Goal: Task Accomplishment & Management: Manage account settings

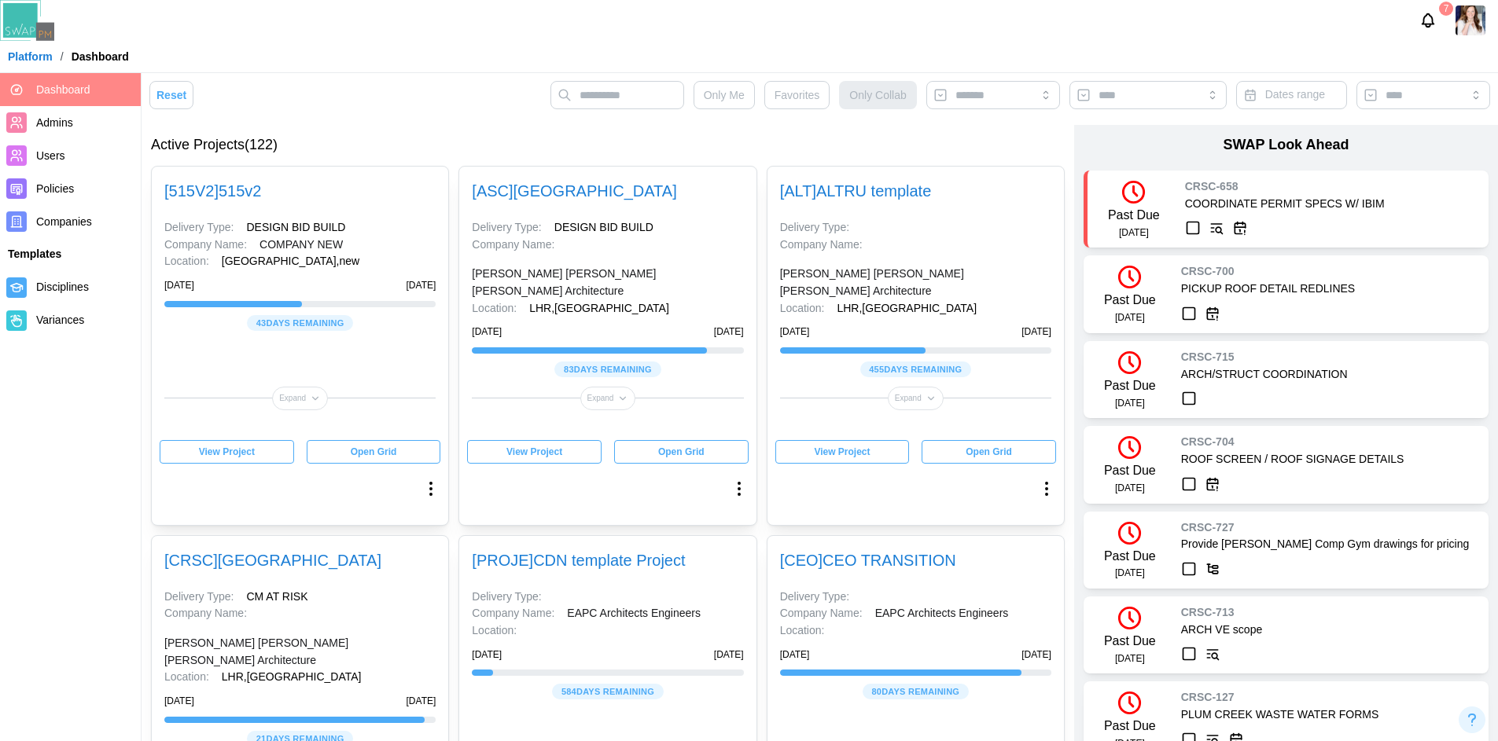
click at [657, 440] on div "View Project Open Grid" at bounding box center [607, 452] width 281 height 24
click at [657, 441] on div "Open Grid" at bounding box center [681, 452] width 111 height 22
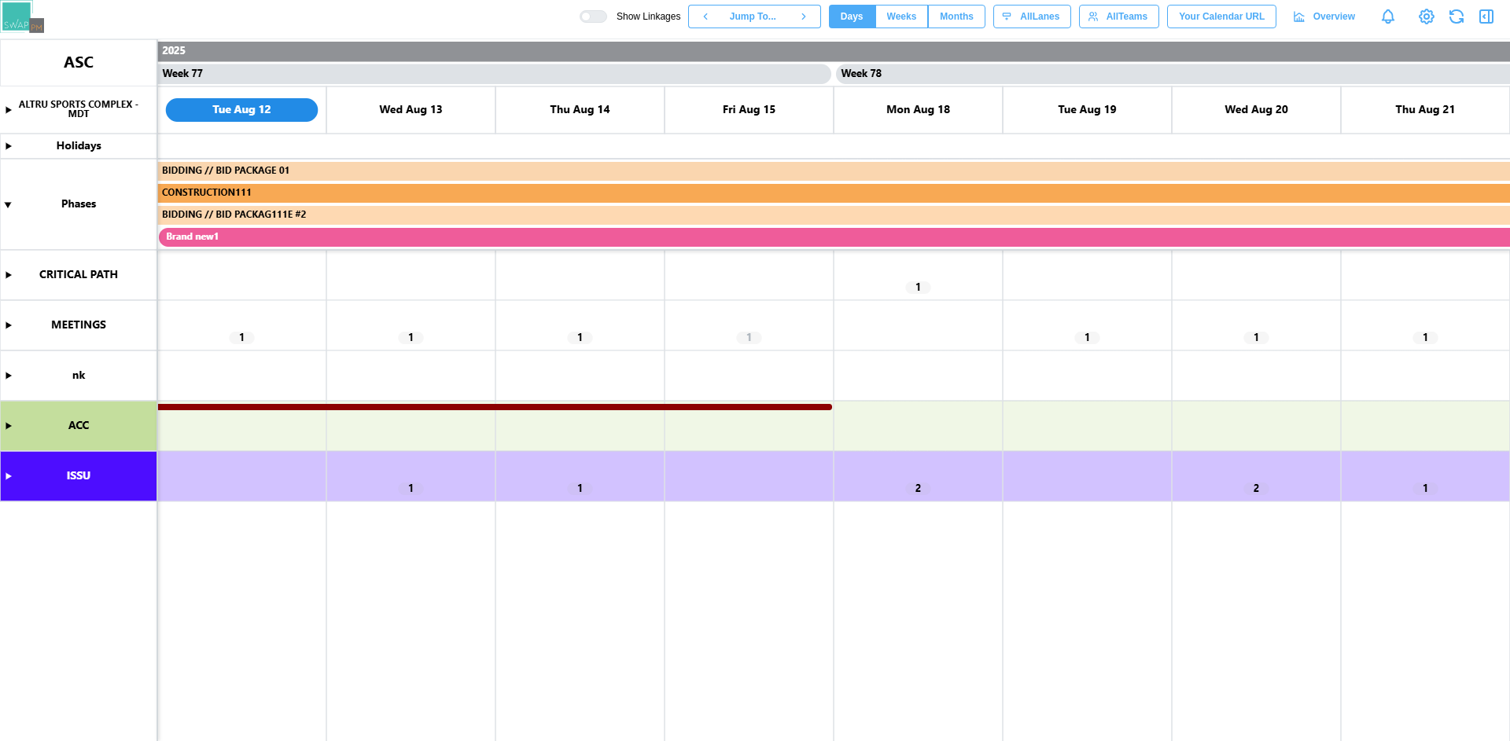
scroll to position [0, 64408]
click at [9, 111] on canvas at bounding box center [755, 390] width 1510 height 702
click at [901, 13] on span "Weeks" at bounding box center [902, 17] width 30 height 22
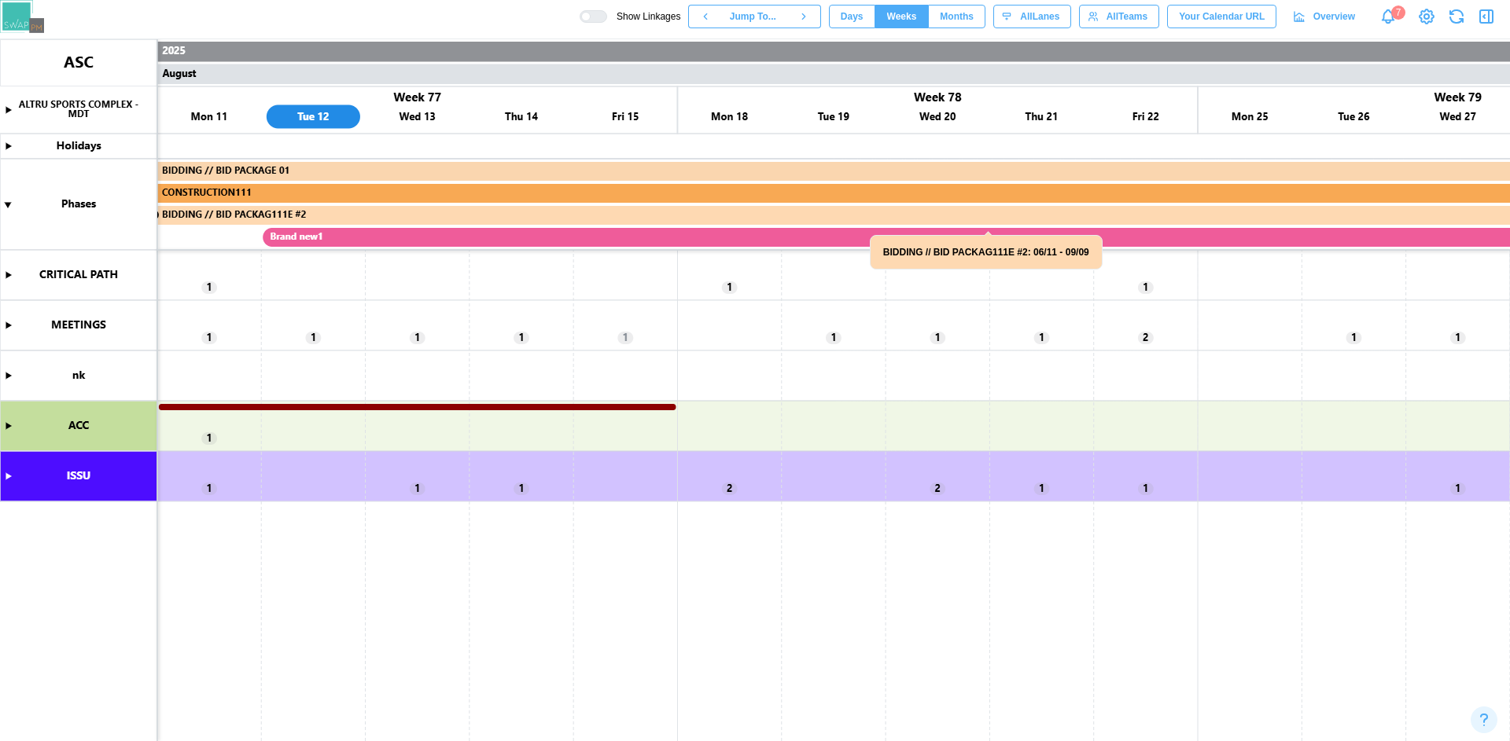
scroll to position [0, 39532]
click at [6, 111] on canvas at bounding box center [755, 390] width 1510 height 702
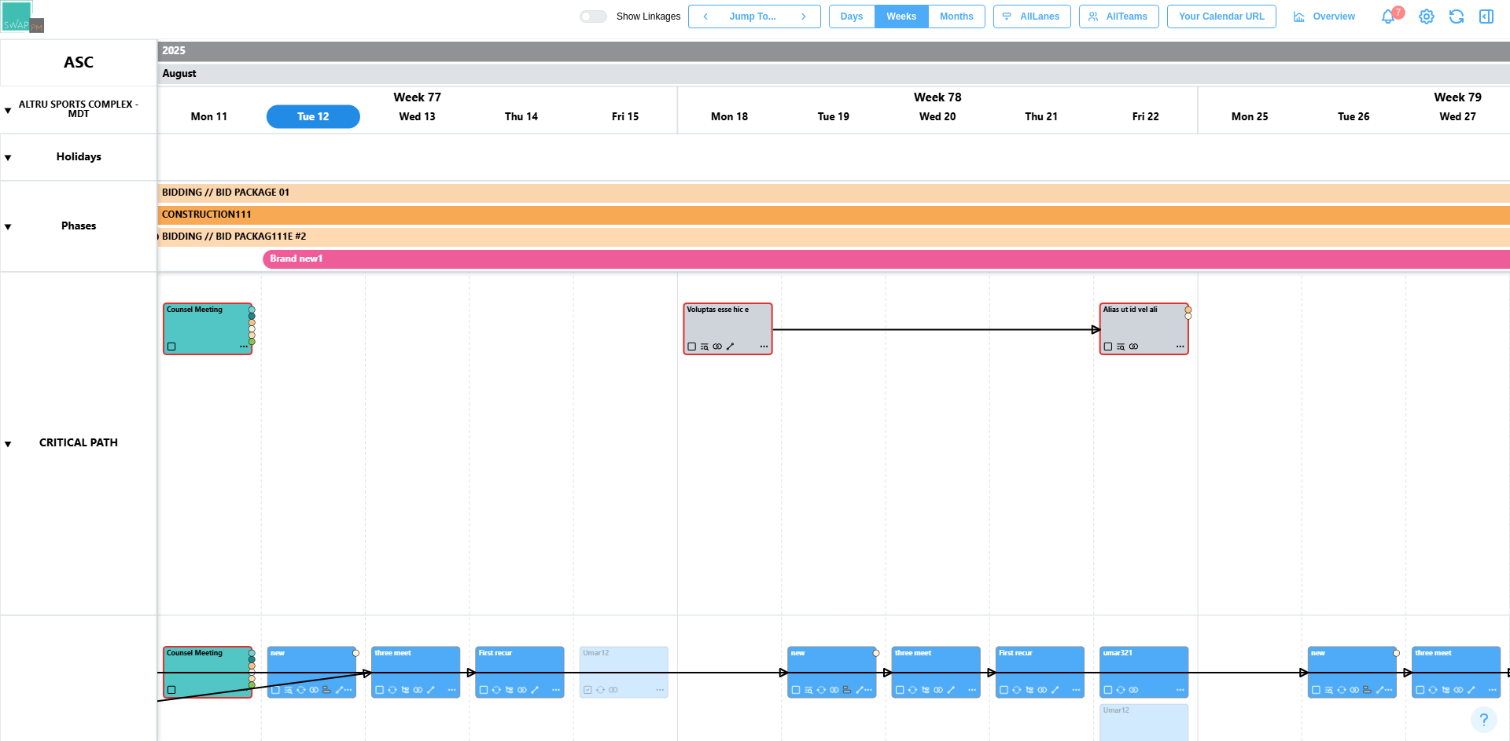
click at [606, 15] on div at bounding box center [598, 16] width 16 height 11
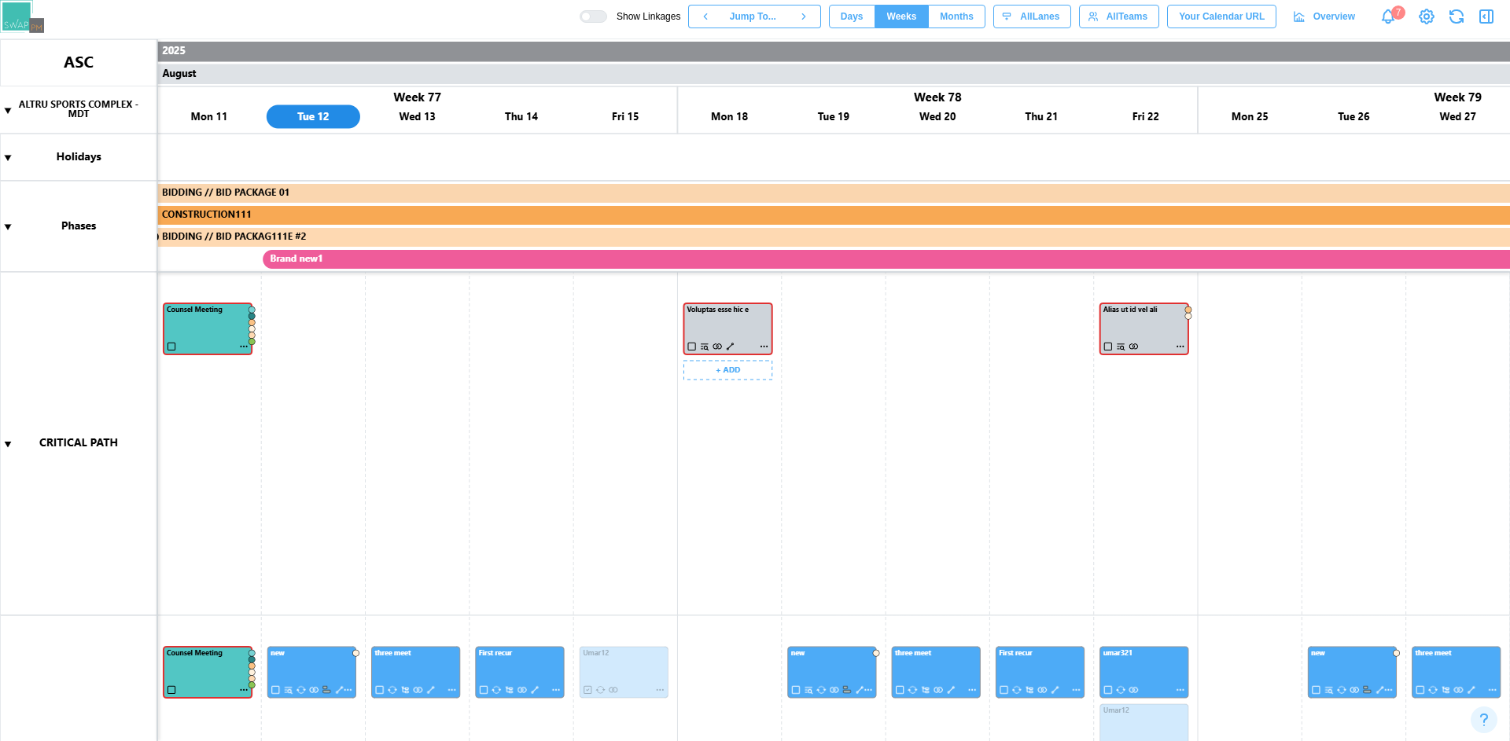
click at [729, 346] on canvas at bounding box center [755, 390] width 1510 height 702
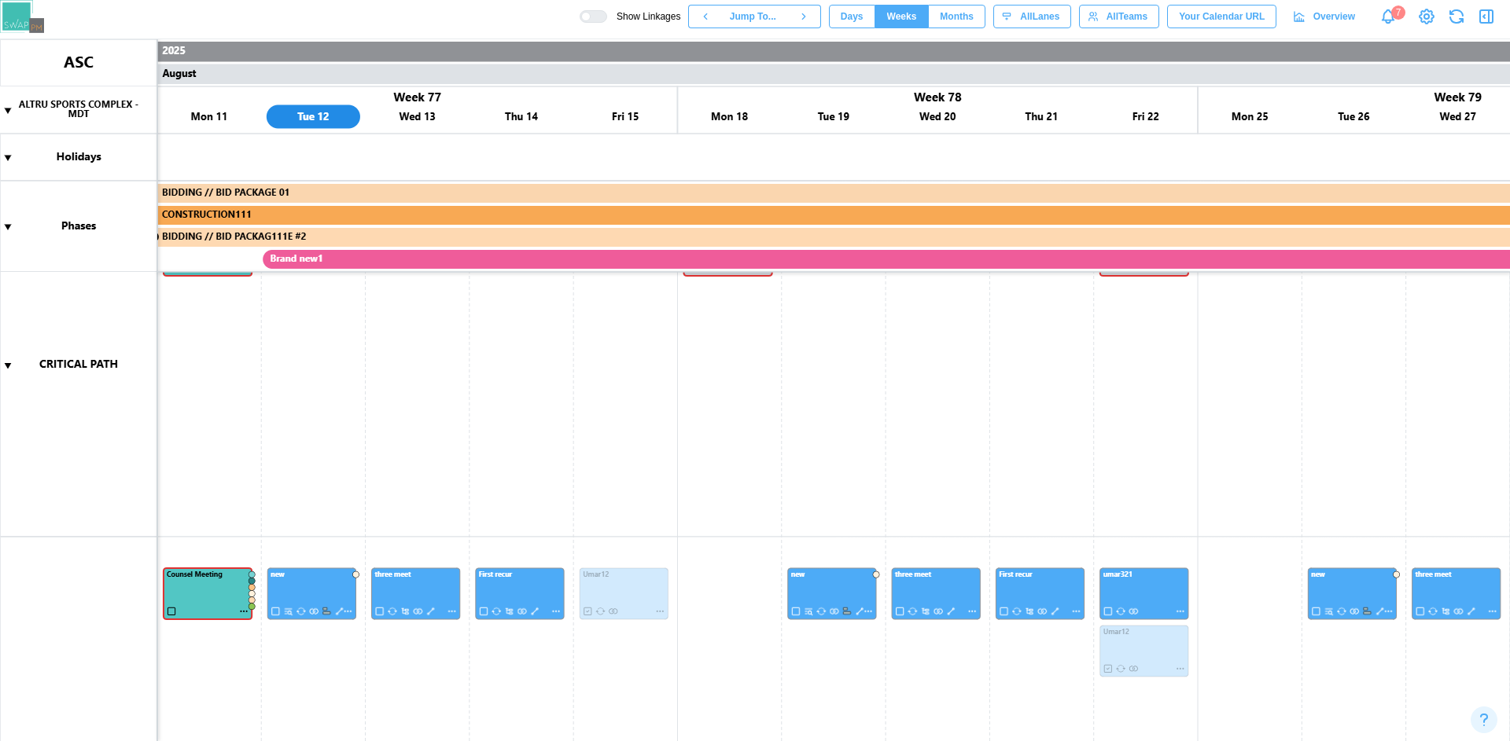
scroll to position [0, 0]
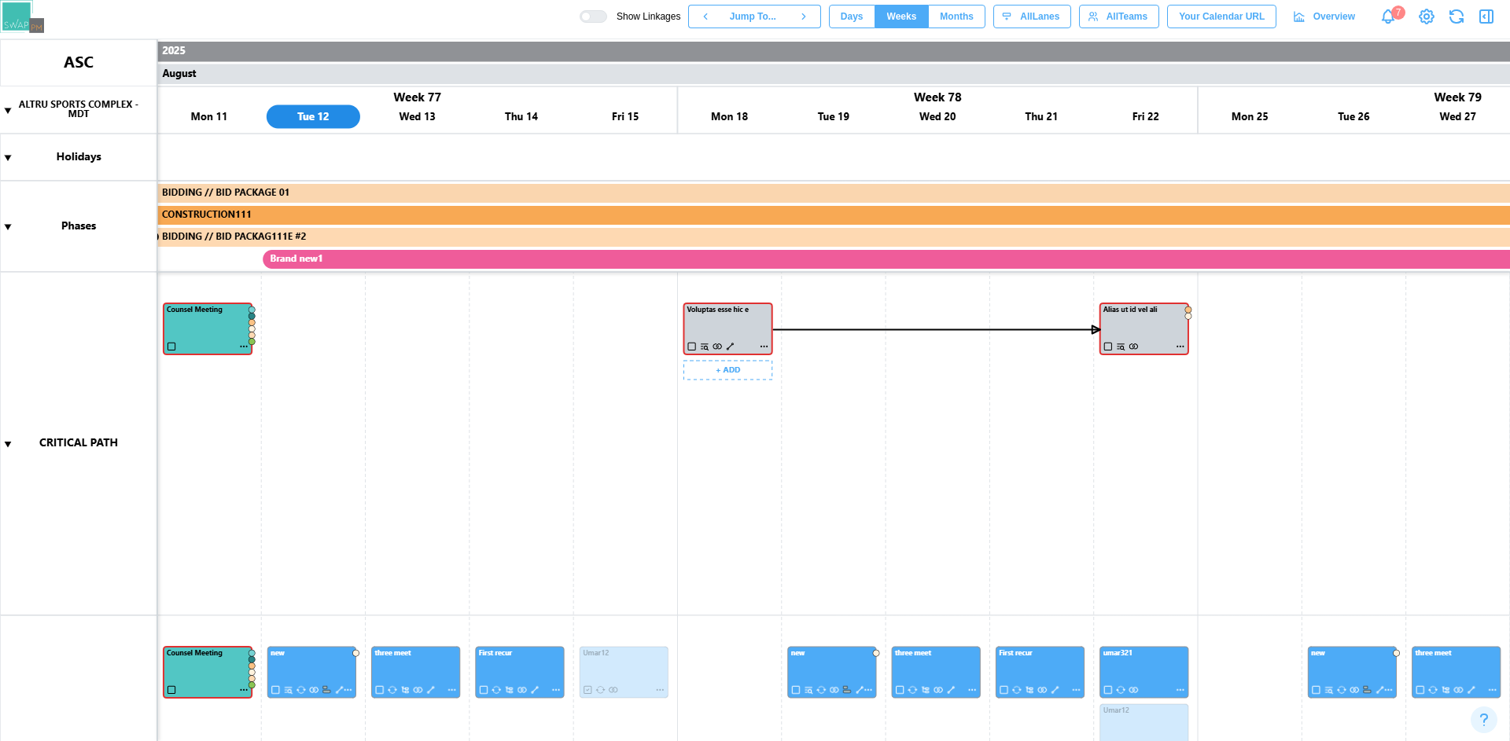
click at [731, 344] on canvas at bounding box center [755, 390] width 1510 height 702
click at [212, 338] on canvas at bounding box center [755, 390] width 1510 height 702
click at [712, 319] on canvas at bounding box center [755, 390] width 1510 height 702
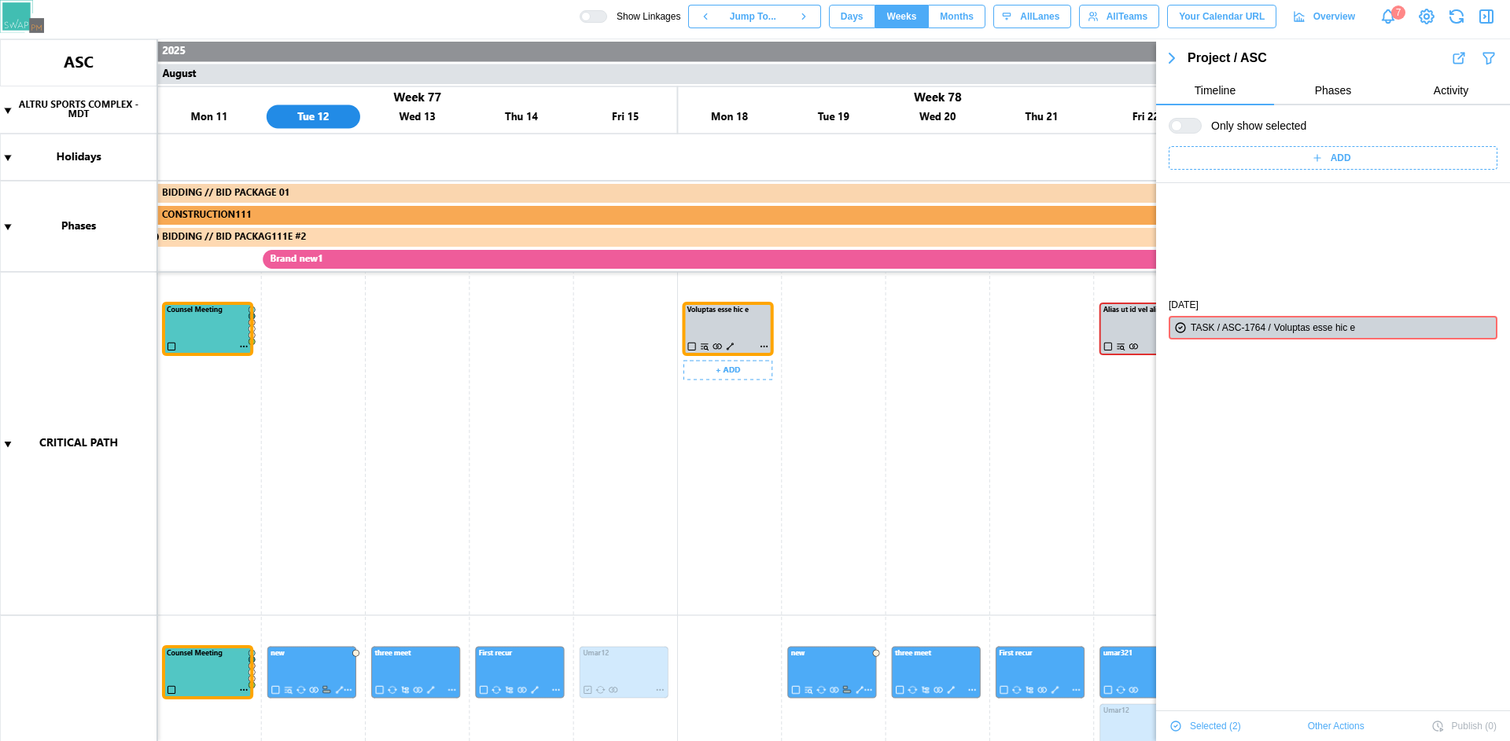
scroll to position [134, 0]
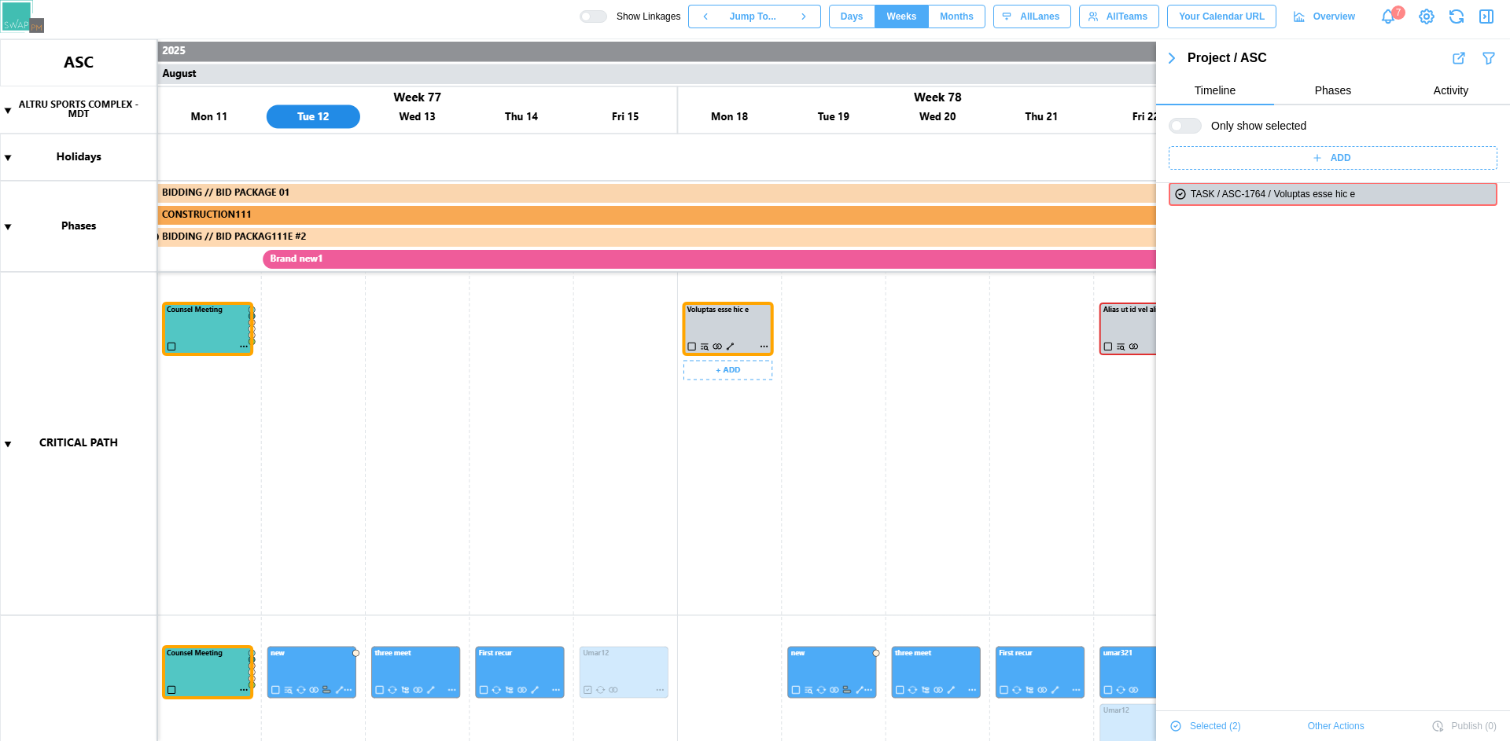
click at [761, 440] on canvas at bounding box center [755, 390] width 1510 height 702
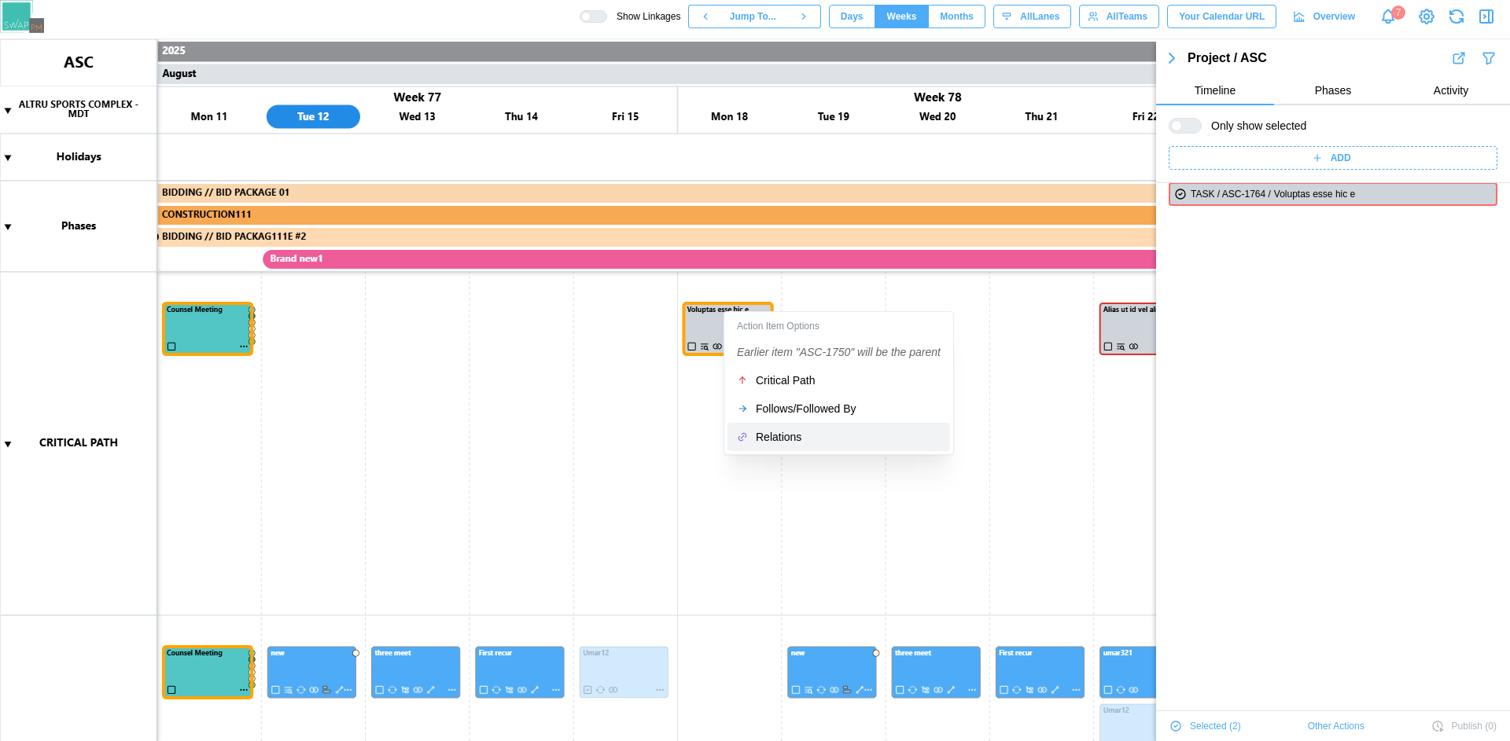
click at [773, 435] on div "Relations" at bounding box center [848, 437] width 185 height 13
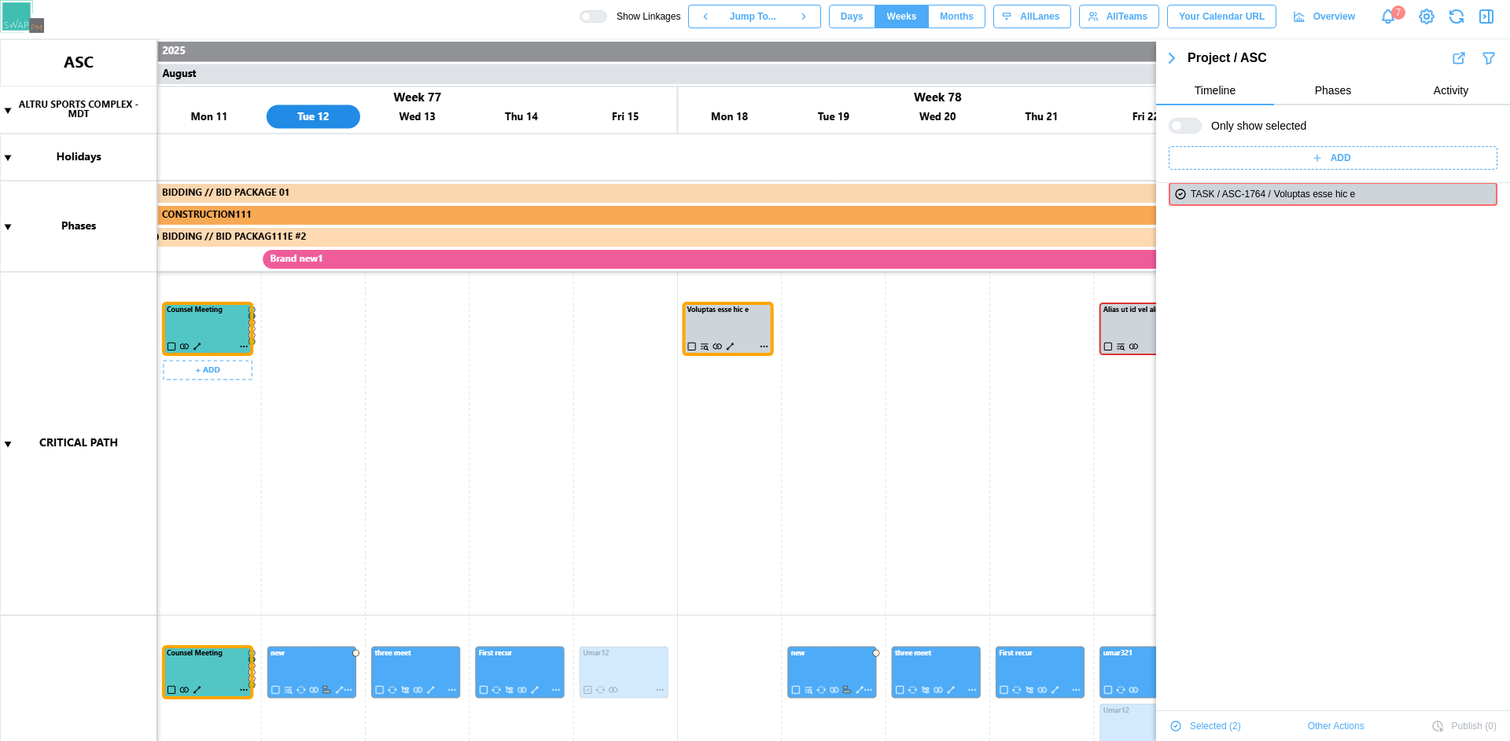
click at [197, 347] on canvas at bounding box center [755, 390] width 1510 height 702
click at [735, 334] on canvas at bounding box center [755, 390] width 1510 height 702
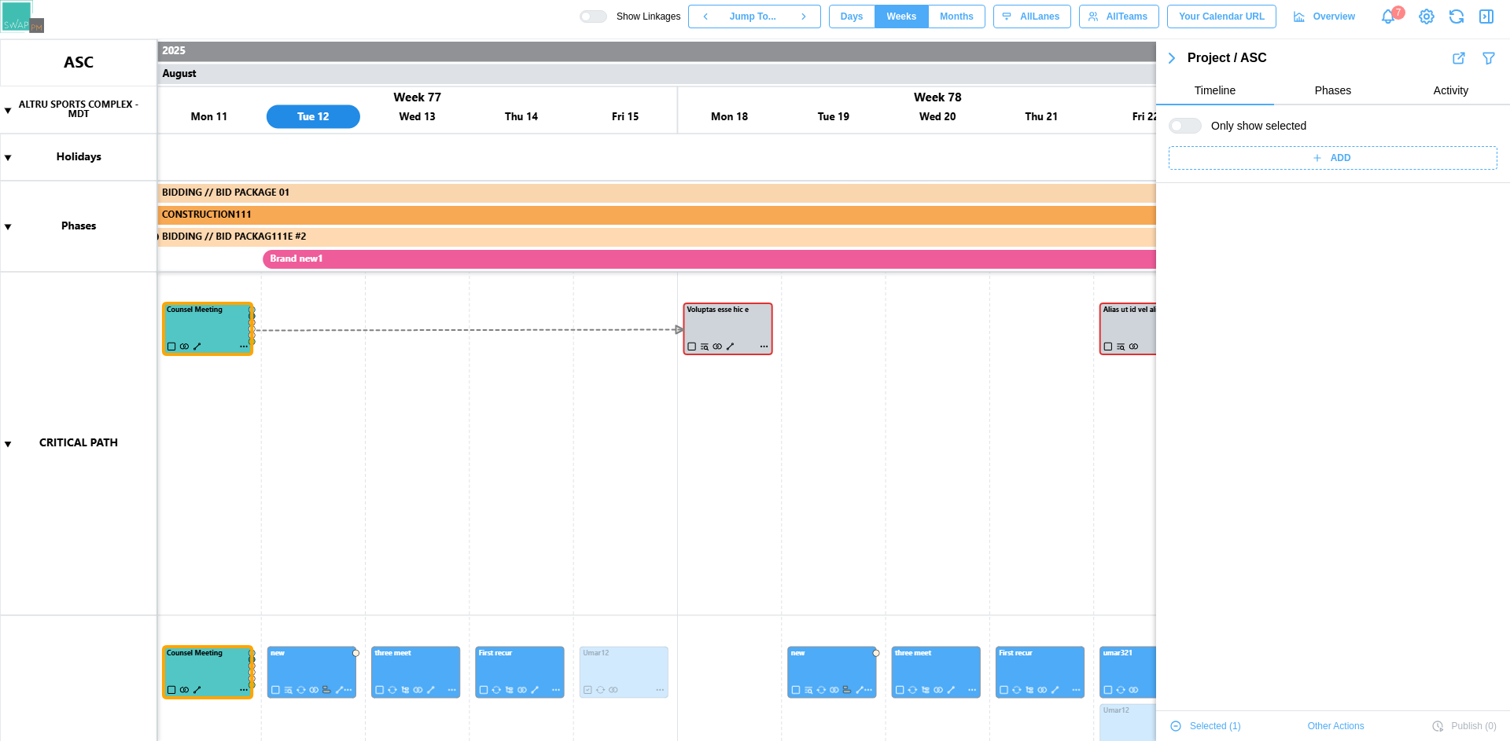
scroll to position [0, 0]
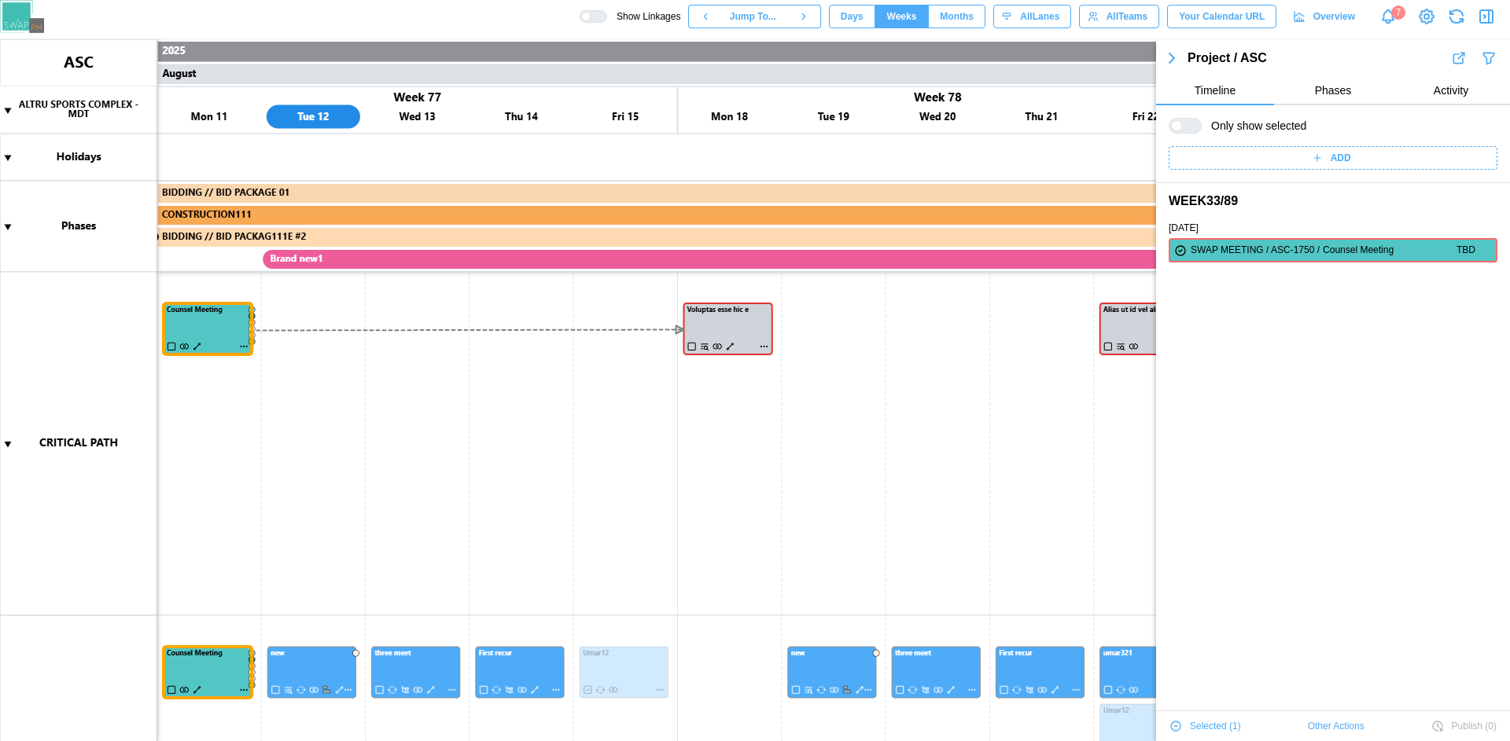
click at [518, 657] on canvas at bounding box center [755, 390] width 1510 height 702
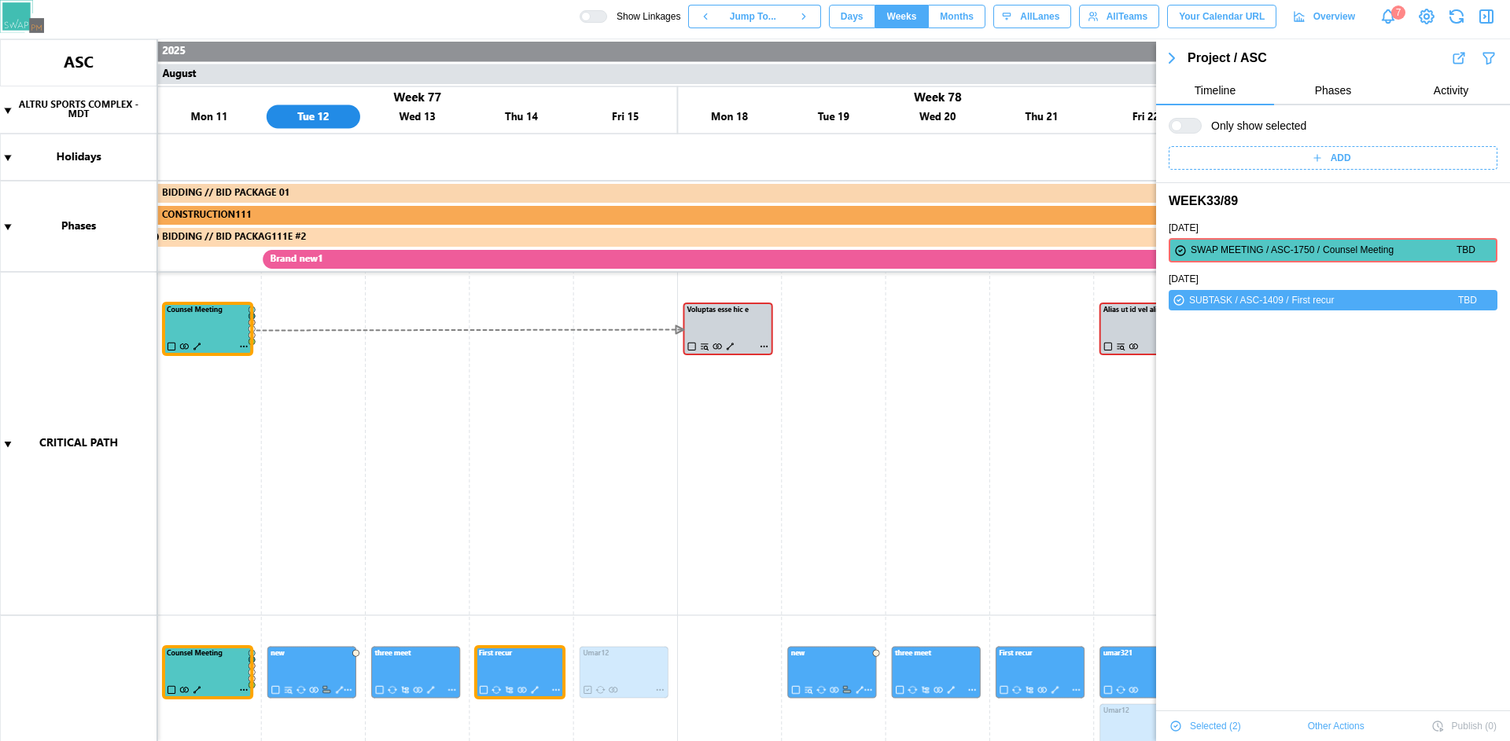
scroll to position [79, 0]
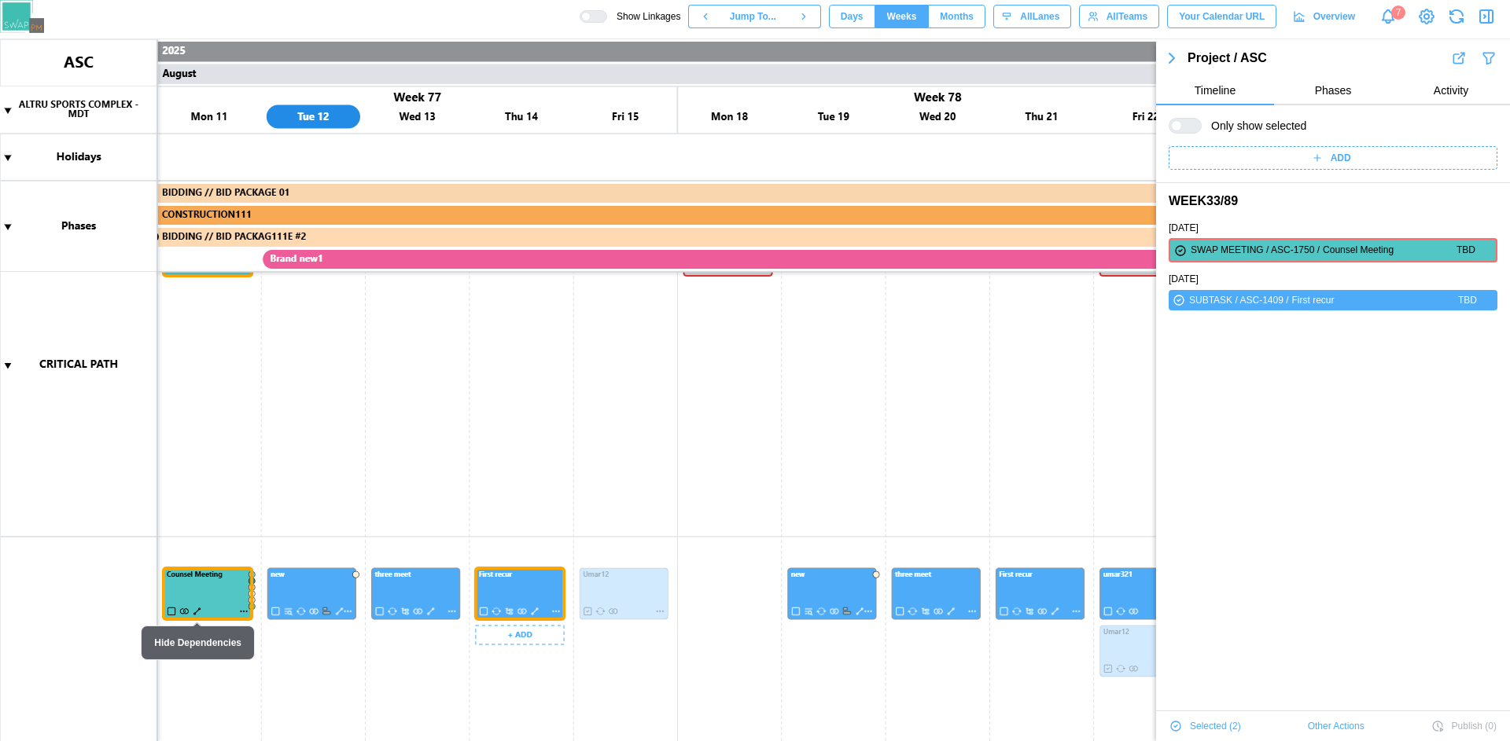
click at [196, 611] on canvas at bounding box center [755, 390] width 1510 height 702
click at [433, 454] on canvas at bounding box center [755, 390] width 1510 height 702
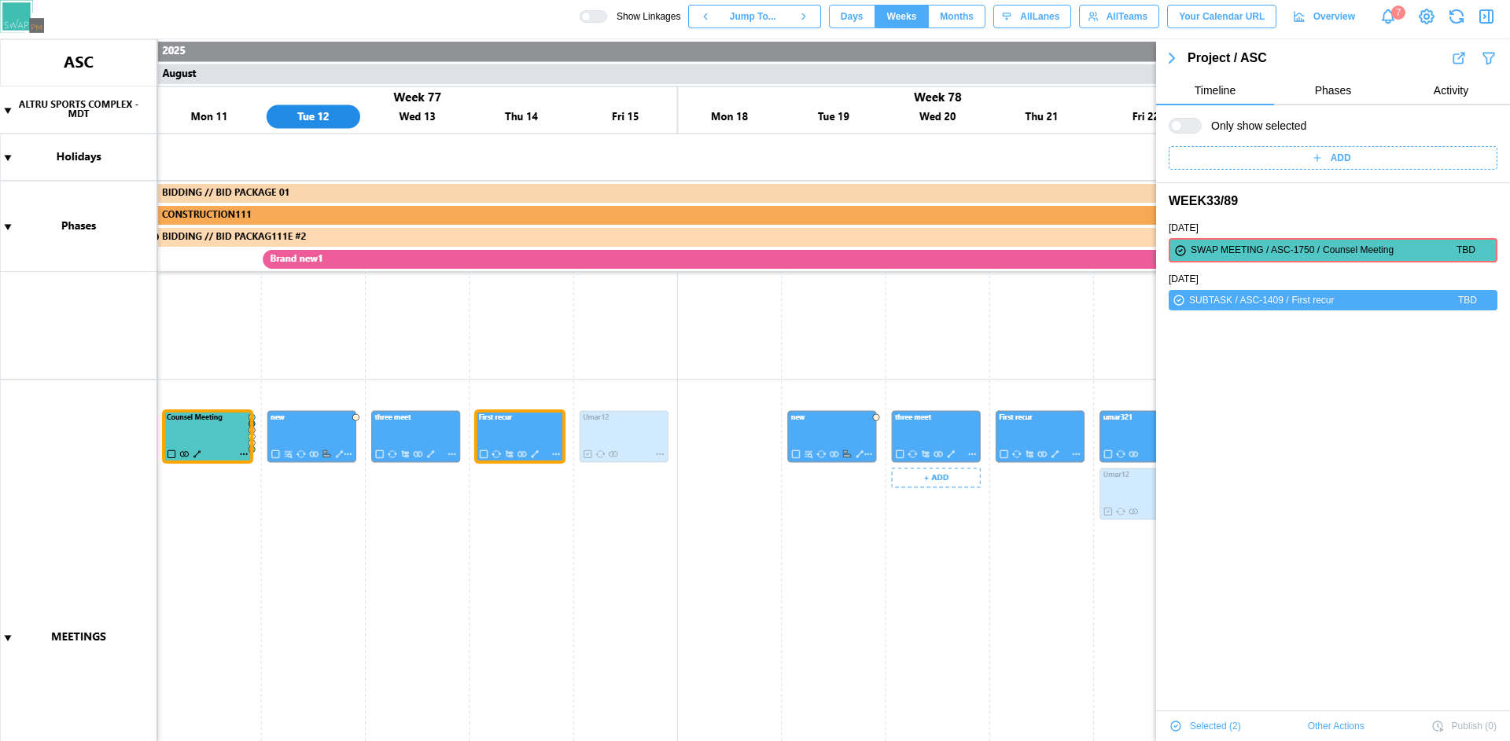
scroll to position [236, 0]
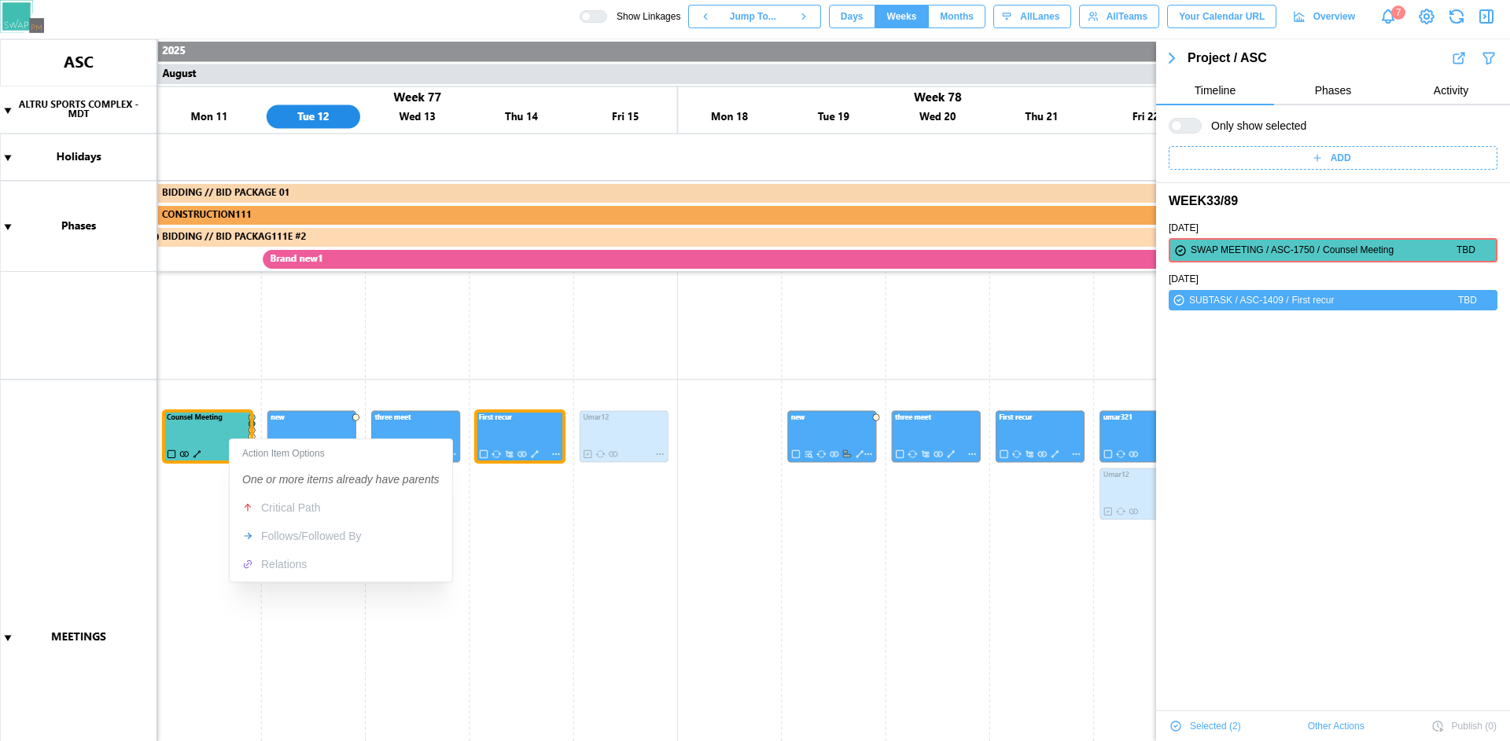
click at [215, 330] on canvas at bounding box center [755, 390] width 1510 height 702
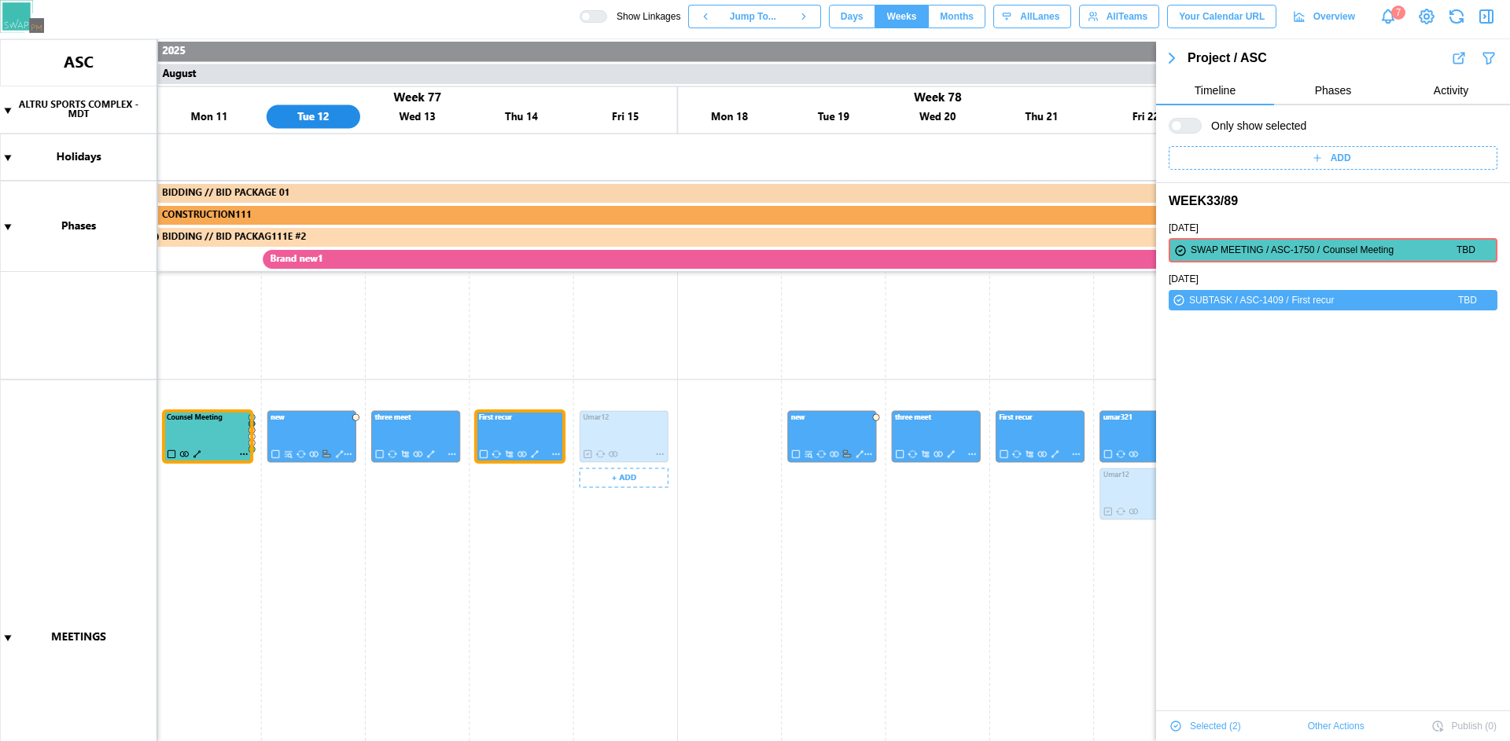
click at [294, 430] on canvas at bounding box center [755, 390] width 1510 height 702
click at [319, 432] on canvas at bounding box center [755, 390] width 1510 height 702
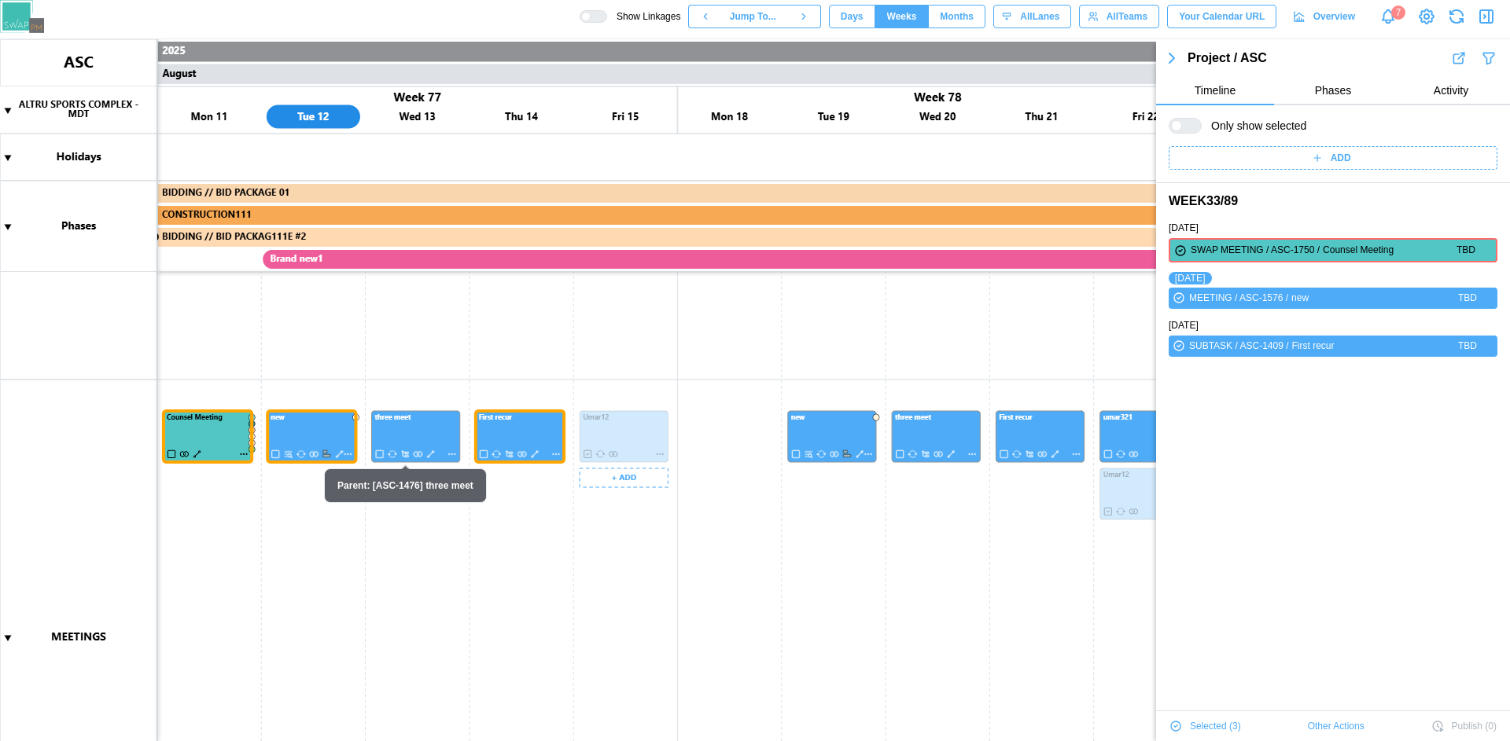
click at [280, 334] on canvas at bounding box center [755, 390] width 1510 height 702
drag, startPoint x: 449, startPoint y: 379, endPoint x: 209, endPoint y: 407, distance: 241.5
click at [449, 378] on canvas at bounding box center [755, 390] width 1510 height 702
click at [253, 323] on canvas at bounding box center [755, 390] width 1510 height 702
click at [484, 358] on canvas at bounding box center [755, 390] width 1510 height 702
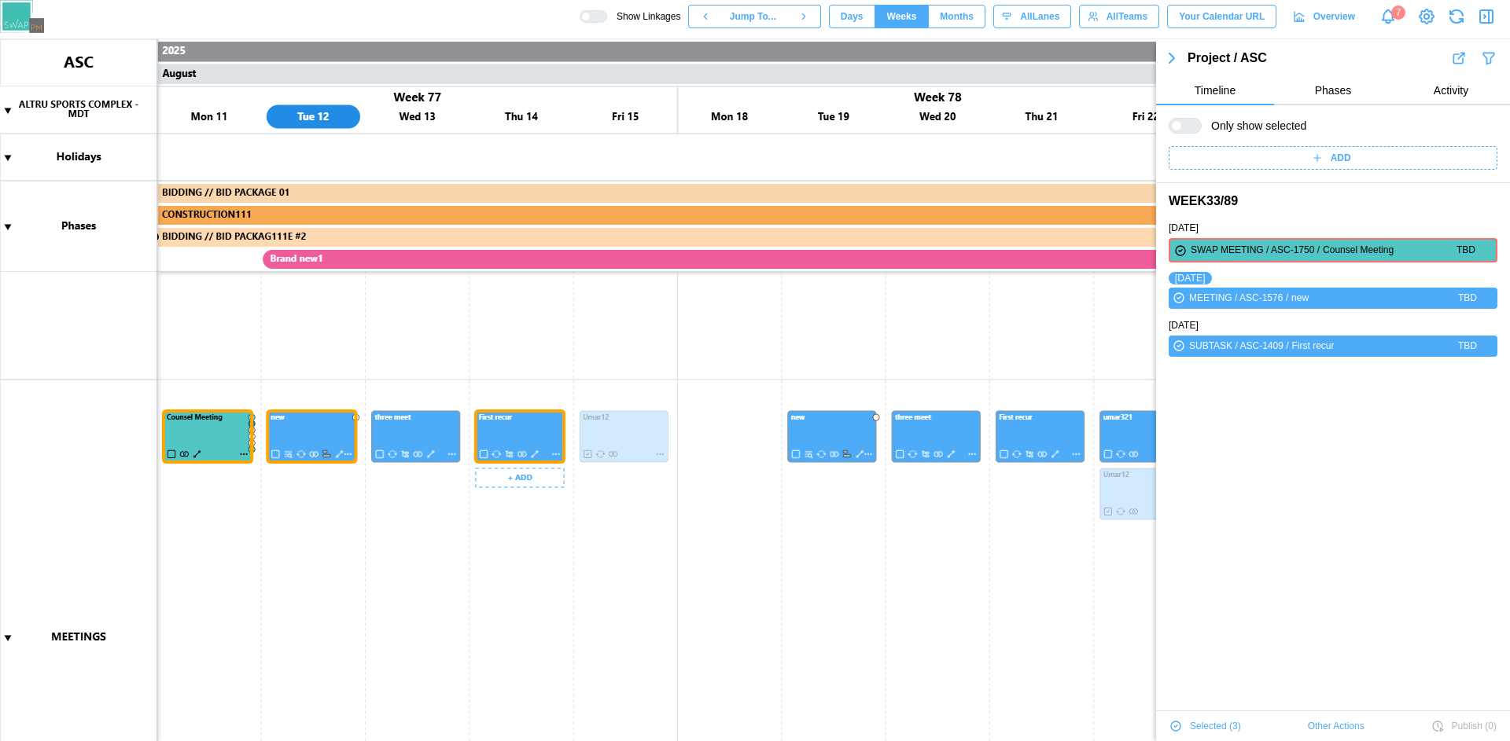
click at [505, 427] on canvas at bounding box center [755, 390] width 1510 height 702
click at [1212, 727] on span "Selected ( 3 )" at bounding box center [1215, 727] width 51 height 22
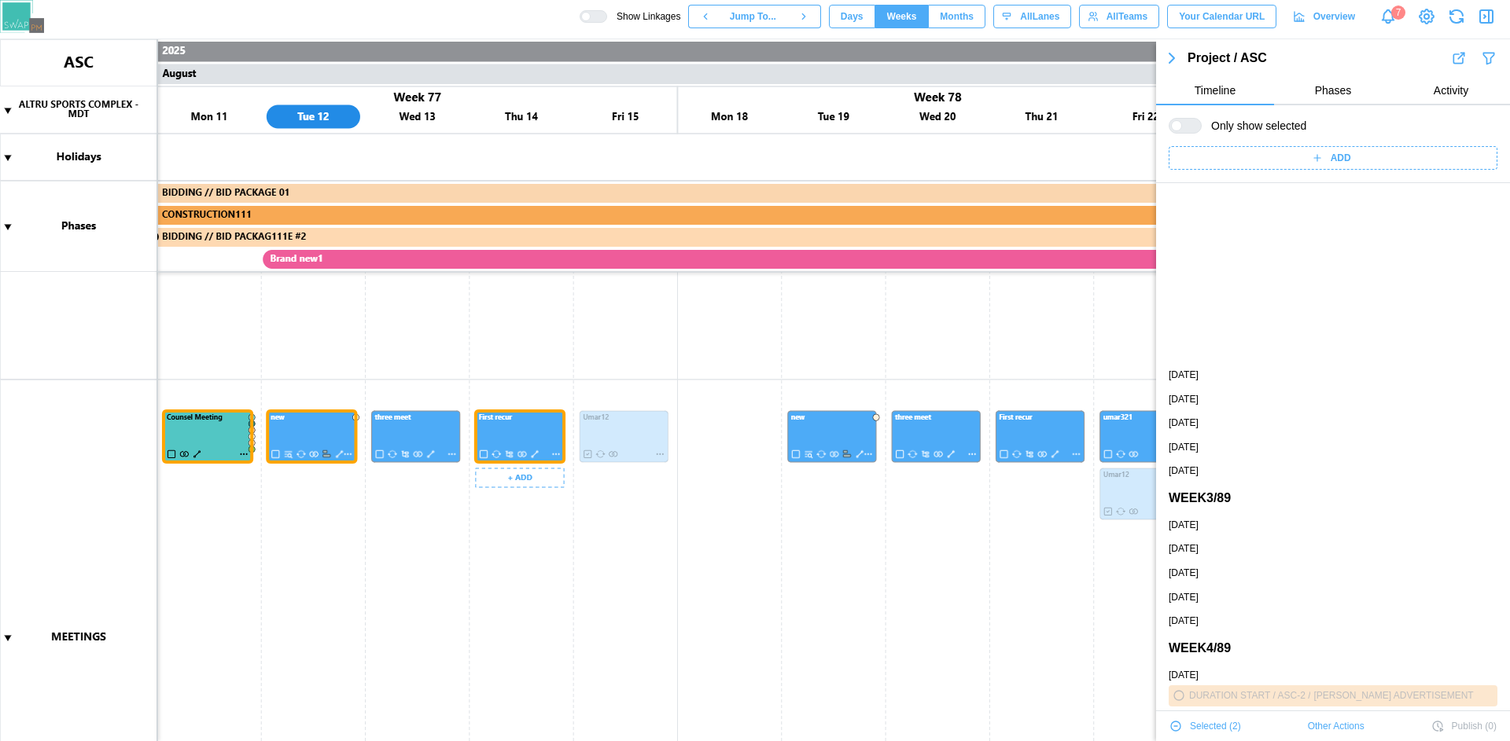
click at [1200, 728] on span "Selected ( 2 )" at bounding box center [1215, 727] width 51 height 22
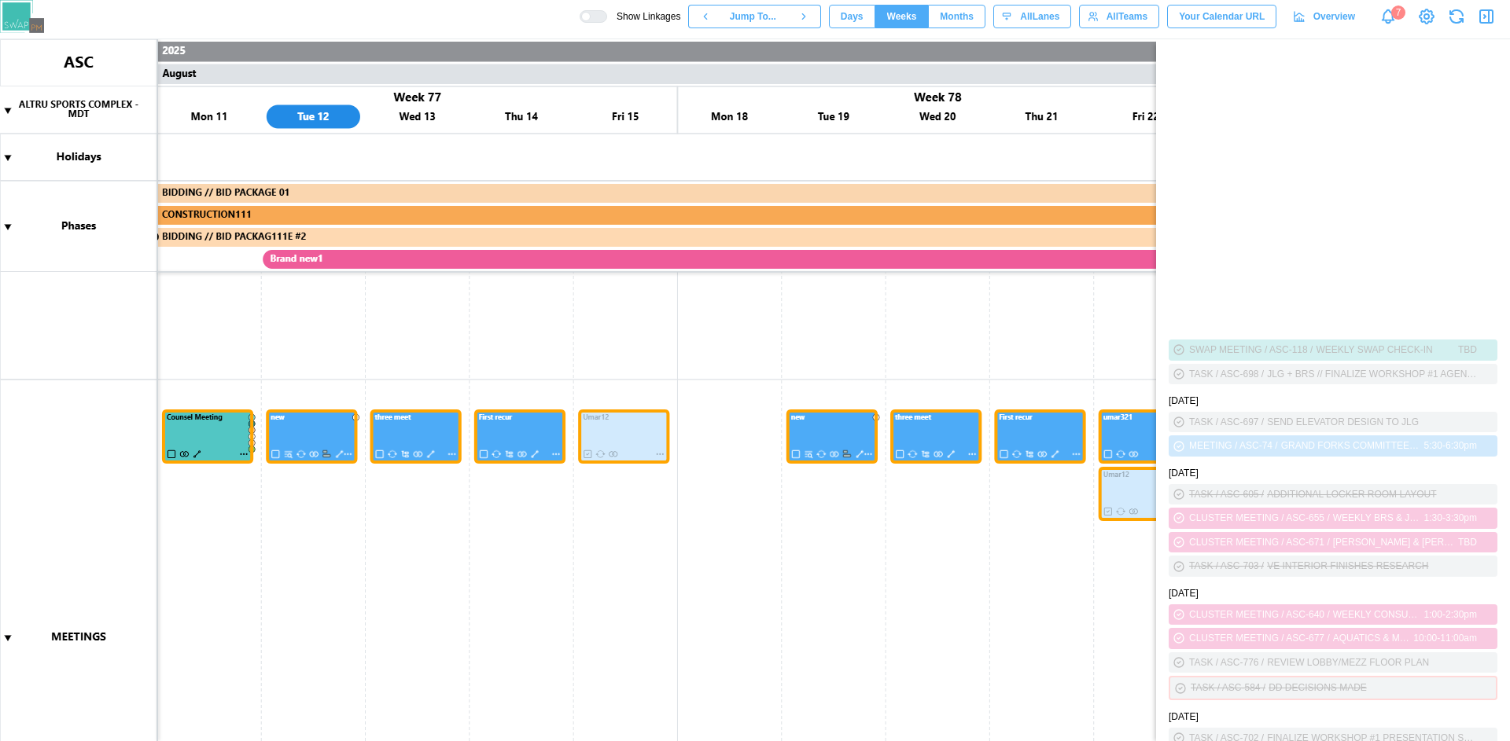
scroll to position [48697, 0]
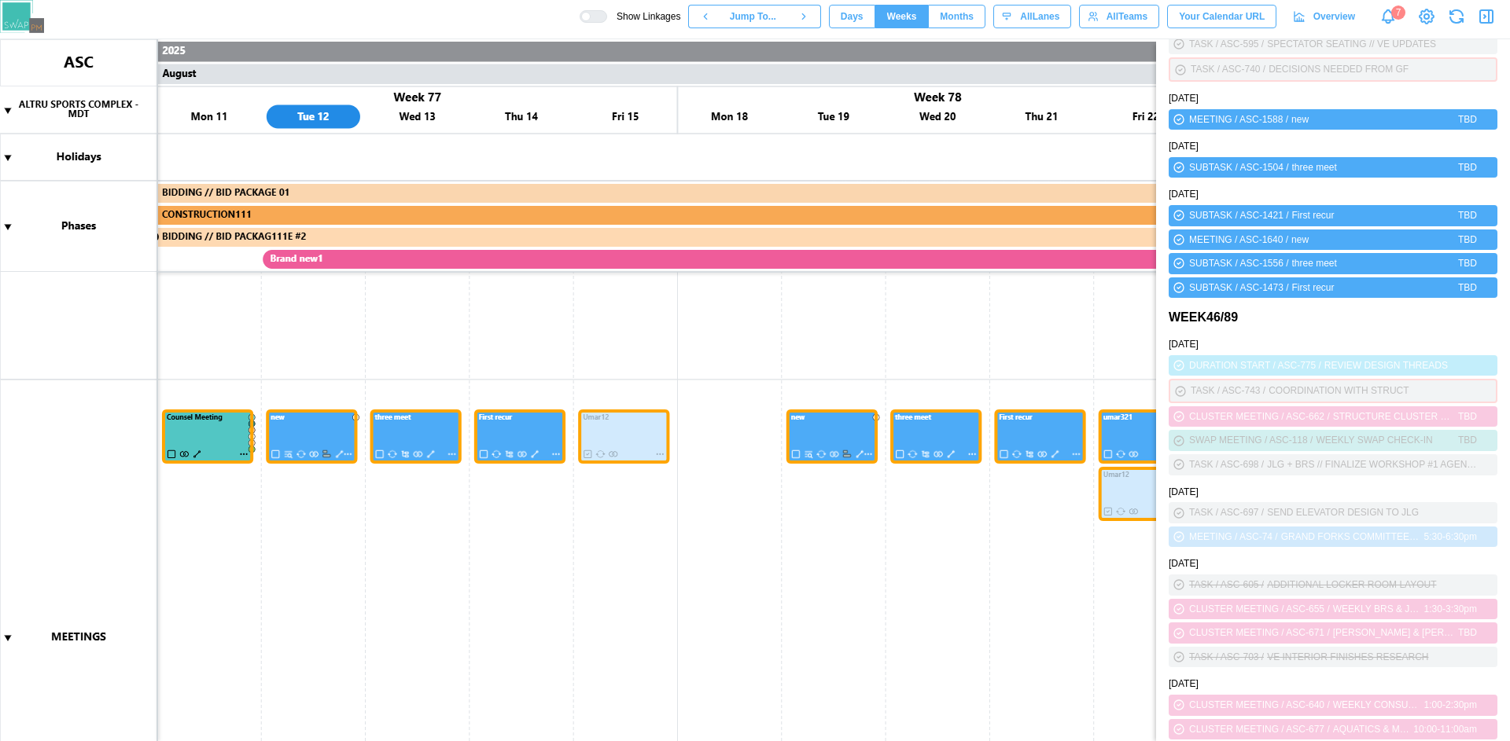
click at [587, 331] on canvas at bounding box center [755, 390] width 1510 height 702
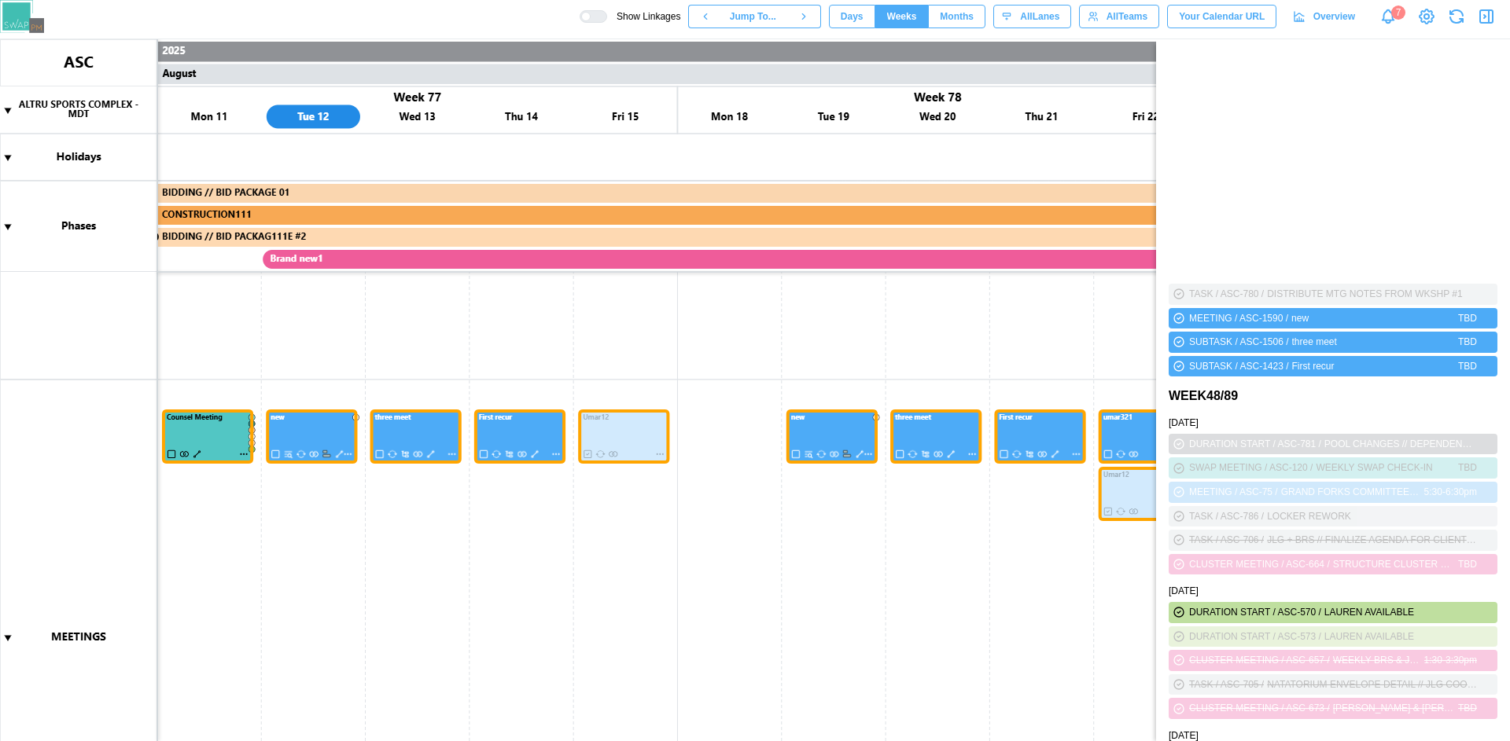
scroll to position [49801, 0]
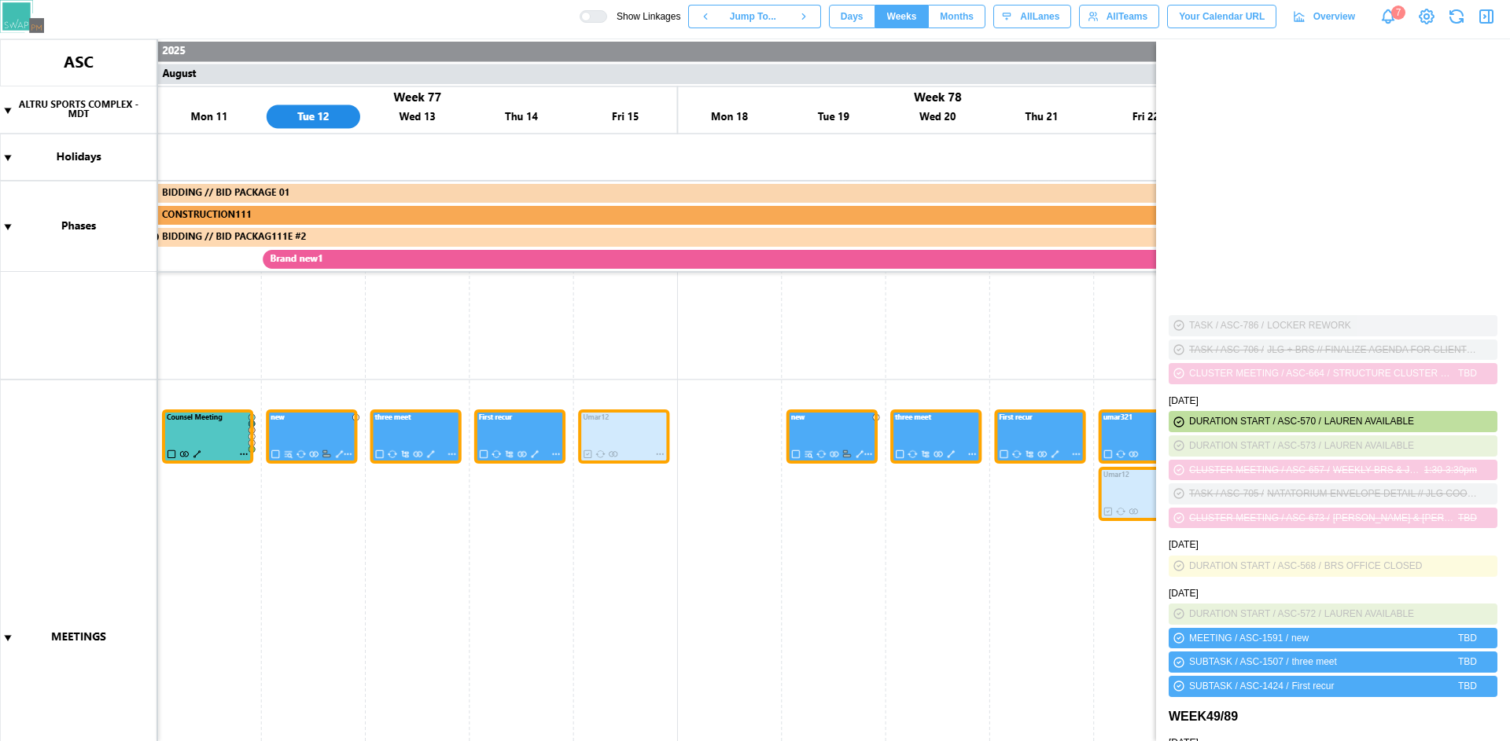
click at [947, 307] on canvas at bounding box center [755, 390] width 1510 height 702
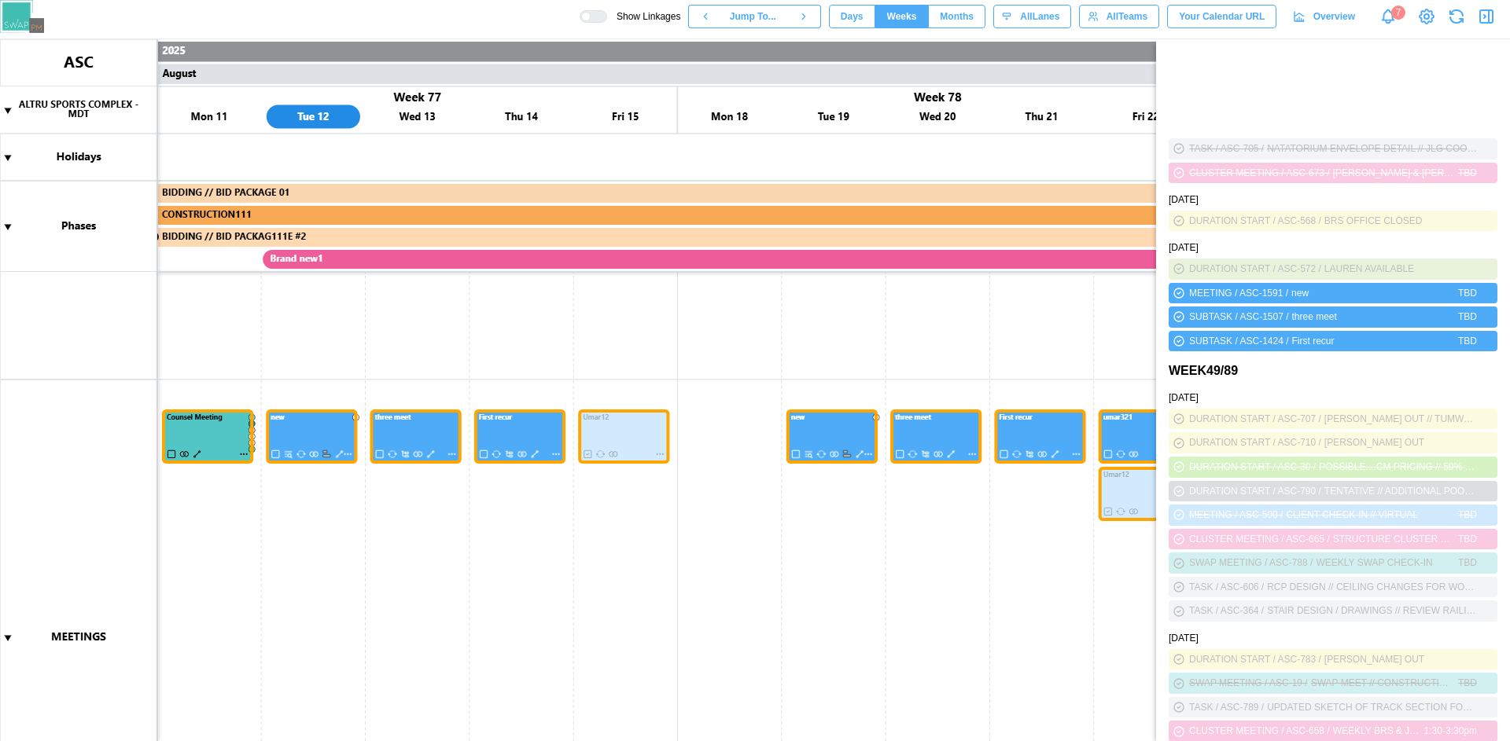
click at [686, 335] on canvas at bounding box center [755, 390] width 1510 height 702
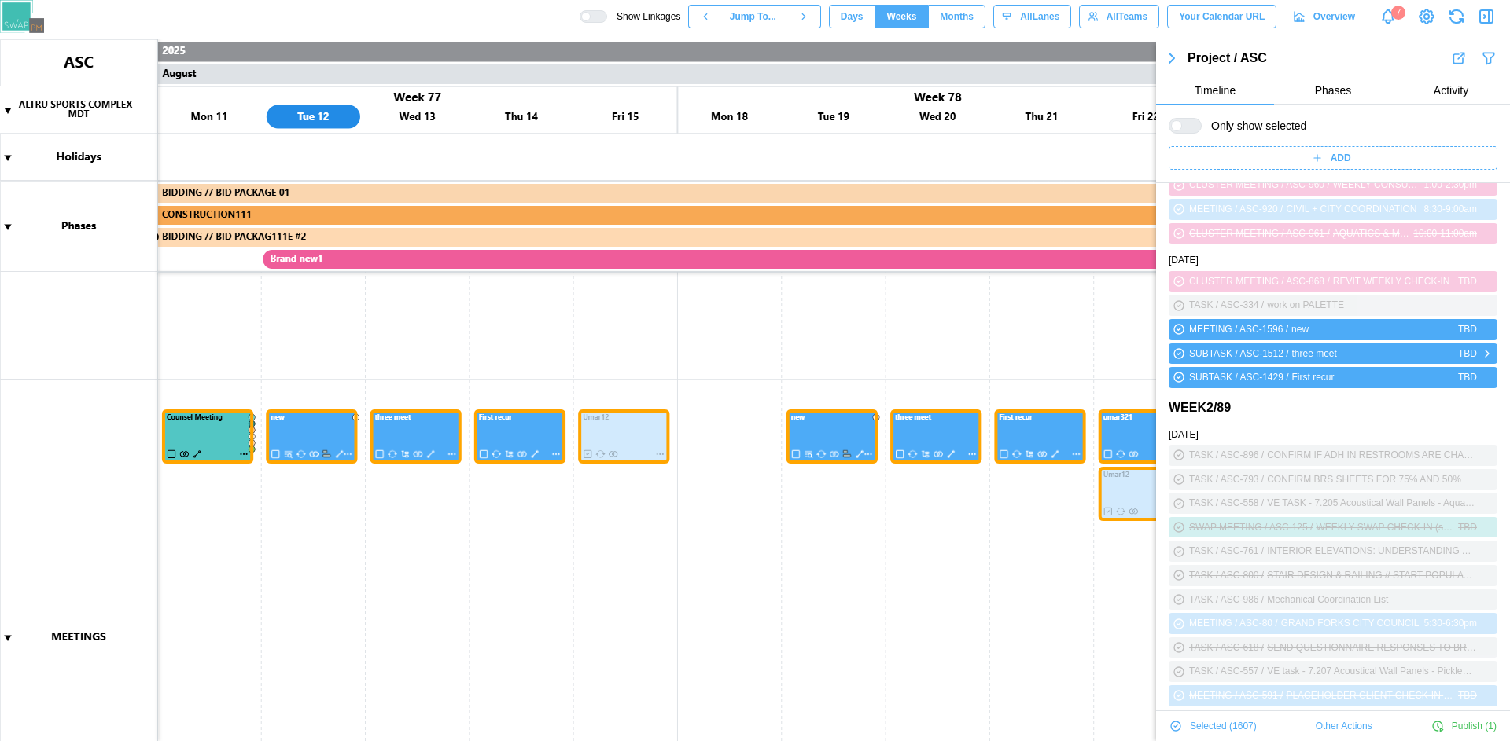
scroll to position [0, 0]
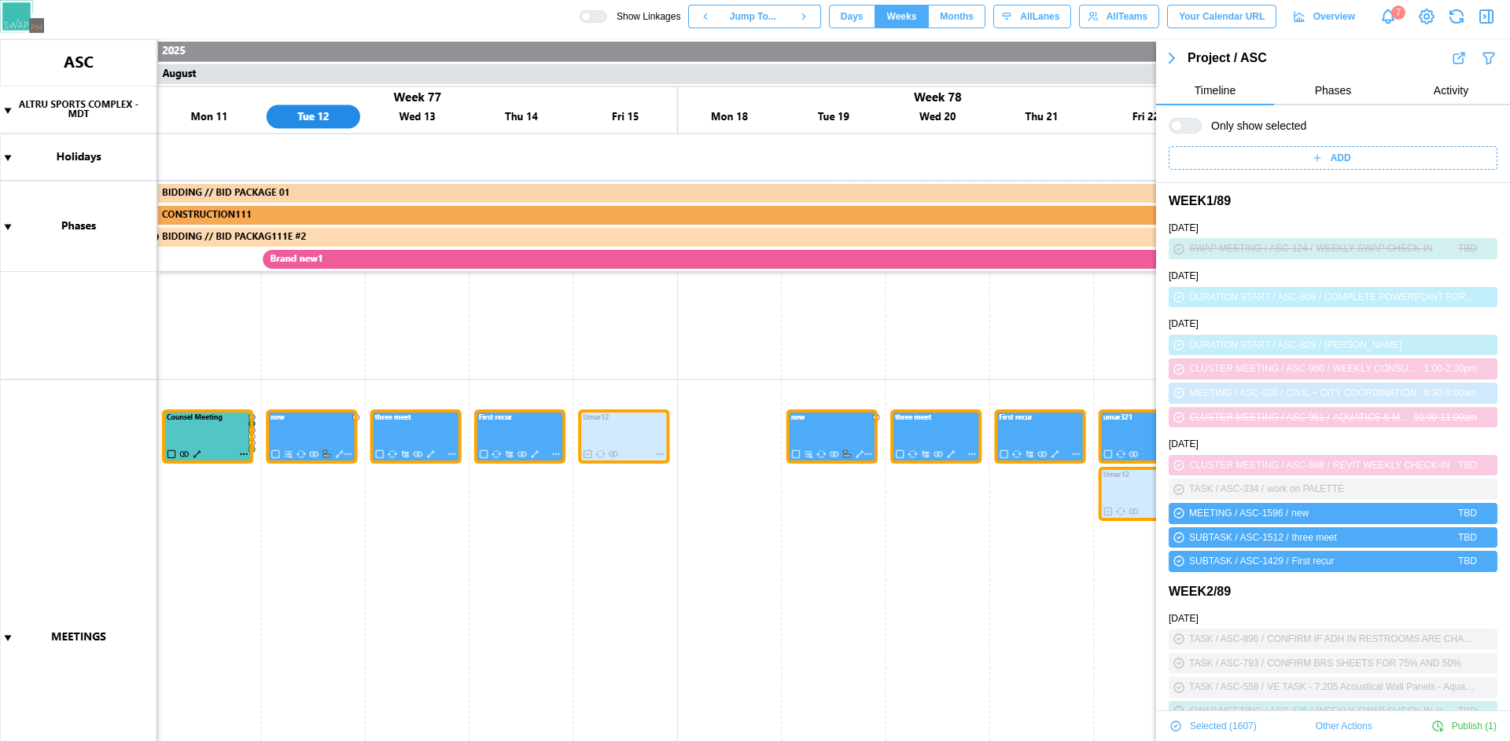
click at [1219, 724] on span "Selected ( 1607 )" at bounding box center [1223, 727] width 67 height 22
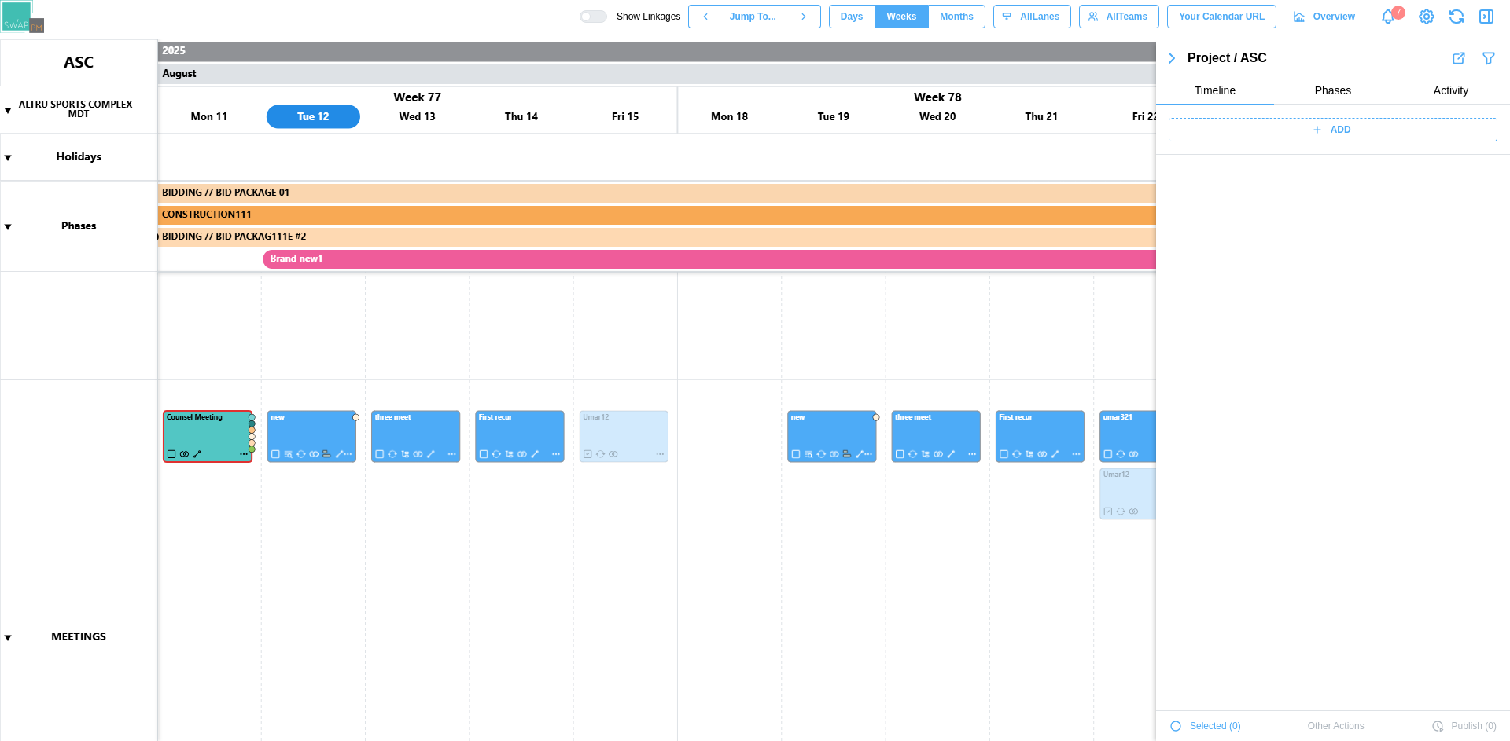
scroll to position [52891, 0]
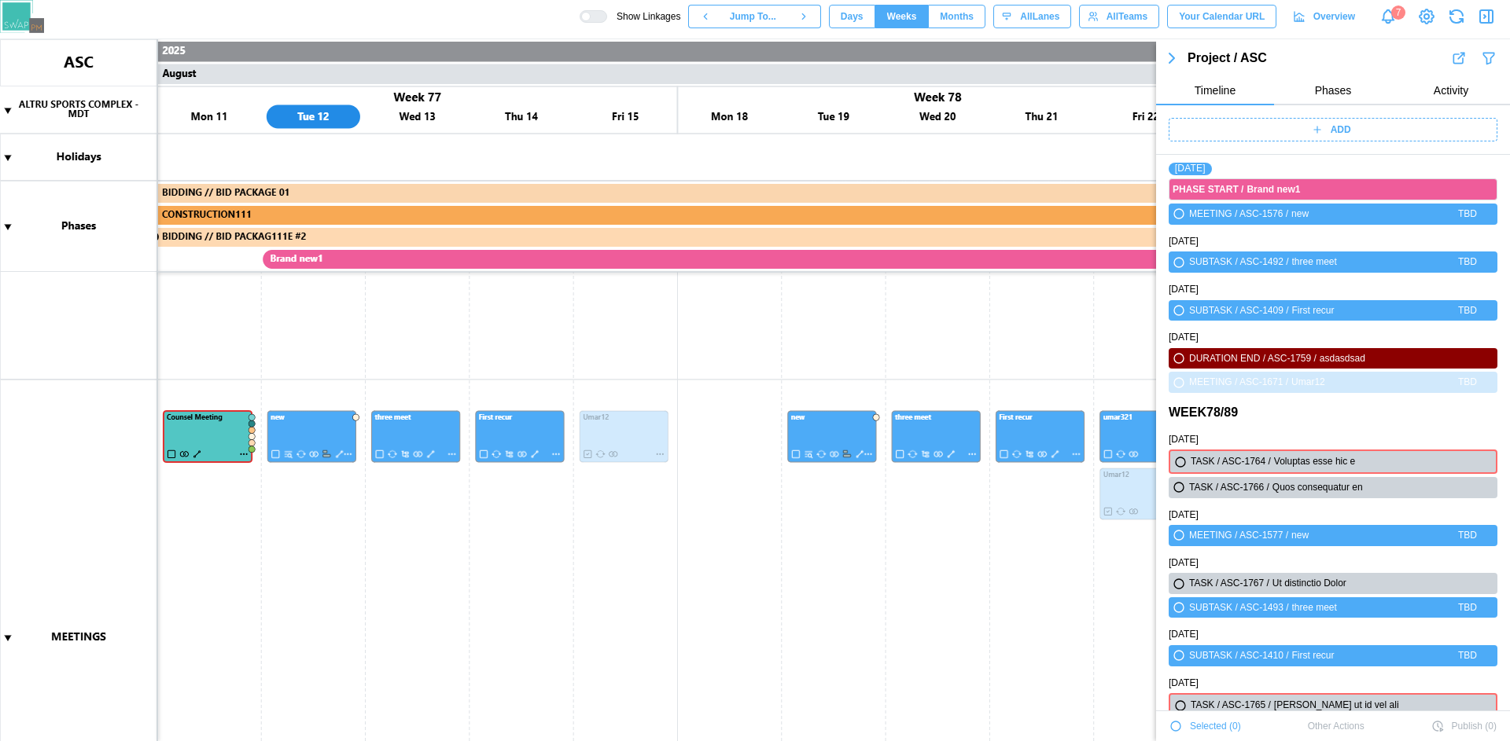
drag, startPoint x: 462, startPoint y: 329, endPoint x: 565, endPoint y: 334, distance: 103.1
click at [565, 334] on canvas at bounding box center [755, 390] width 1510 height 702
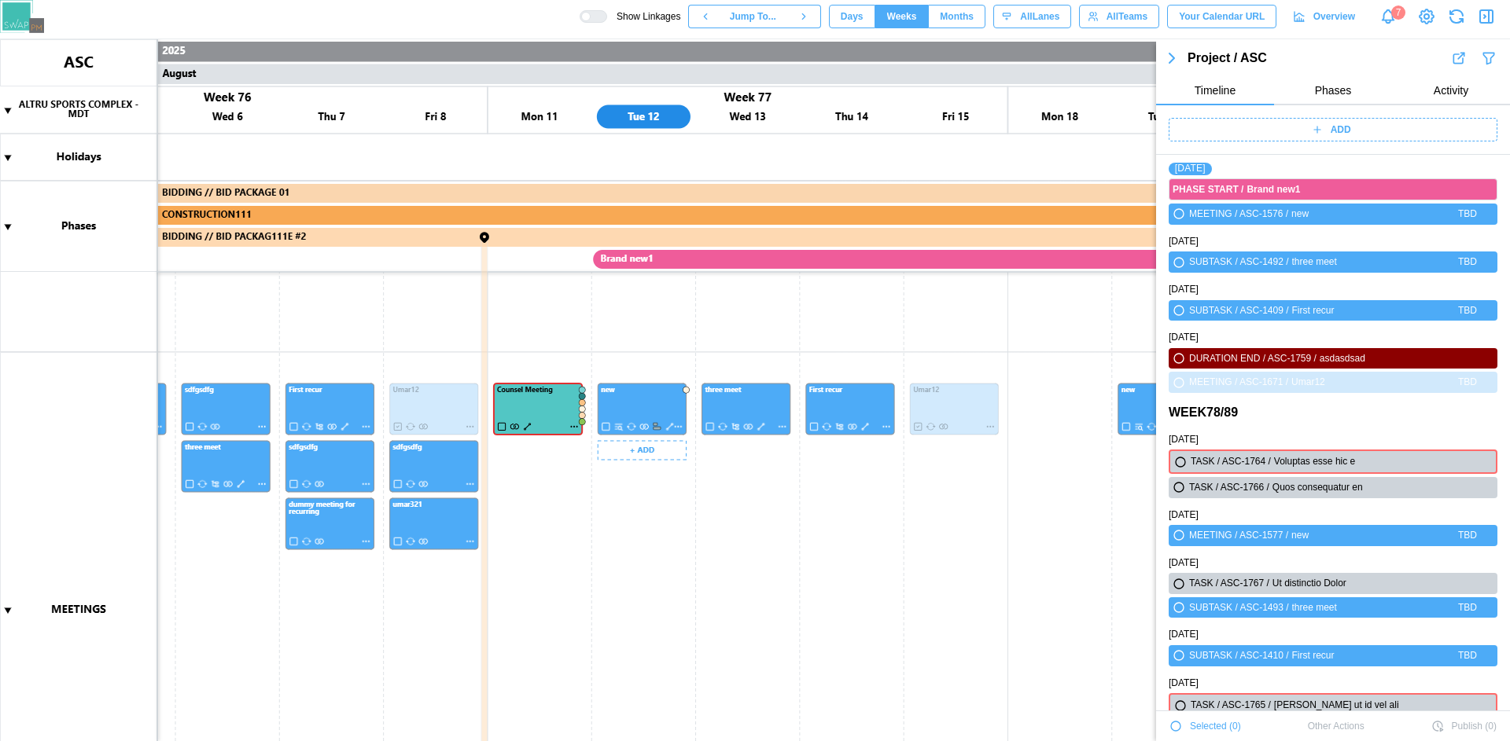
scroll to position [263, 0]
click at [1171, 60] on icon "button" at bounding box center [1171, 57] width 5 height 9
click at [873, 309] on canvas at bounding box center [755, 390] width 1510 height 702
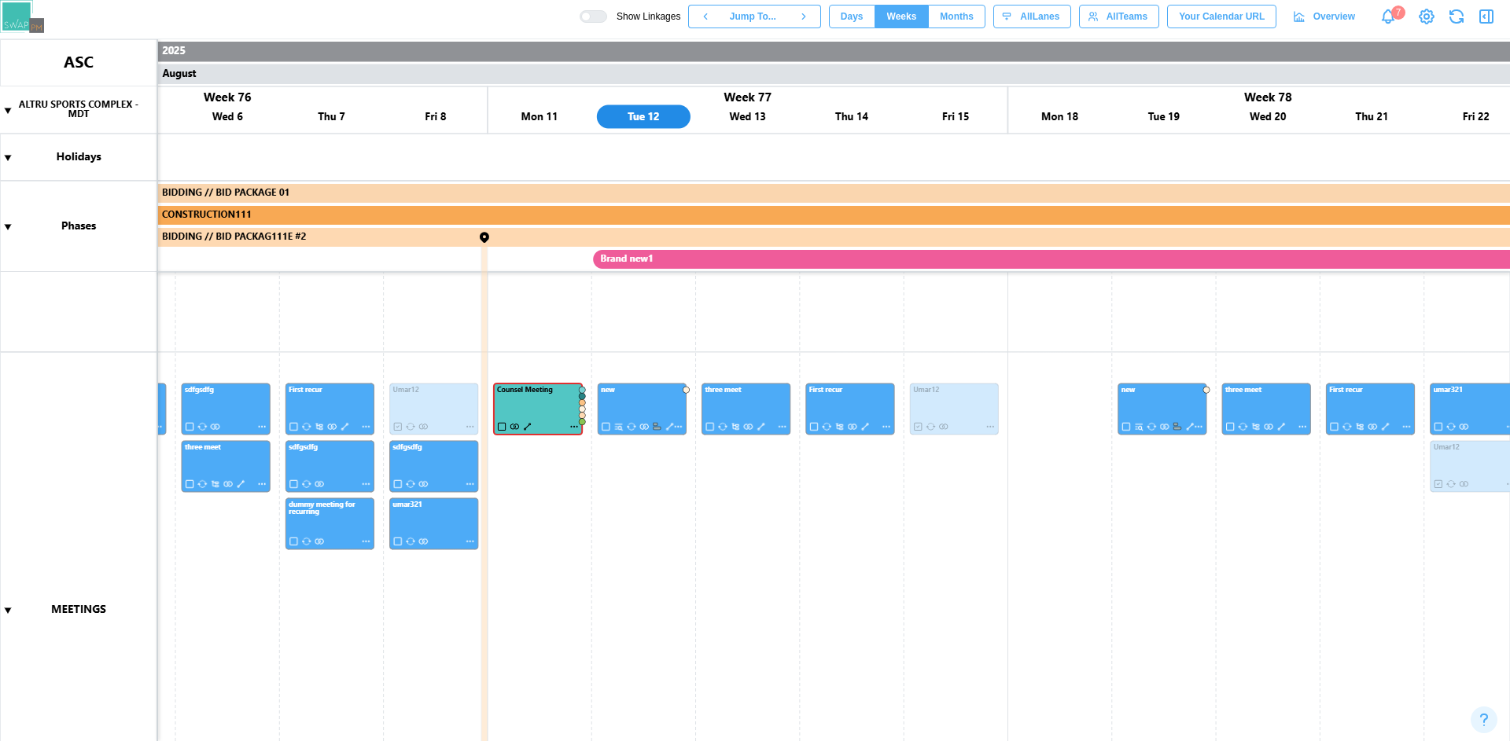
scroll to position [274, 0]
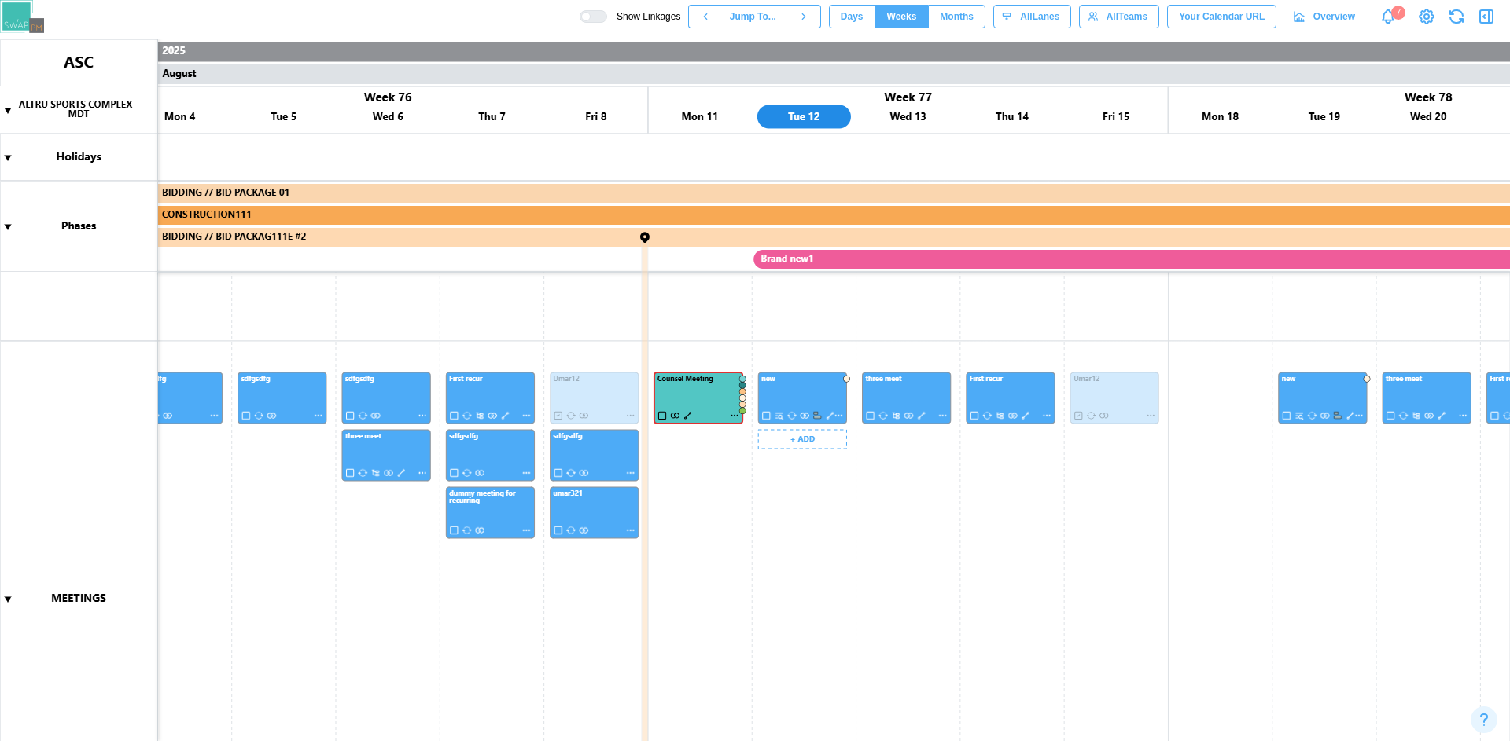
drag, startPoint x: 853, startPoint y: 557, endPoint x: 205, endPoint y: 389, distance: 669.4
click at [1021, 539] on canvas at bounding box center [755, 390] width 1510 height 702
click at [205, 389] on canvas at bounding box center [755, 390] width 1510 height 702
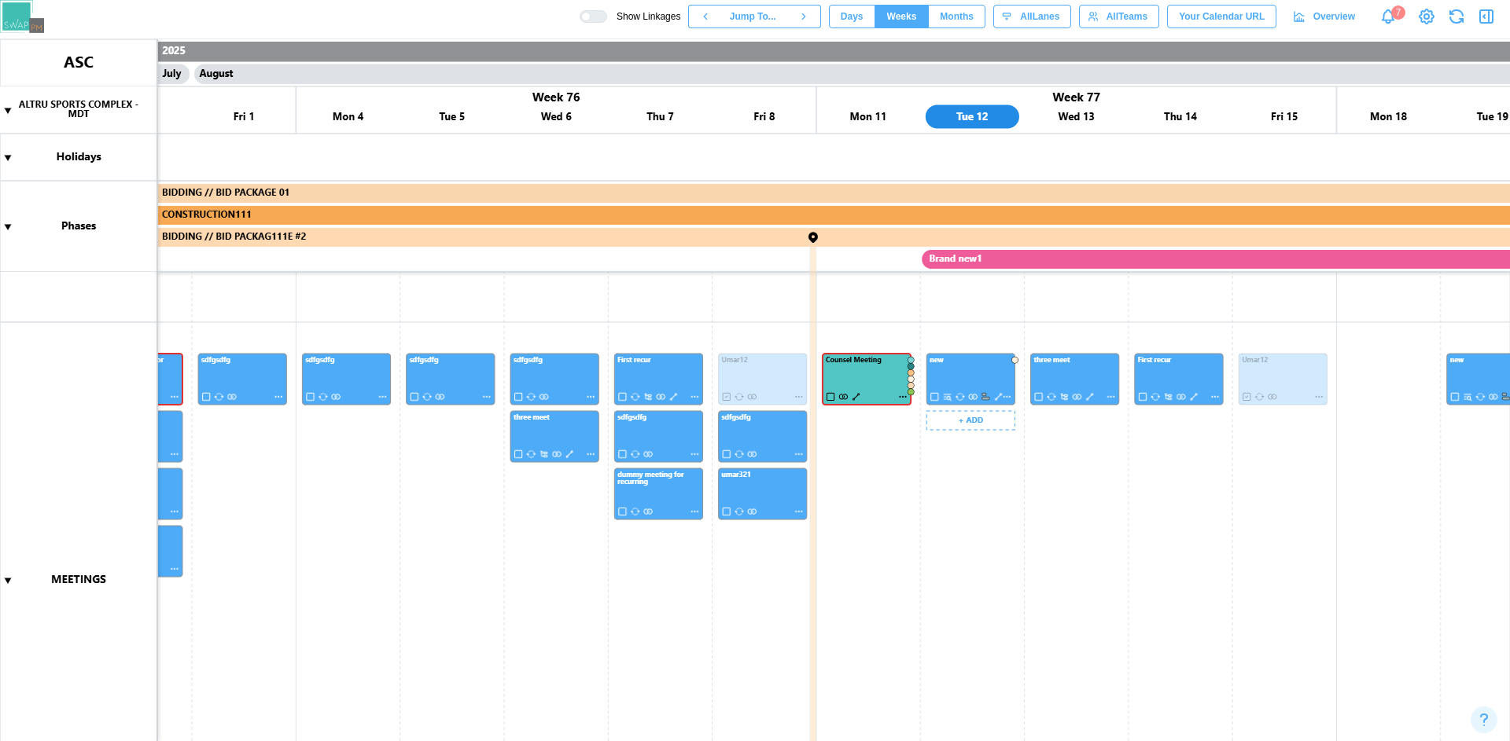
scroll to position [293, 0]
click at [259, 377] on canvas at bounding box center [755, 390] width 1510 height 702
click at [557, 377] on canvas at bounding box center [755, 390] width 1510 height 702
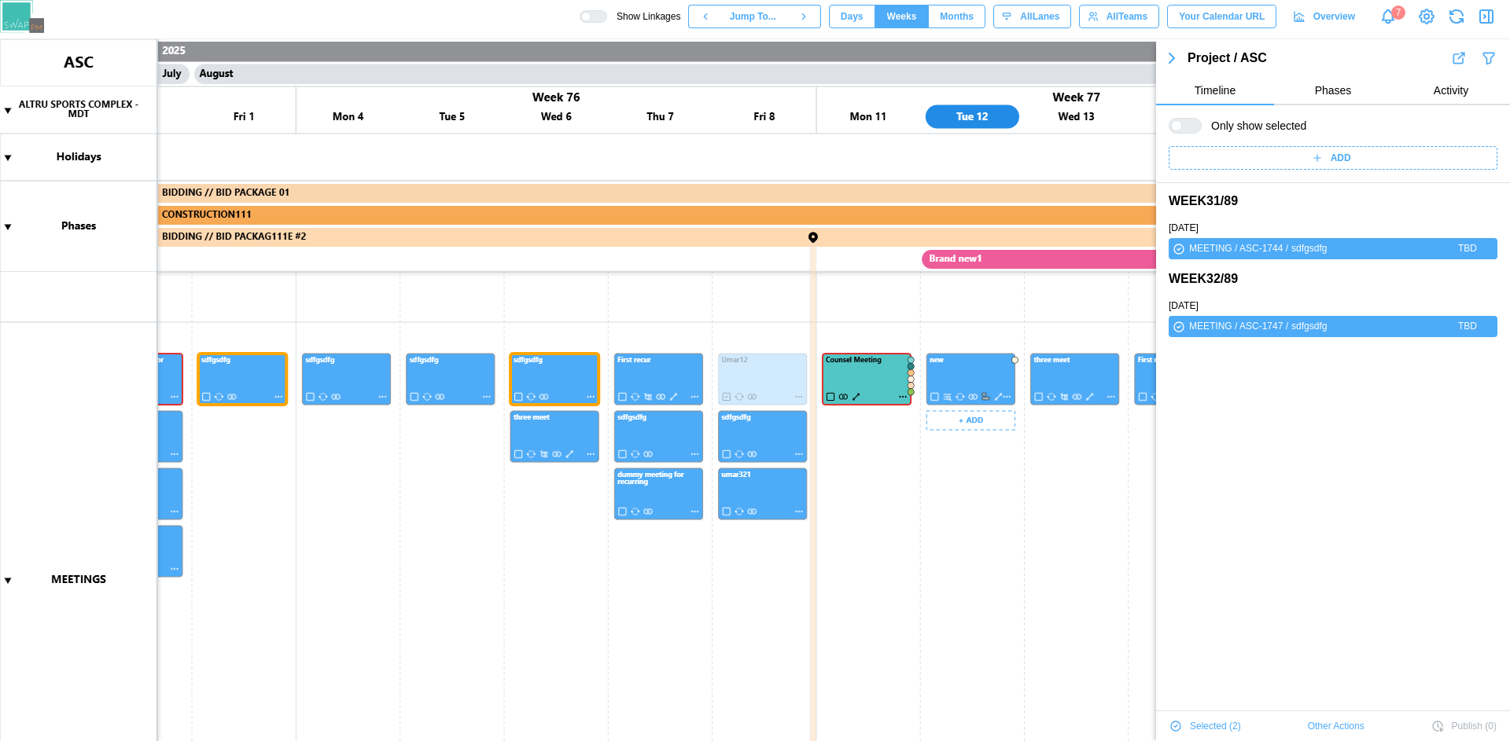
scroll to position [0, 0]
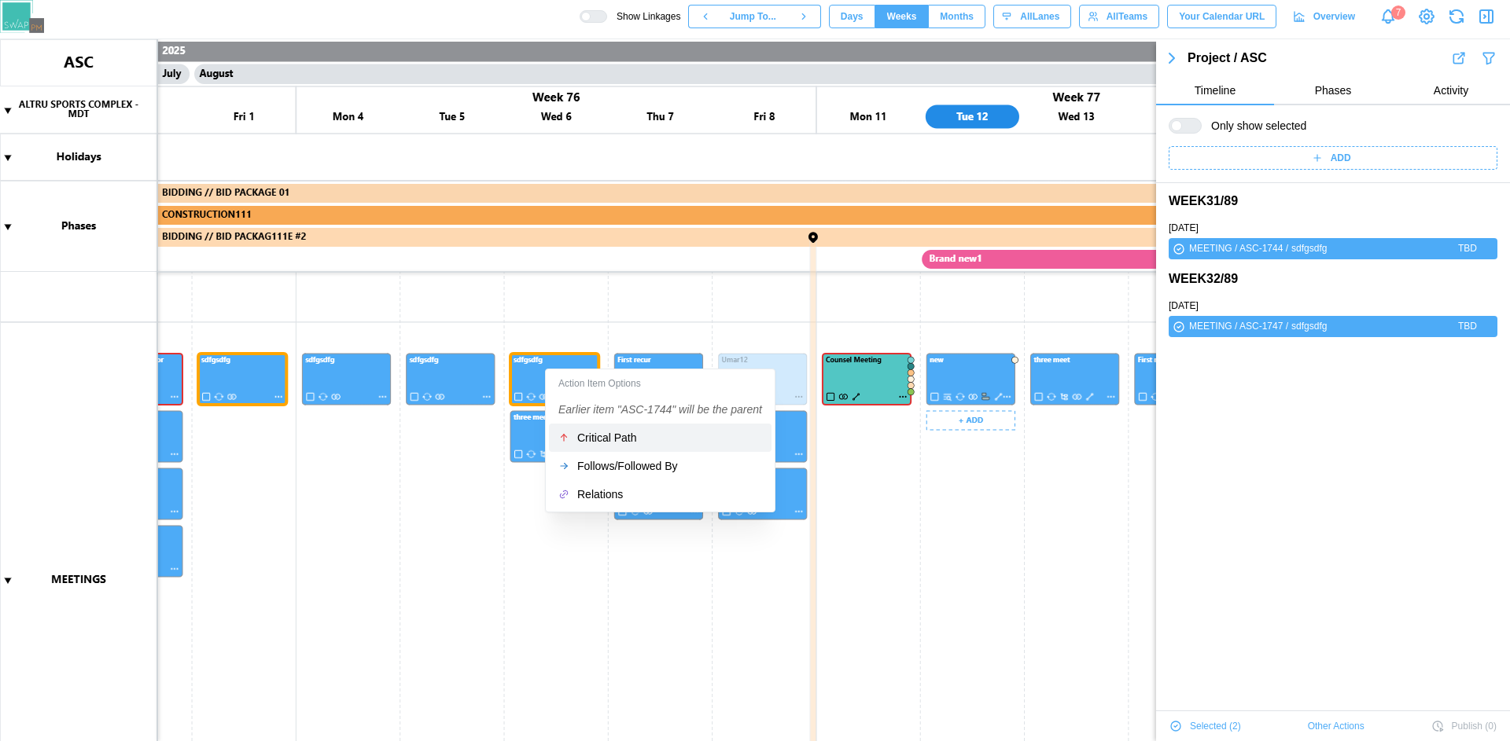
click at [609, 441] on div "Critical Path" at bounding box center [669, 438] width 185 height 13
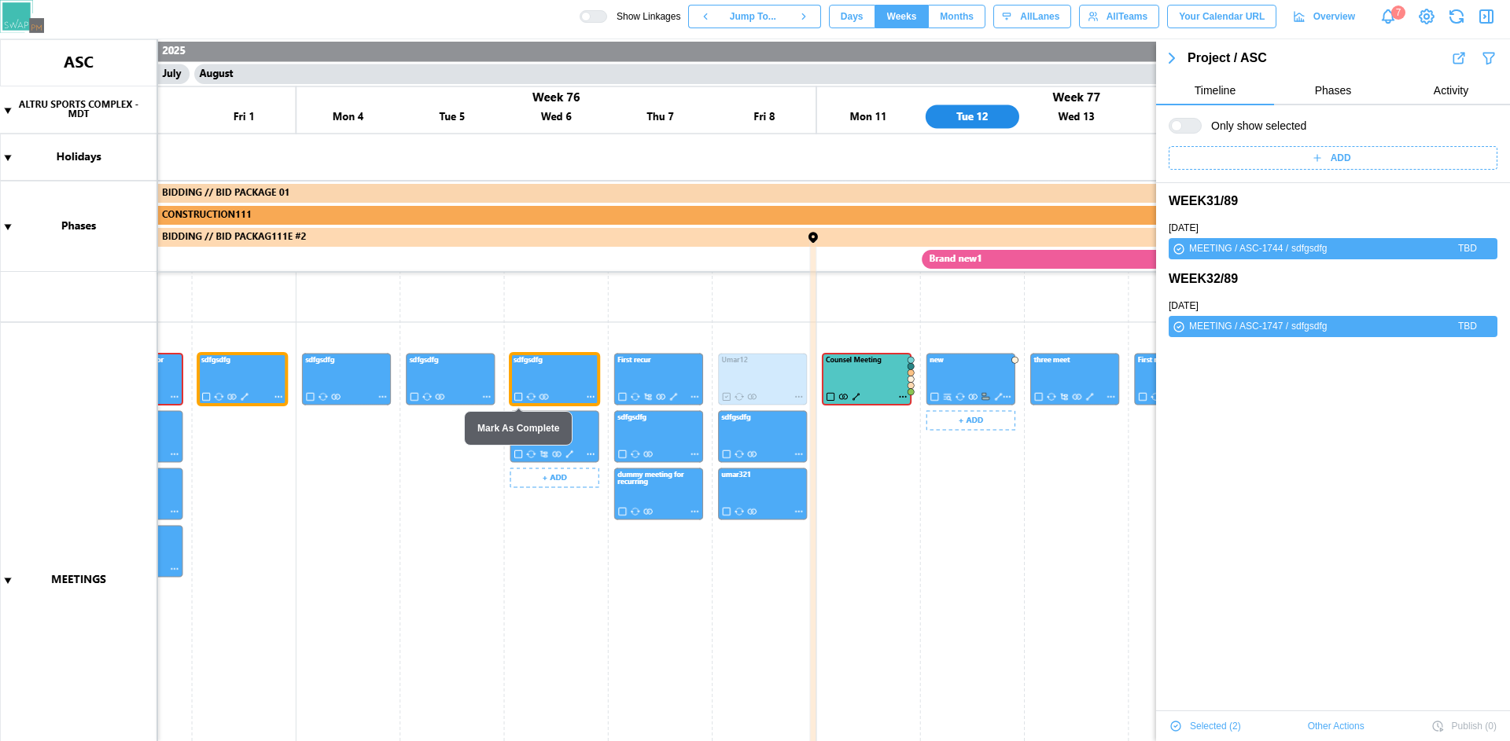
click at [243, 396] on canvas at bounding box center [755, 390] width 1510 height 702
click at [252, 384] on canvas at bounding box center [755, 390] width 1510 height 702
click at [670, 425] on canvas at bounding box center [755, 390] width 1510 height 702
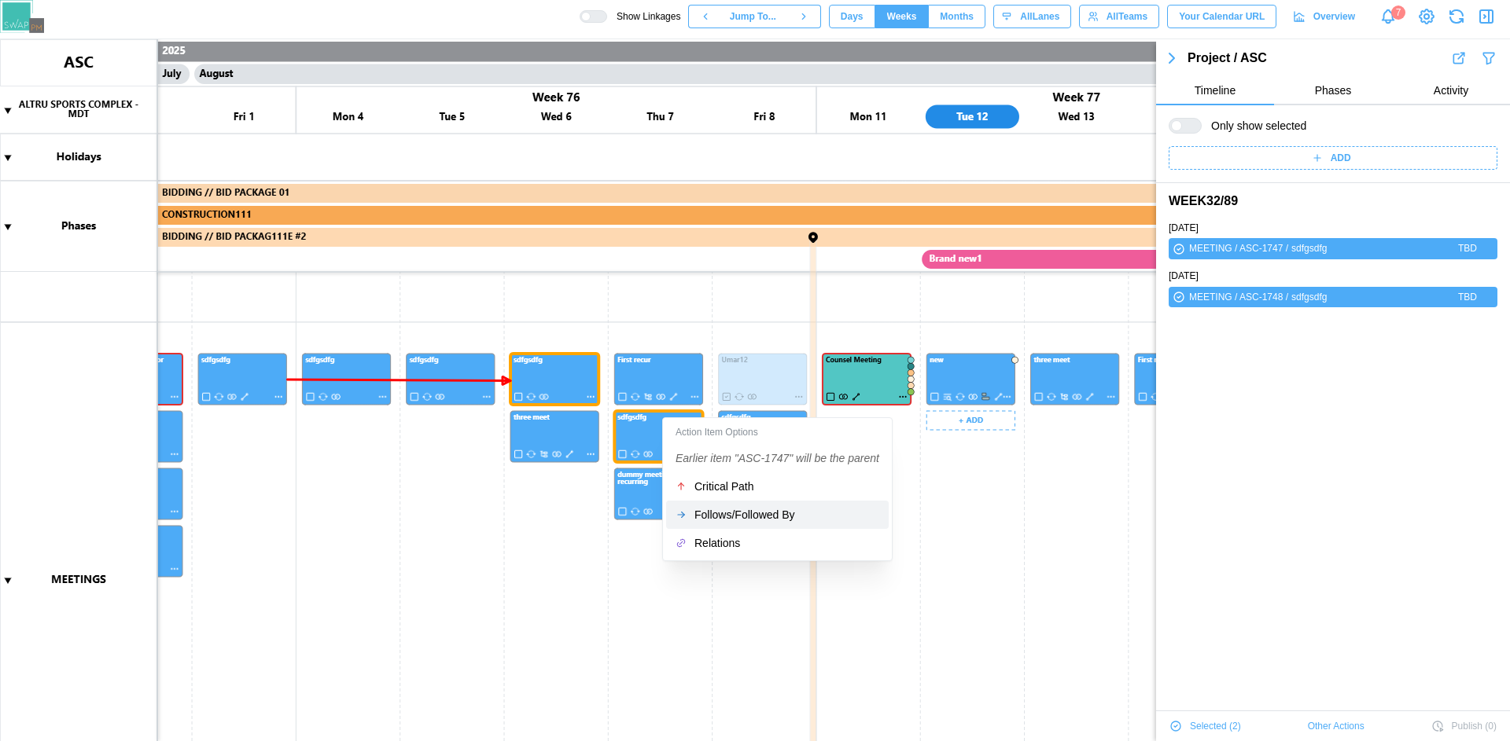
click at [701, 513] on div "Follows/Followed By" at bounding box center [786, 515] width 185 height 13
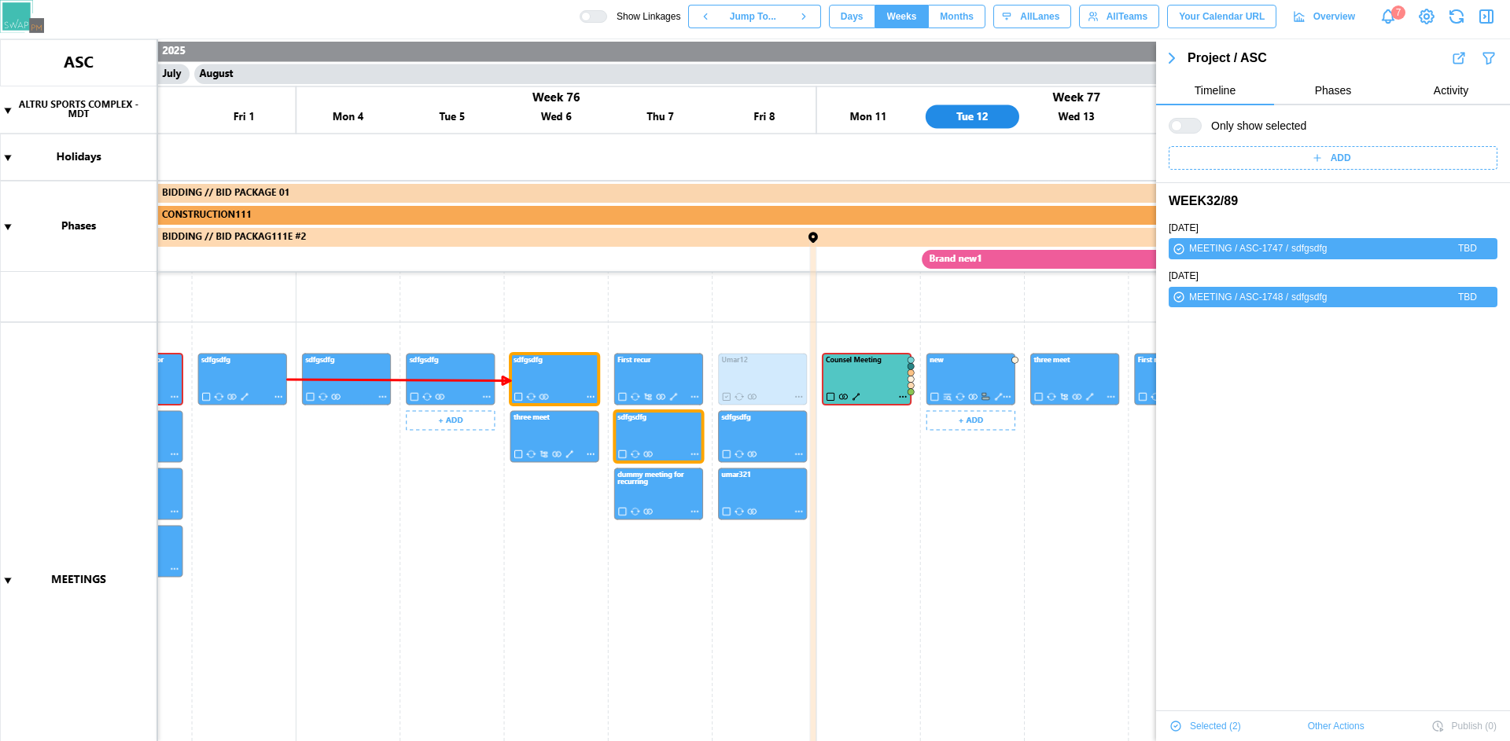
drag, startPoint x: 630, startPoint y: 324, endPoint x: 735, endPoint y: 354, distance: 109.5
click at [624, 309] on canvas at bounding box center [755, 390] width 1510 height 702
click at [557, 396] on canvas at bounding box center [755, 390] width 1510 height 702
click at [707, 300] on canvas at bounding box center [755, 390] width 1510 height 702
click at [703, 296] on canvas at bounding box center [755, 390] width 1510 height 702
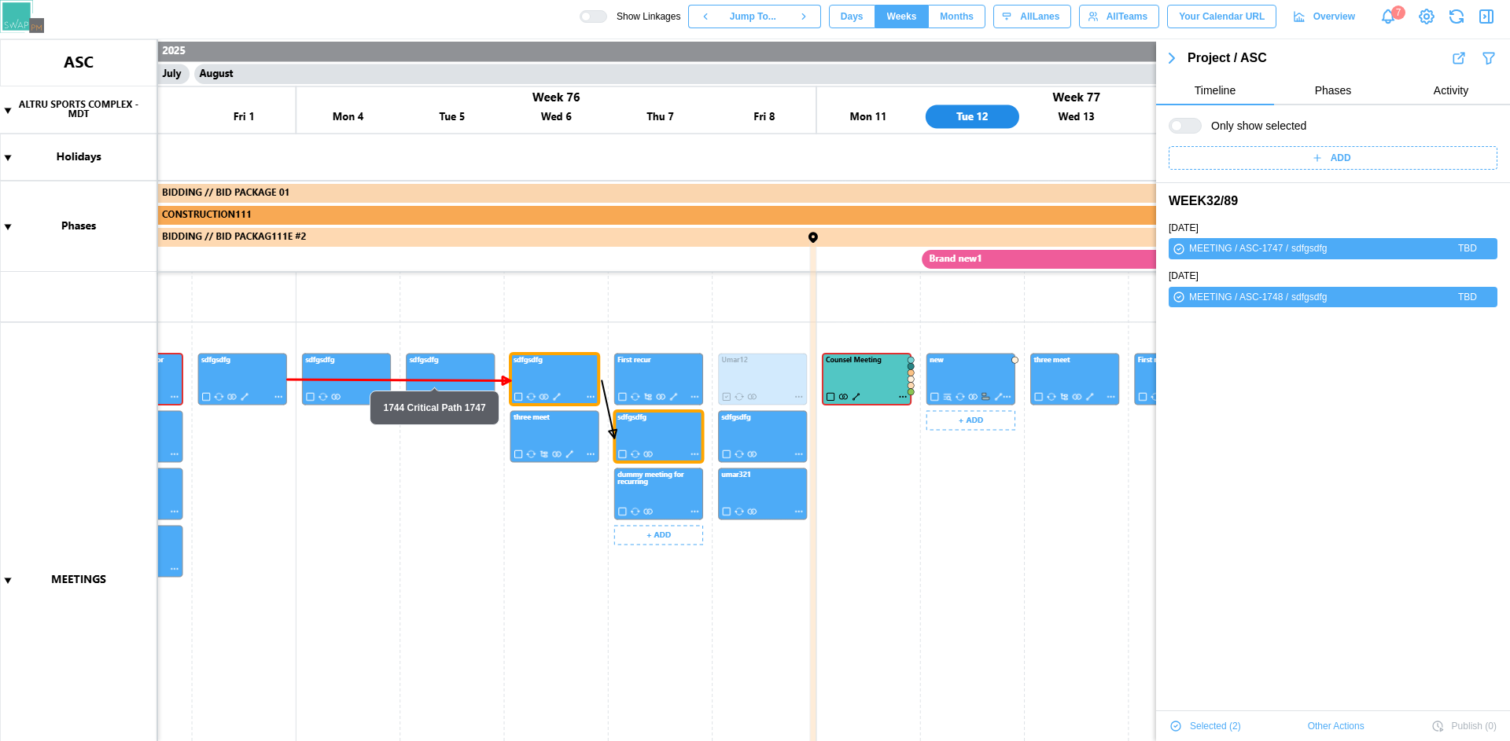
click at [673, 395] on canvas at bounding box center [755, 390] width 1510 height 702
drag, startPoint x: 944, startPoint y: 594, endPoint x: 855, endPoint y: 403, distance: 210.3
click at [943, 589] on canvas at bounding box center [755, 390] width 1510 height 702
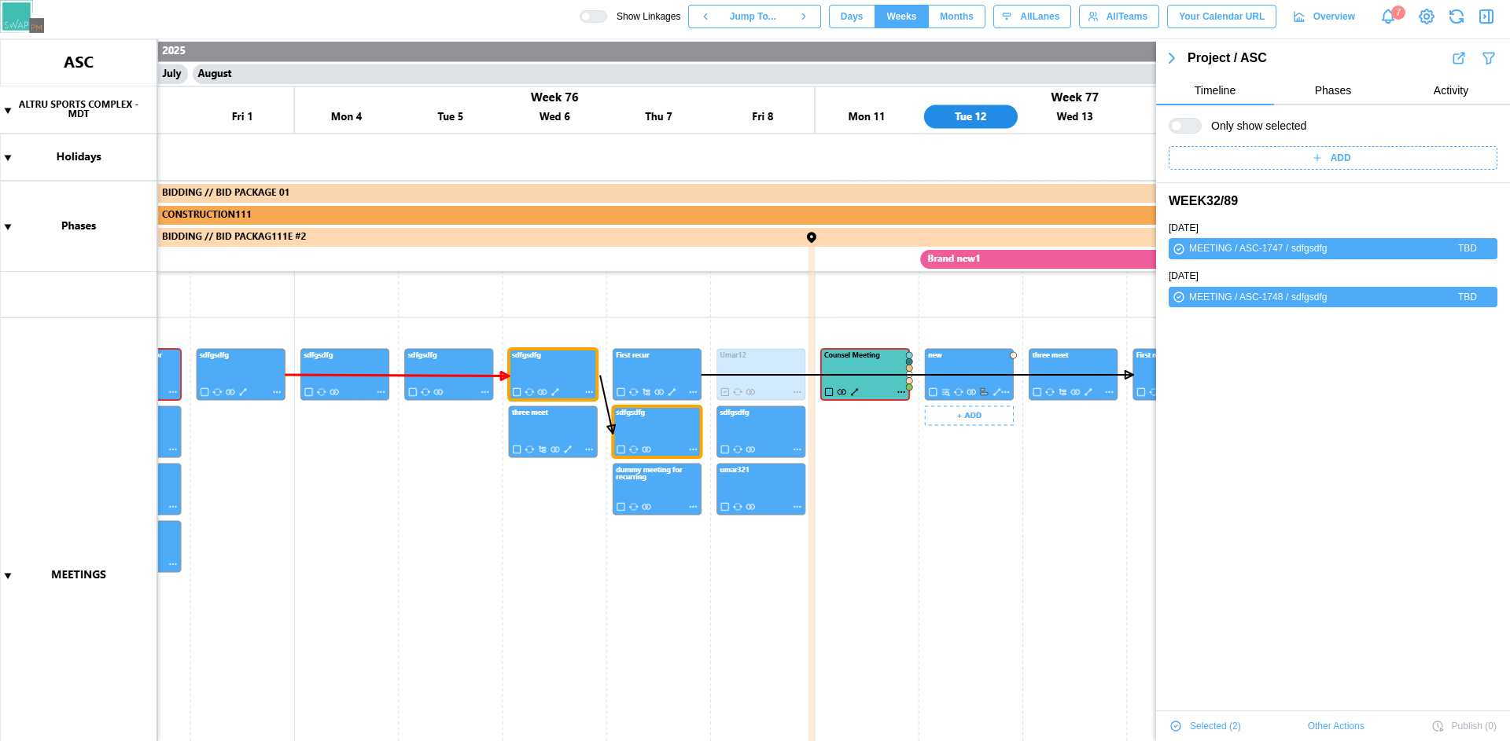
scroll to position [298, 0]
click at [853, 390] on canvas at bounding box center [755, 390] width 1510 height 702
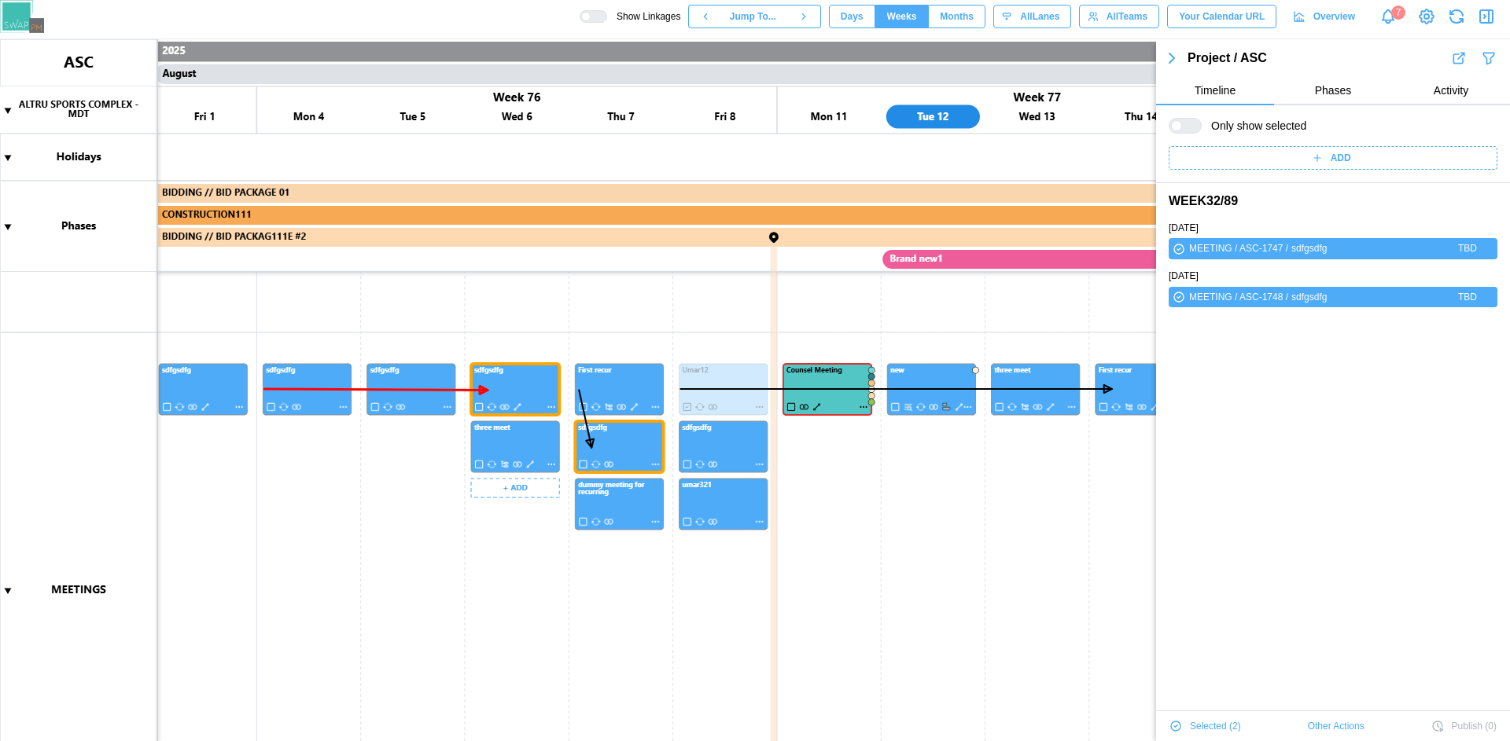
scroll to position [283, 0]
drag, startPoint x: 539, startPoint y: 609, endPoint x: 498, endPoint y: 624, distance: 43.5
click at [498, 624] on canvas at bounding box center [755, 390] width 1510 height 702
click at [606, 18] on div at bounding box center [598, 16] width 16 height 11
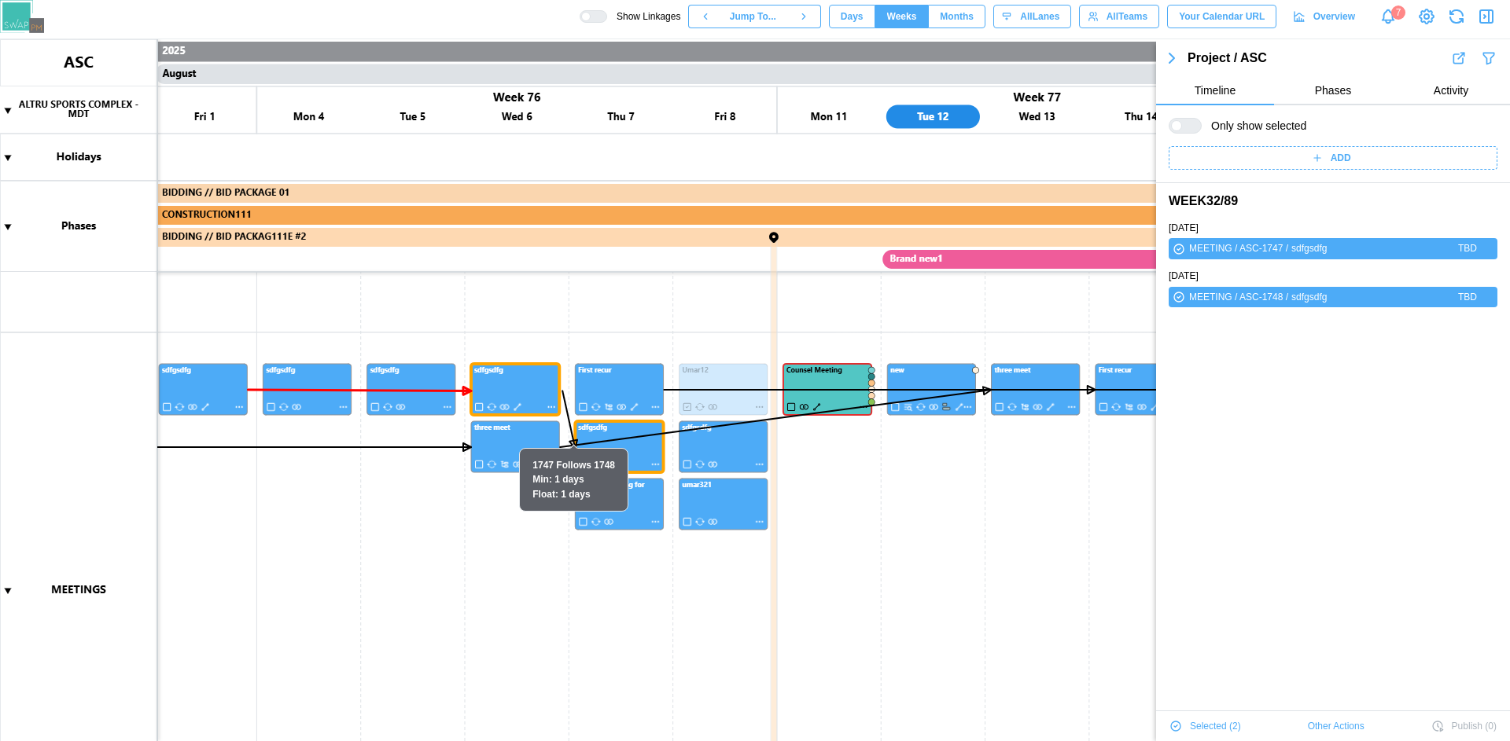
click at [1495, 14] on icon "button" at bounding box center [1486, 16] width 19 height 19
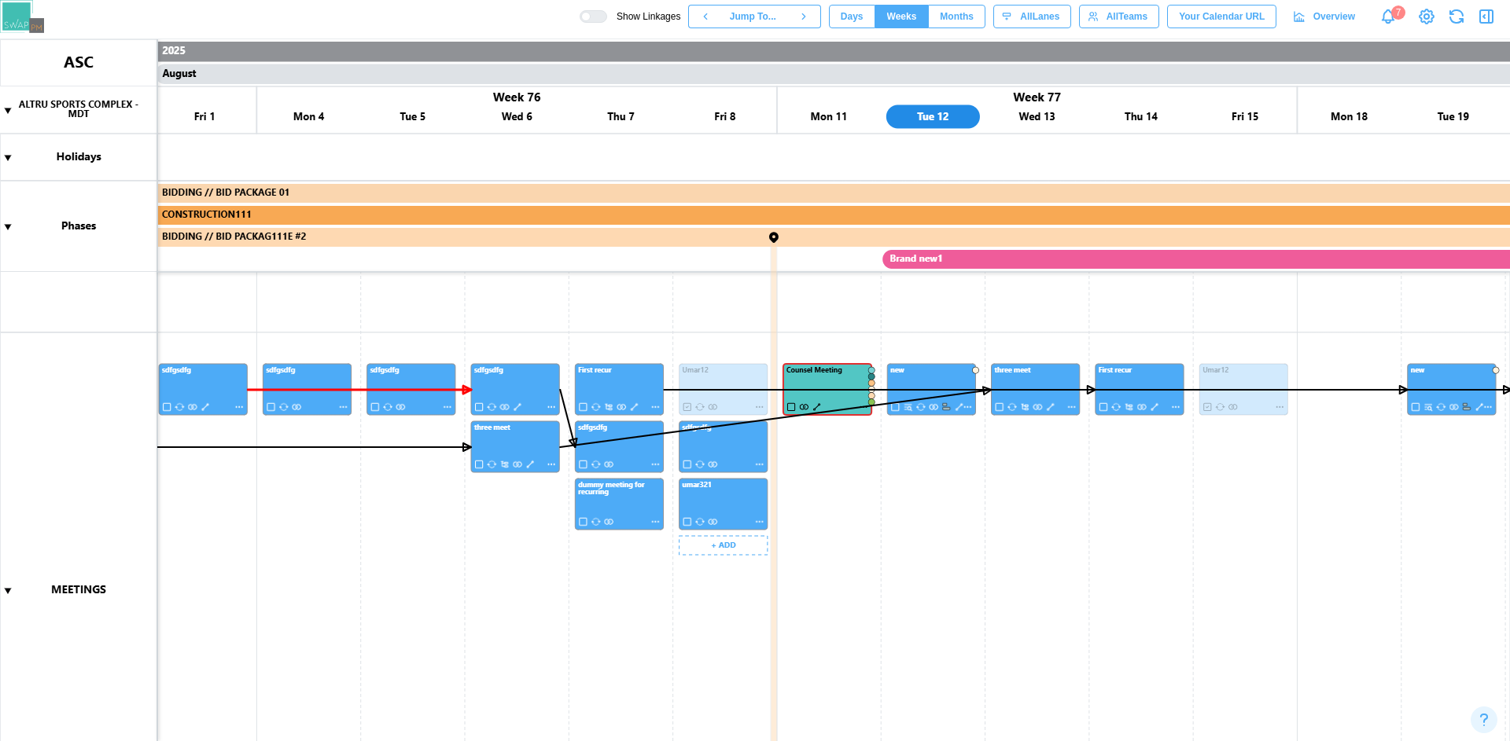
scroll to position [0, 0]
click at [606, 13] on div at bounding box center [598, 16] width 16 height 11
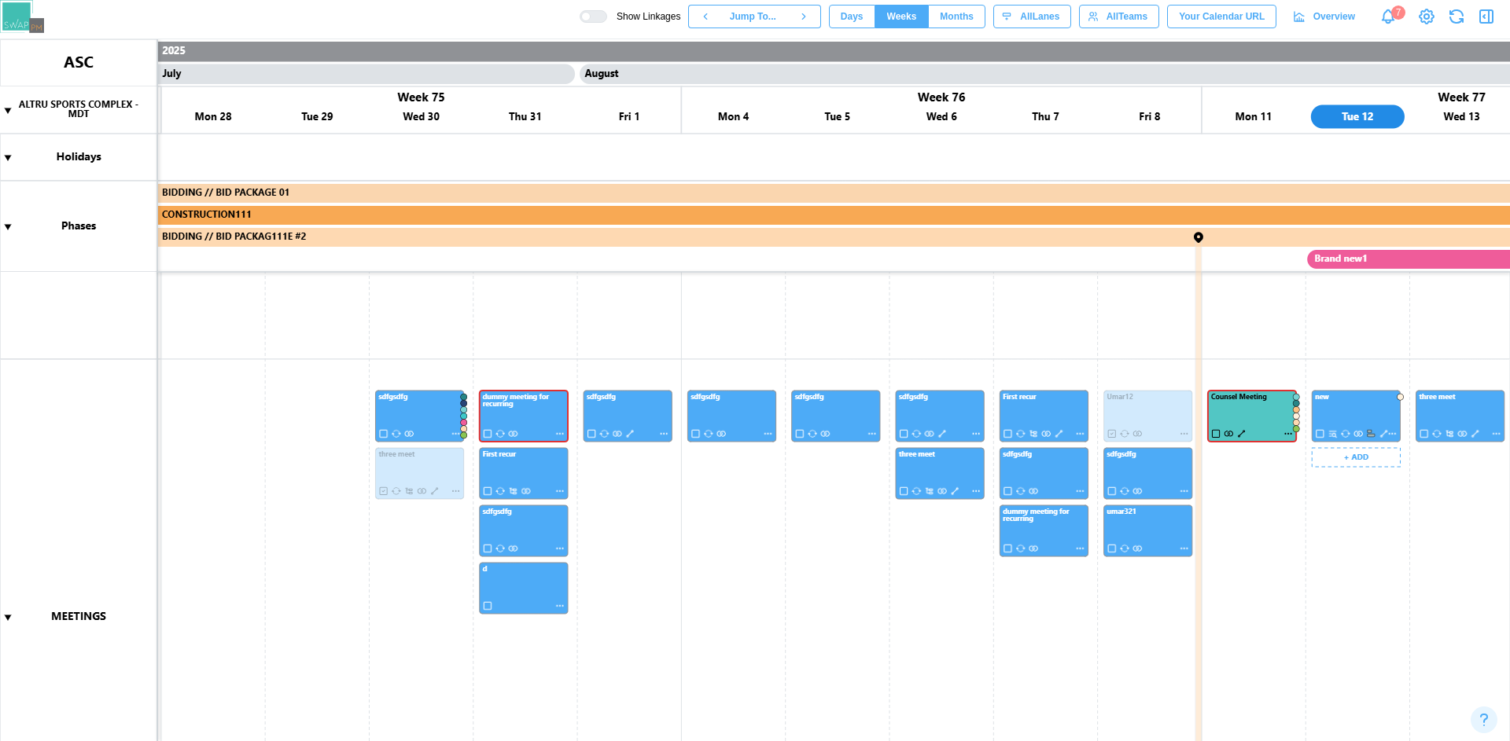
scroll to position [256, 0]
drag, startPoint x: 901, startPoint y: 555, endPoint x: 1126, endPoint y: 511, distance: 229.1
click at [1126, 511] on canvas at bounding box center [755, 390] width 1510 height 702
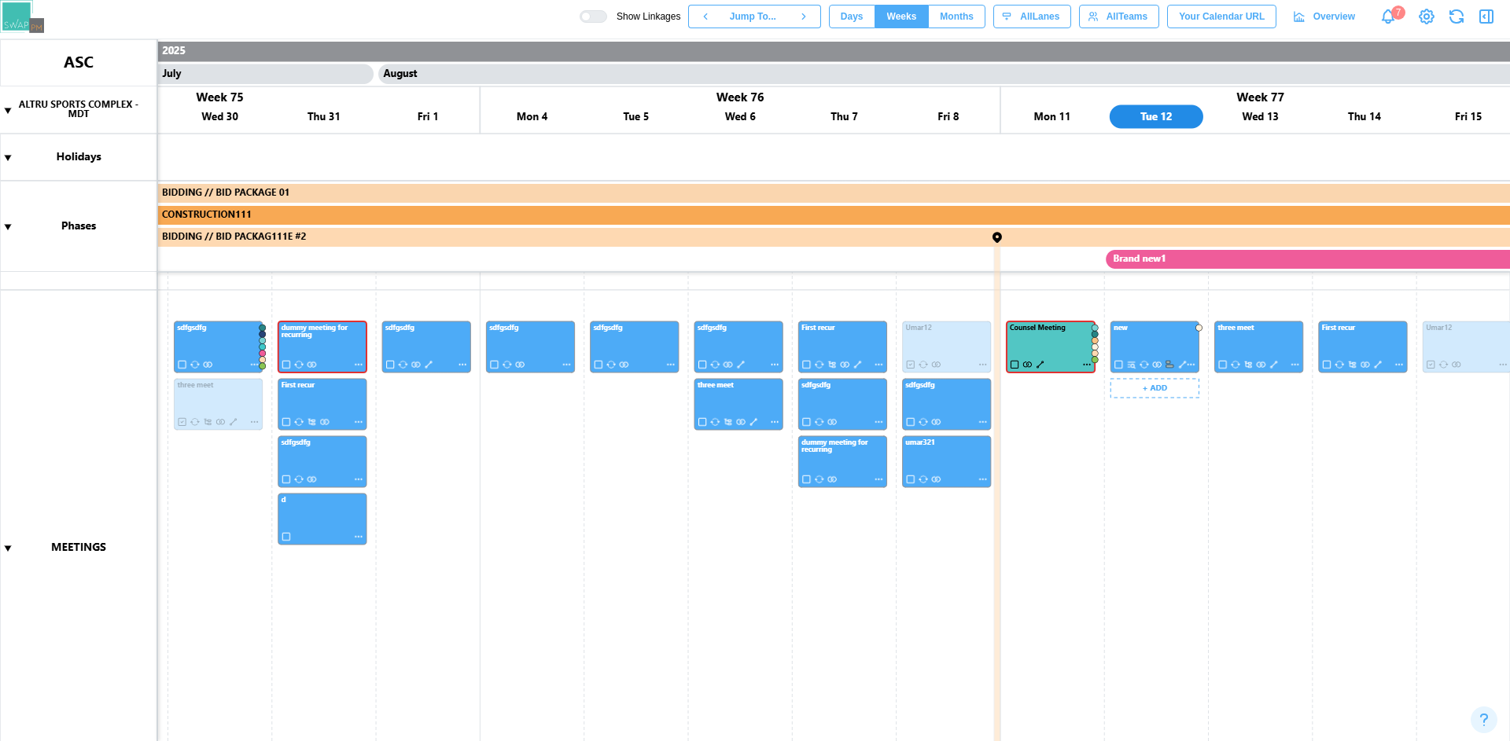
scroll to position [326, 0]
click at [752, 420] on canvas at bounding box center [755, 390] width 1510 height 702
click at [740, 366] on canvas at bounding box center [755, 390] width 1510 height 702
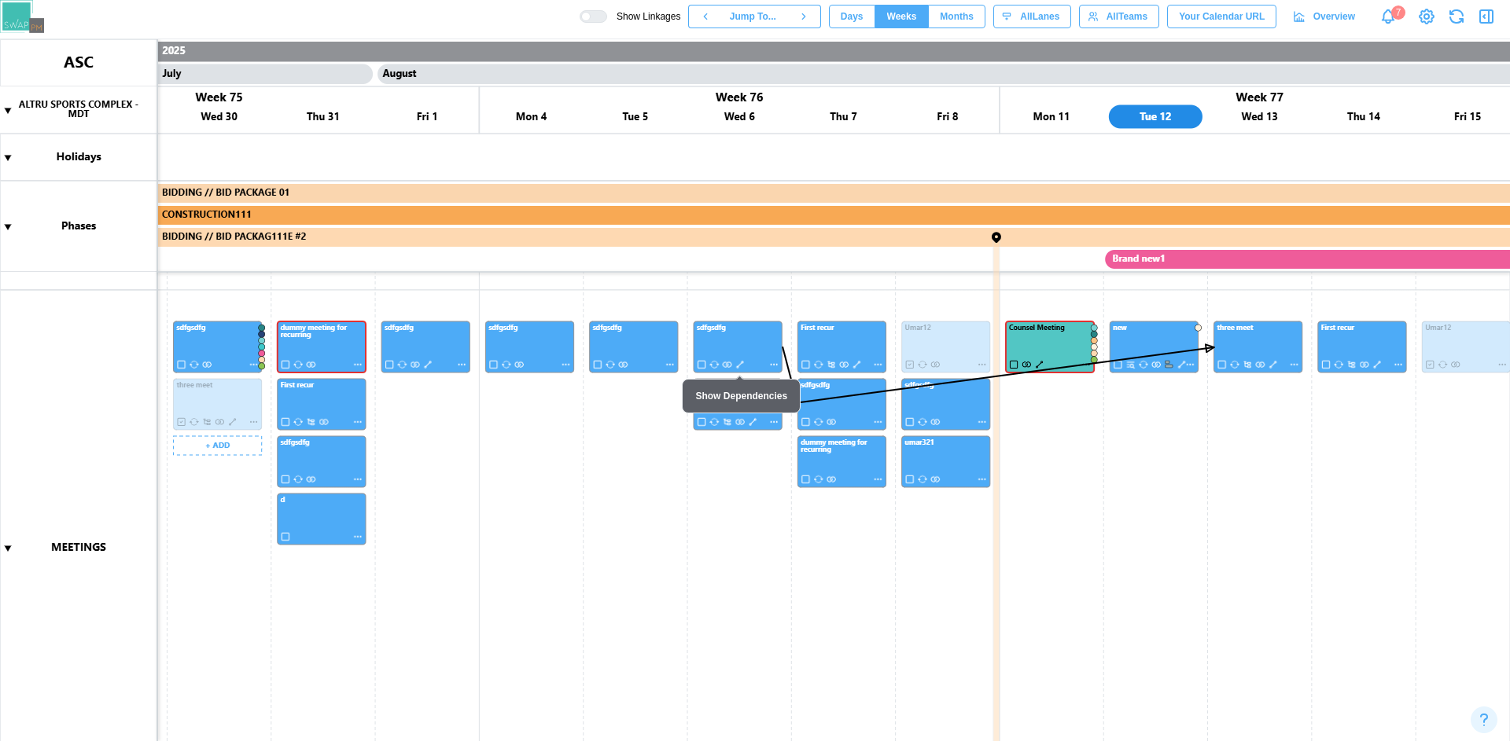
click at [234, 424] on canvas at bounding box center [755, 390] width 1510 height 702
click at [1181, 365] on canvas at bounding box center [755, 390] width 1510 height 702
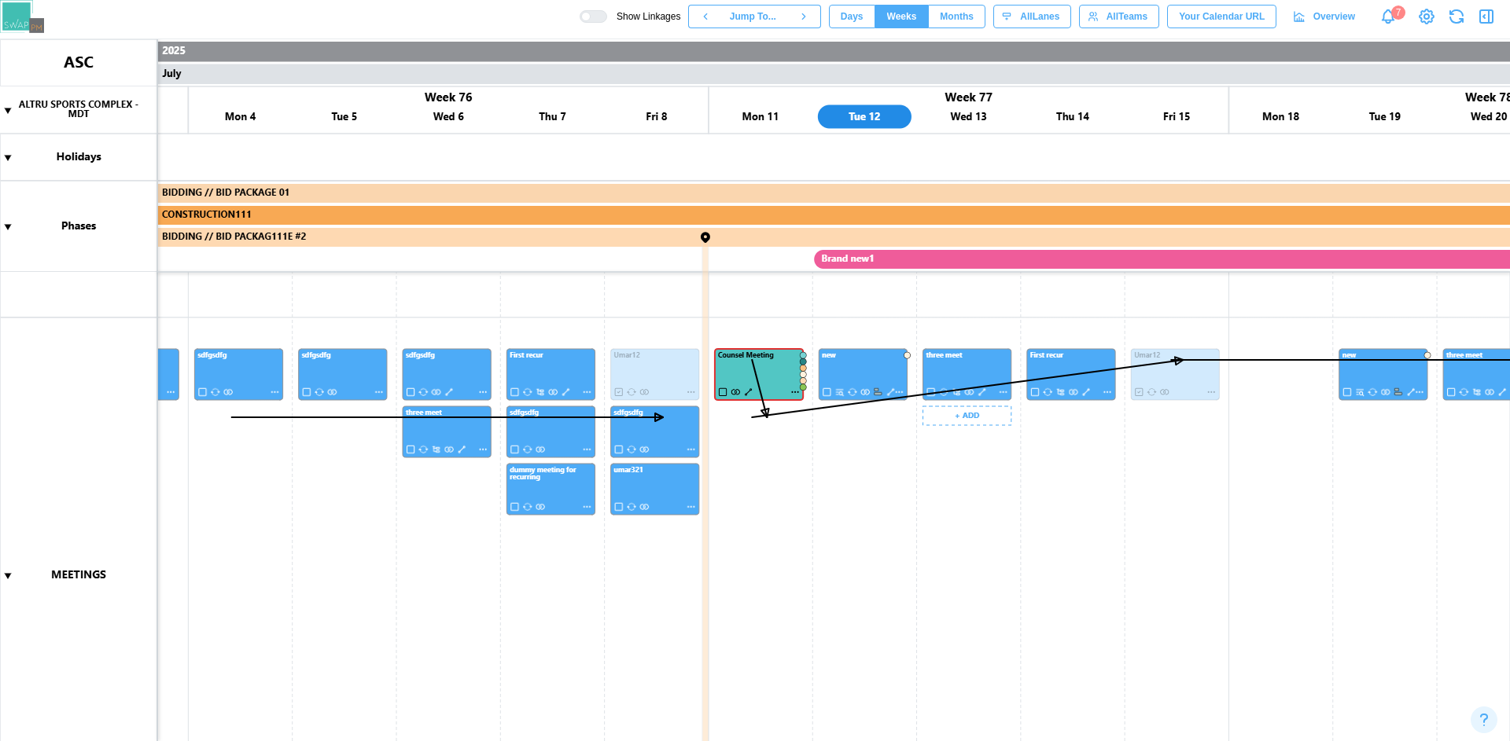
scroll to position [233, 0]
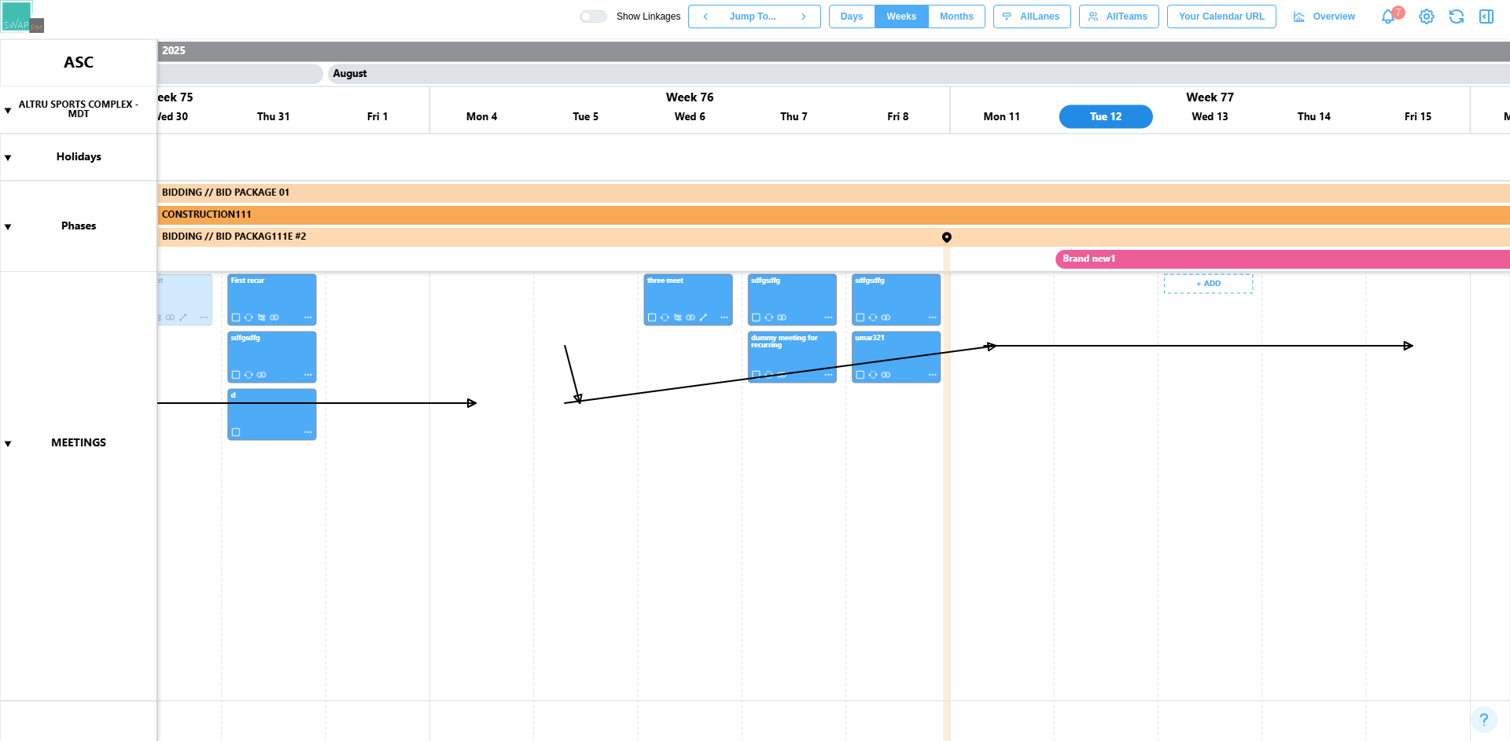
drag, startPoint x: 1242, startPoint y: 502, endPoint x: 1231, endPoint y: 610, distance: 108.3
click at [1228, 613] on canvas at bounding box center [755, 390] width 1510 height 702
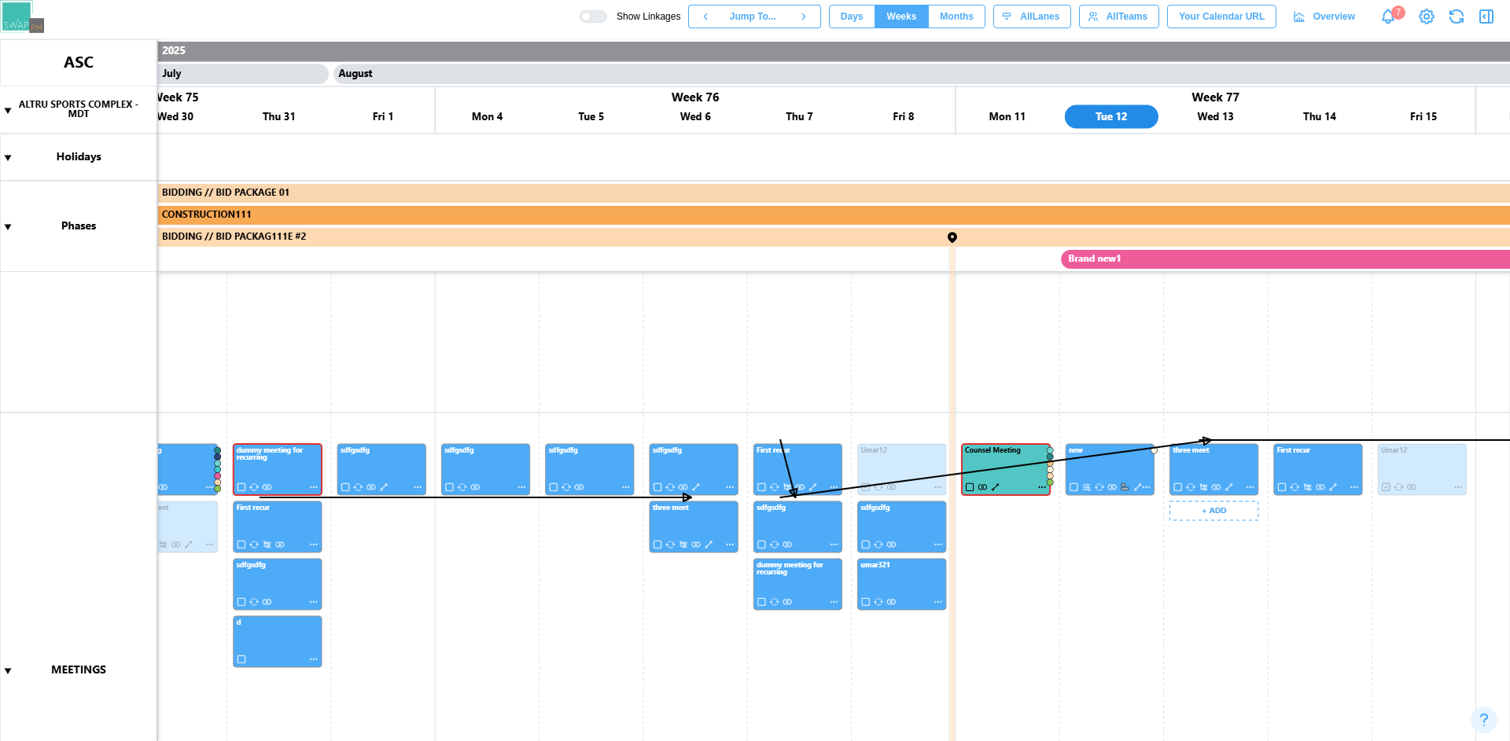
scroll to position [203, 0]
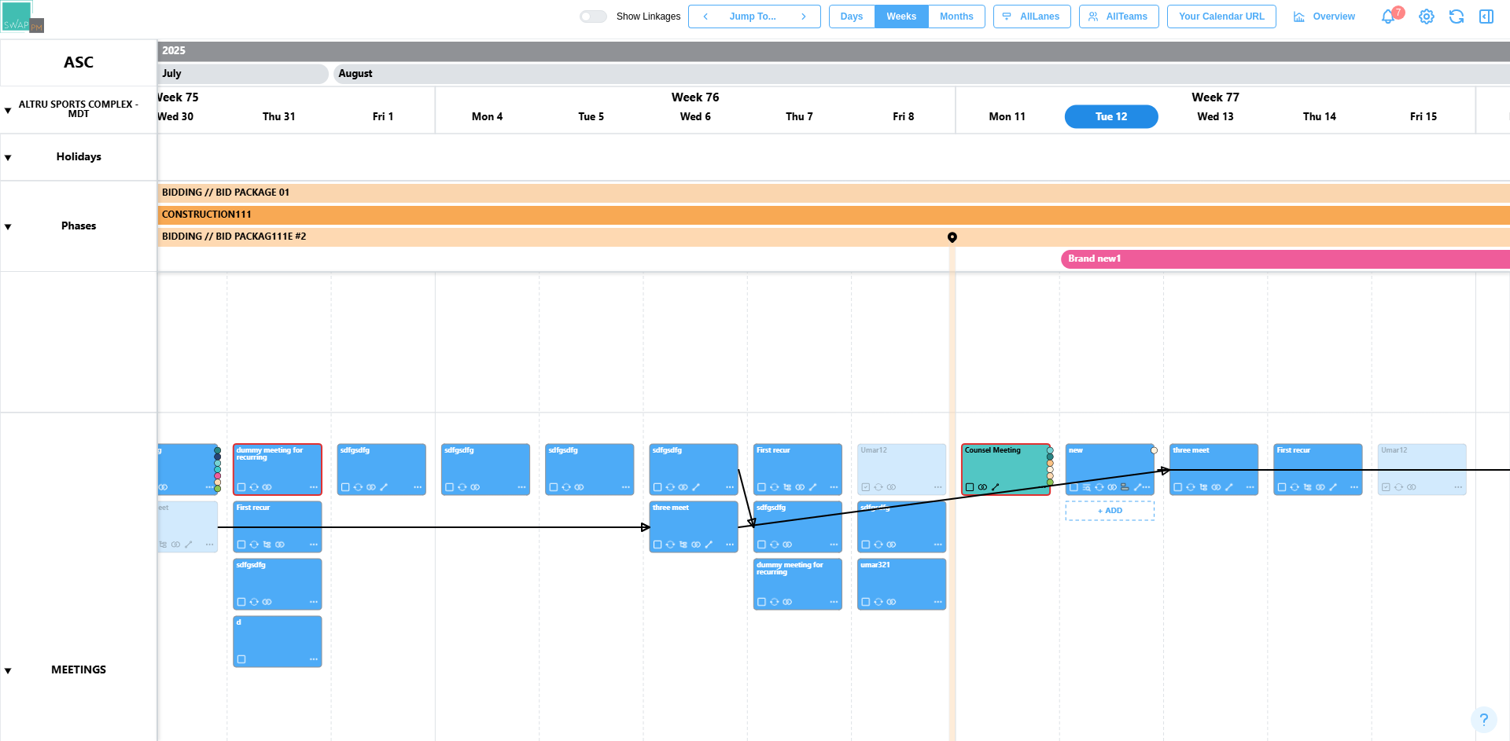
click at [1139, 489] on canvas at bounding box center [755, 390] width 1510 height 702
click at [708, 543] on canvas at bounding box center [755, 390] width 1510 height 702
click at [697, 487] on canvas at bounding box center [755, 390] width 1510 height 702
click at [192, 546] on canvas at bounding box center [755, 390] width 1510 height 702
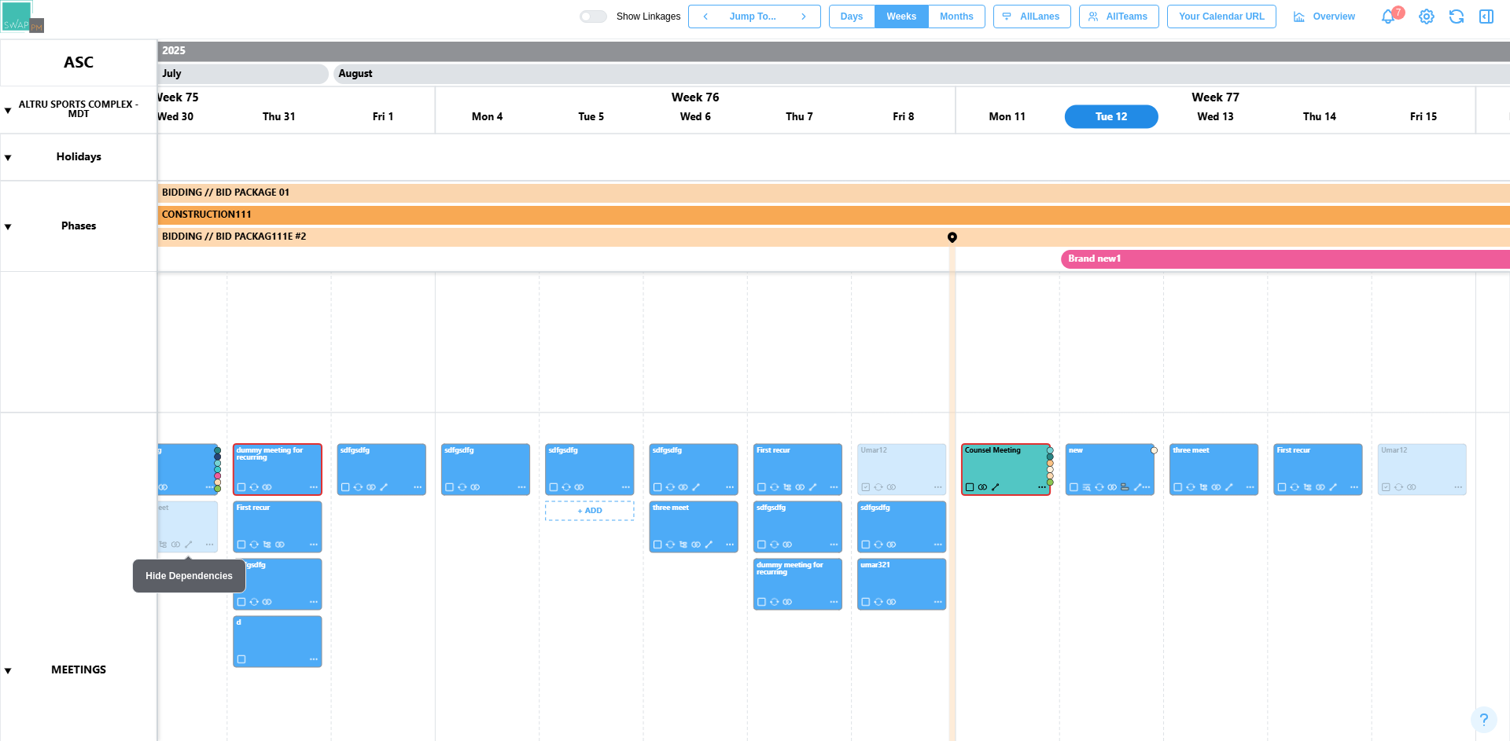
drag, startPoint x: 535, startPoint y: 677, endPoint x: 576, endPoint y: 598, distance: 88.6
click at [576, 598] on canvas at bounding box center [755, 390] width 1510 height 702
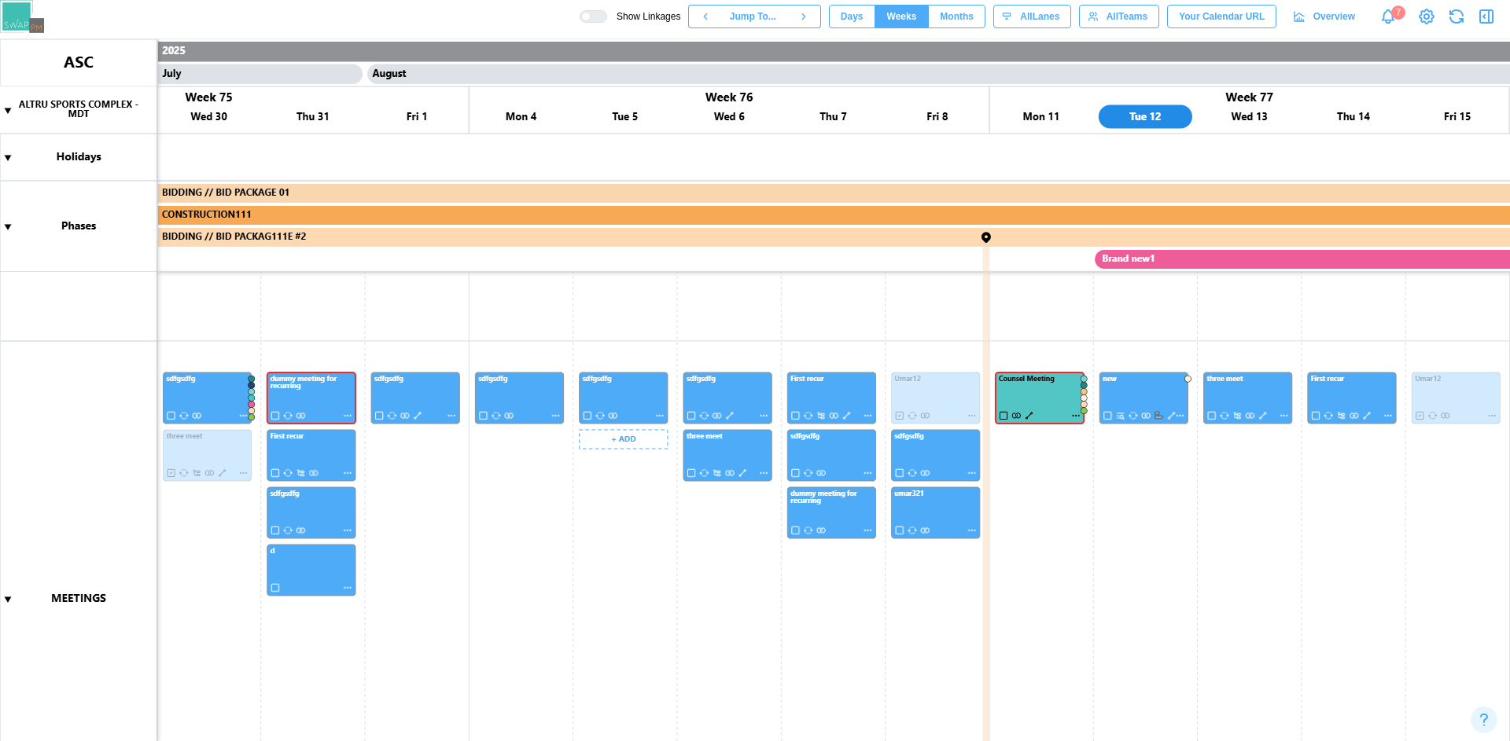
scroll to position [274, 0]
drag, startPoint x: 576, startPoint y: 598, endPoint x: 599, endPoint y: 568, distance: 38.1
click at [599, 568] on canvas at bounding box center [755, 390] width 1510 height 702
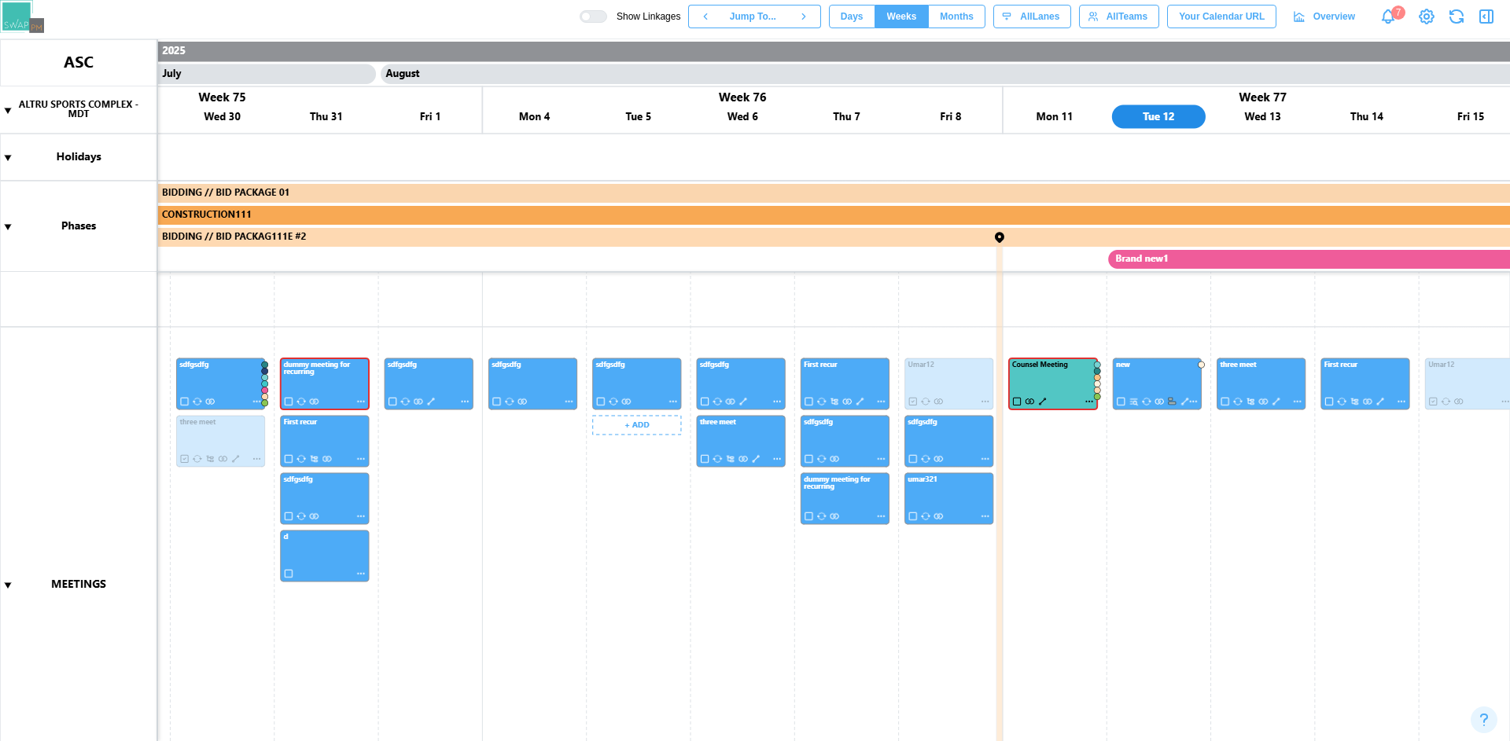
scroll to position [0, 38686]
click at [749, 383] on canvas at bounding box center [755, 390] width 1510 height 702
click at [860, 401] on canvas at bounding box center [755, 390] width 1510 height 702
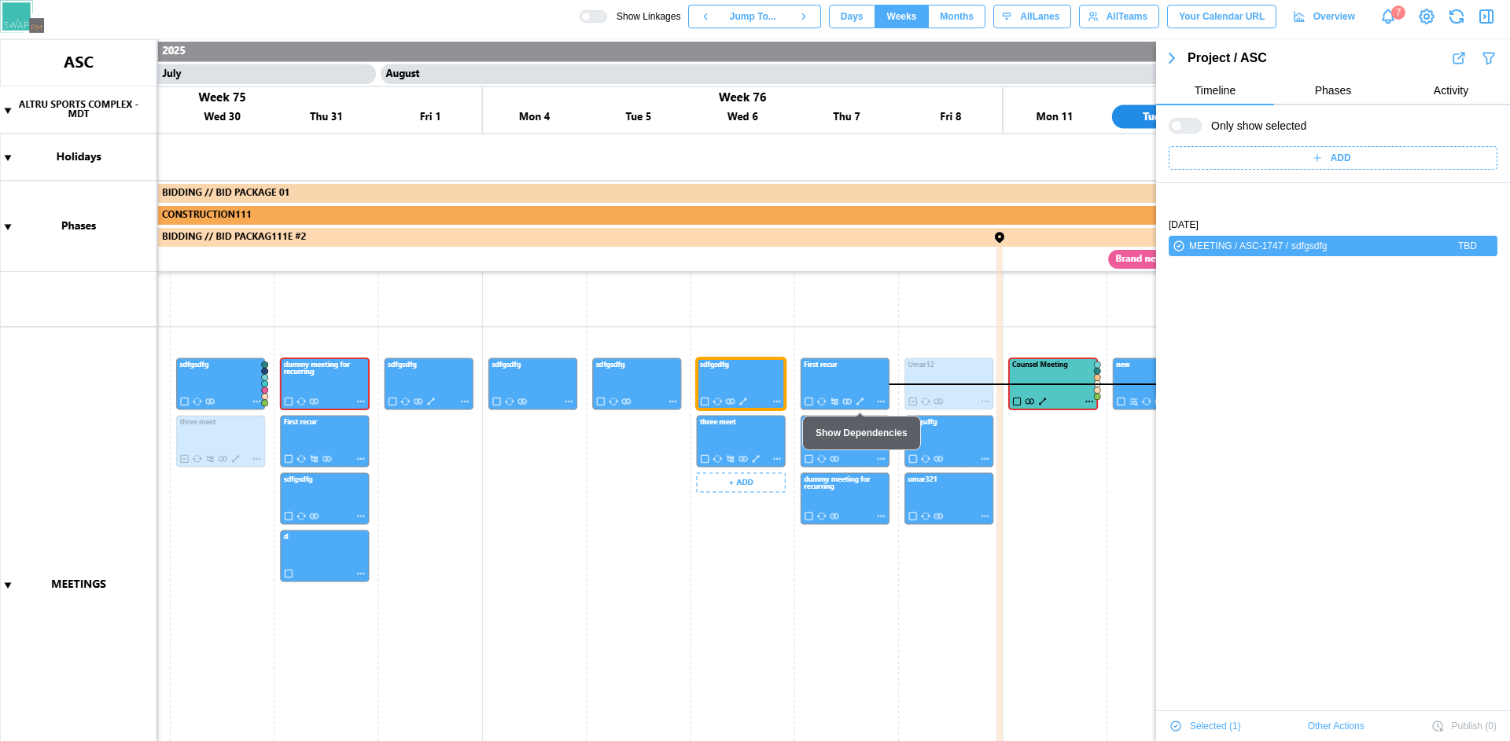
scroll to position [53, 0]
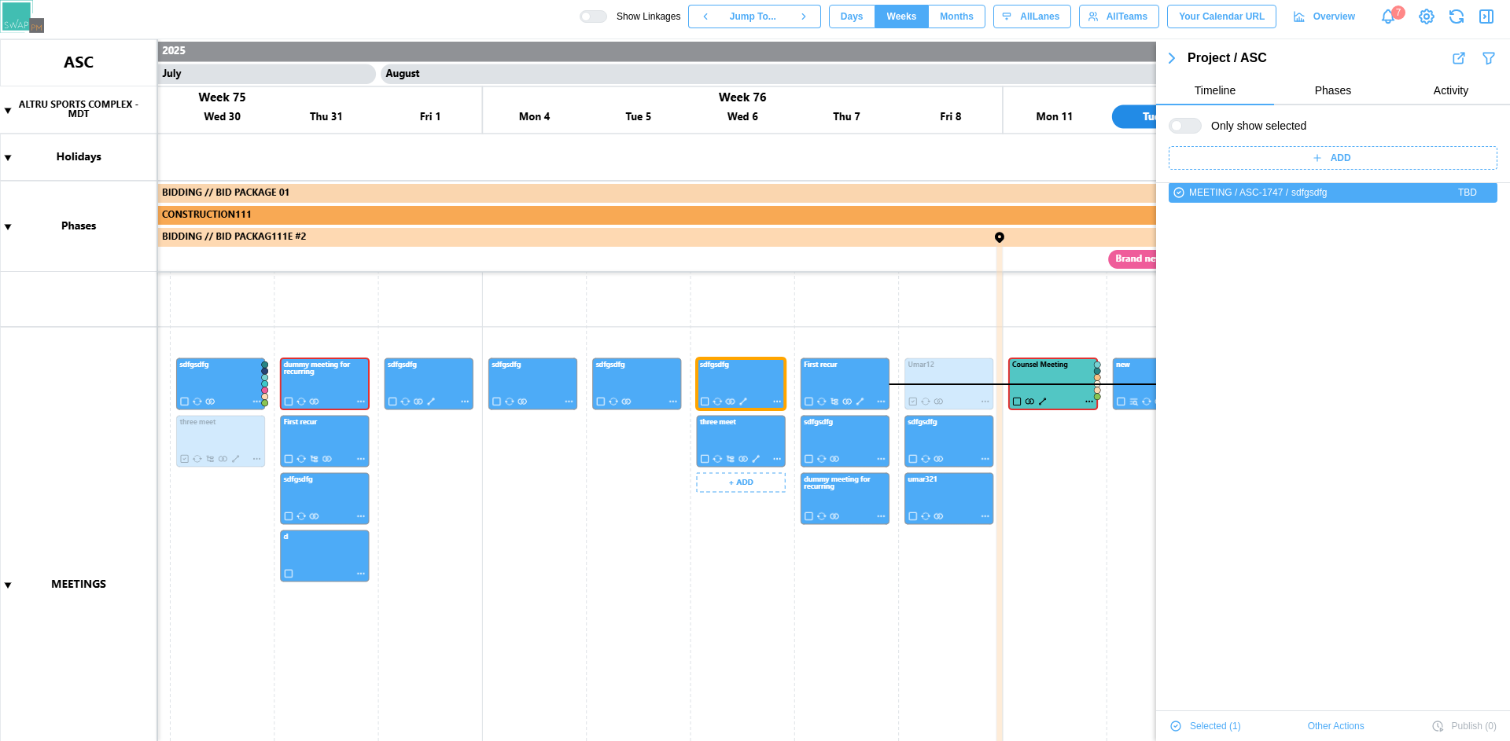
click at [860, 402] on canvas at bounding box center [755, 390] width 1510 height 702
click at [743, 387] on canvas at bounding box center [755, 390] width 1510 height 702
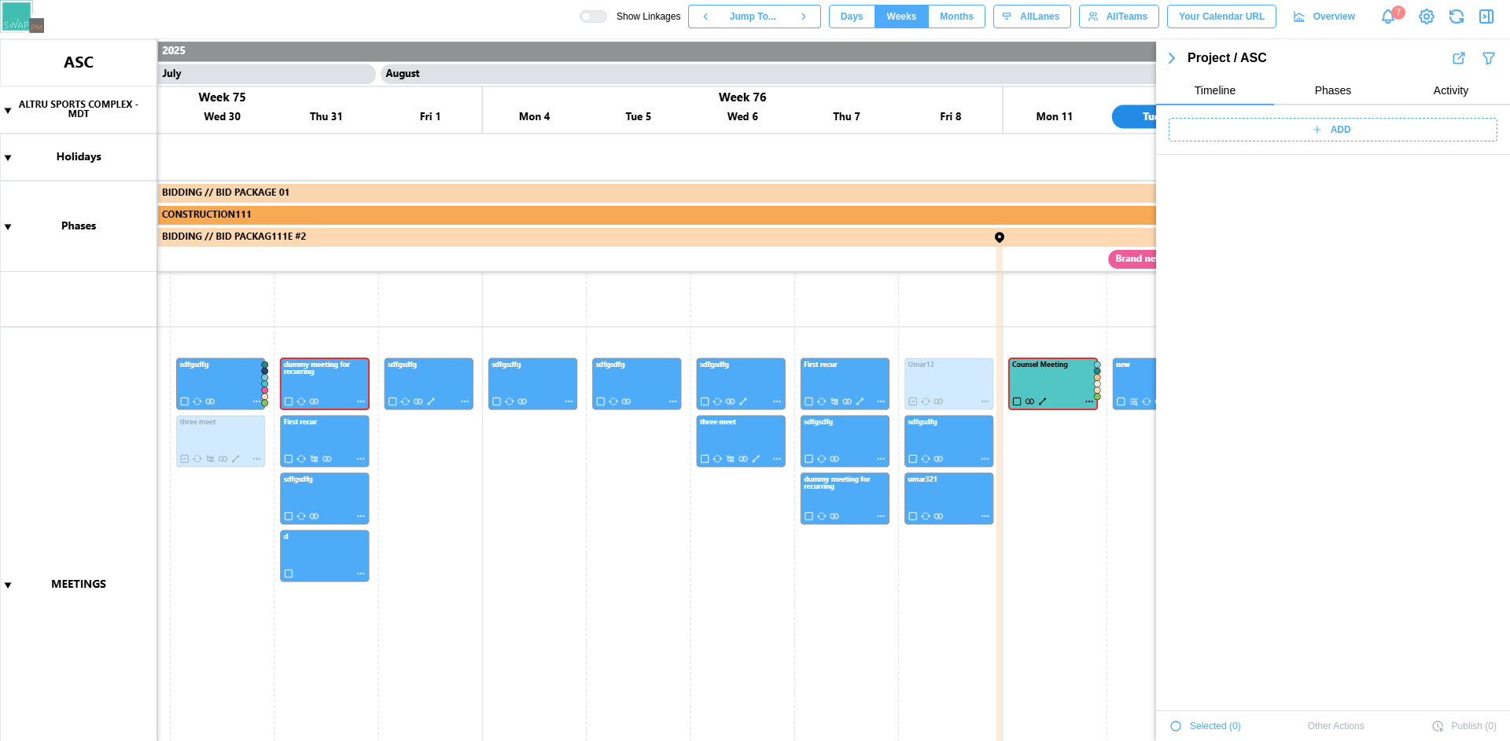
scroll to position [53525, 0]
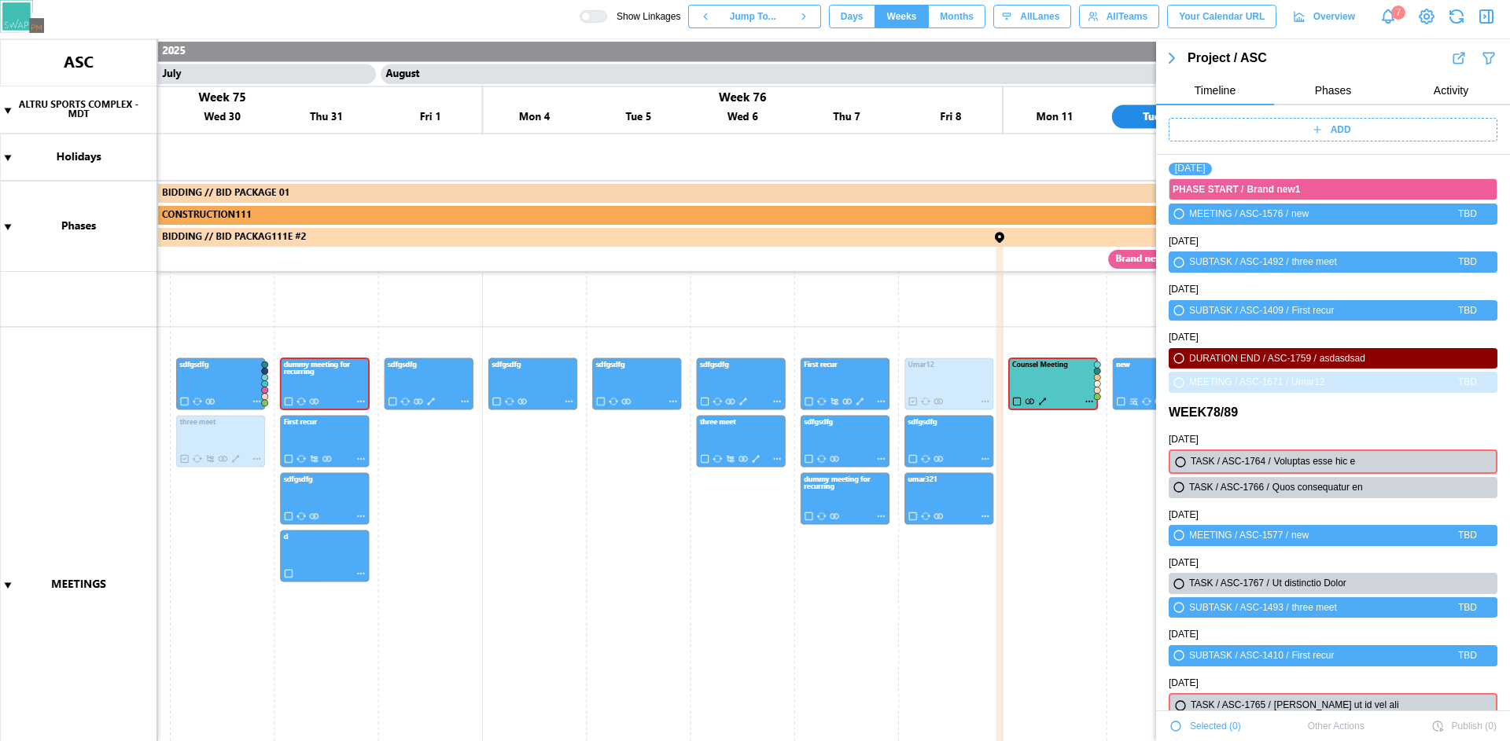
click at [1171, 56] on icon "button" at bounding box center [1171, 57] width 5 height 9
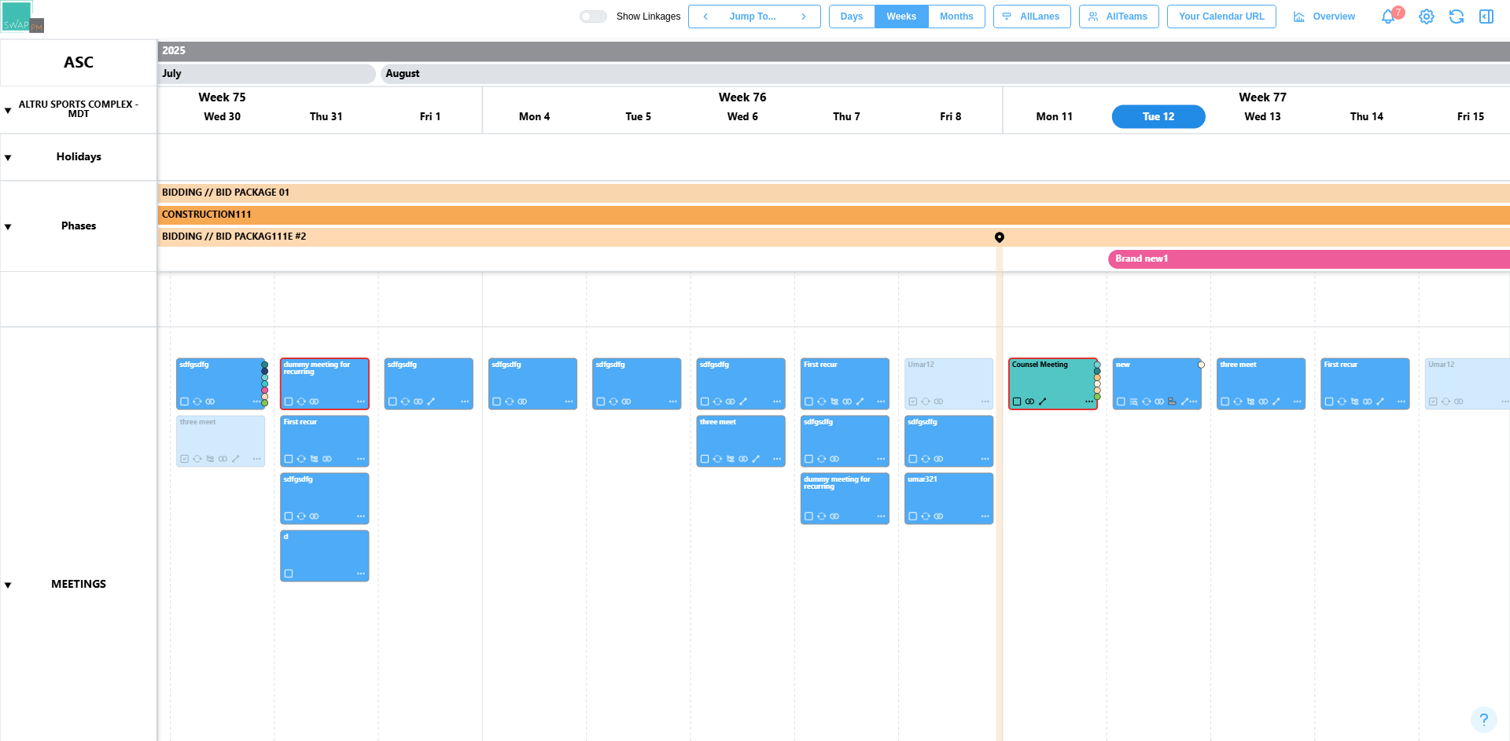
click at [740, 373] on canvas at bounding box center [755, 390] width 1510 height 702
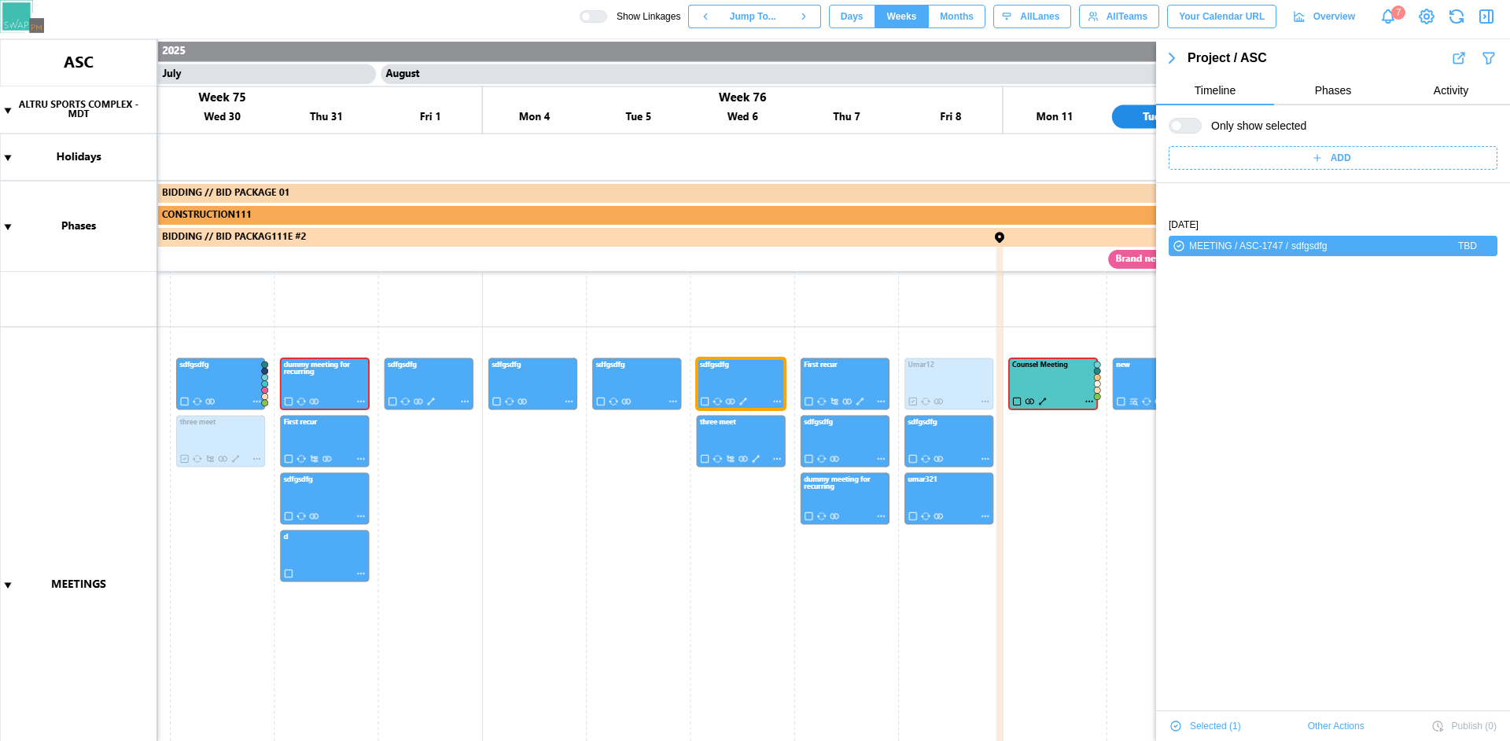
scroll to position [53, 0]
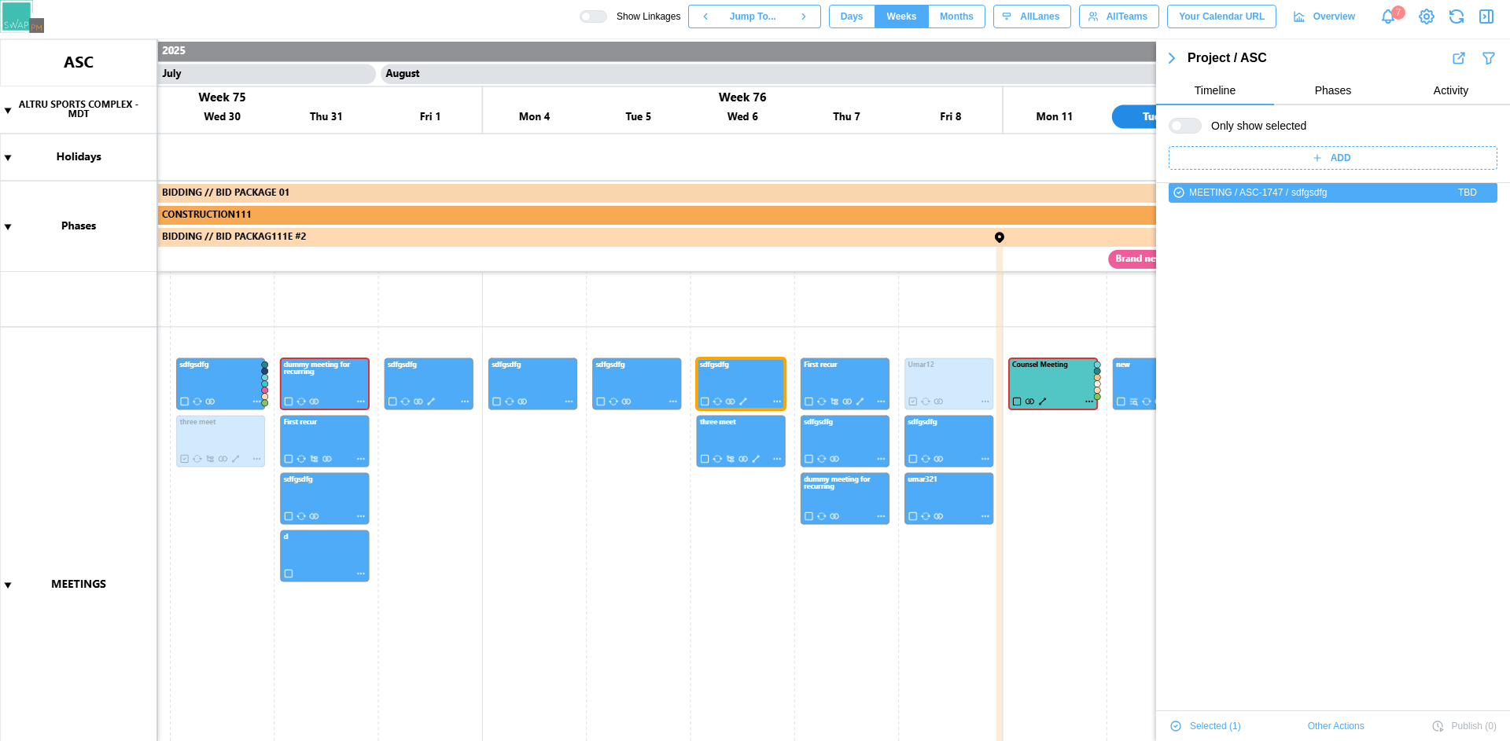
click at [844, 376] on canvas at bounding box center [755, 390] width 1510 height 702
click at [946, 443] on canvas at bounding box center [755, 390] width 1510 height 702
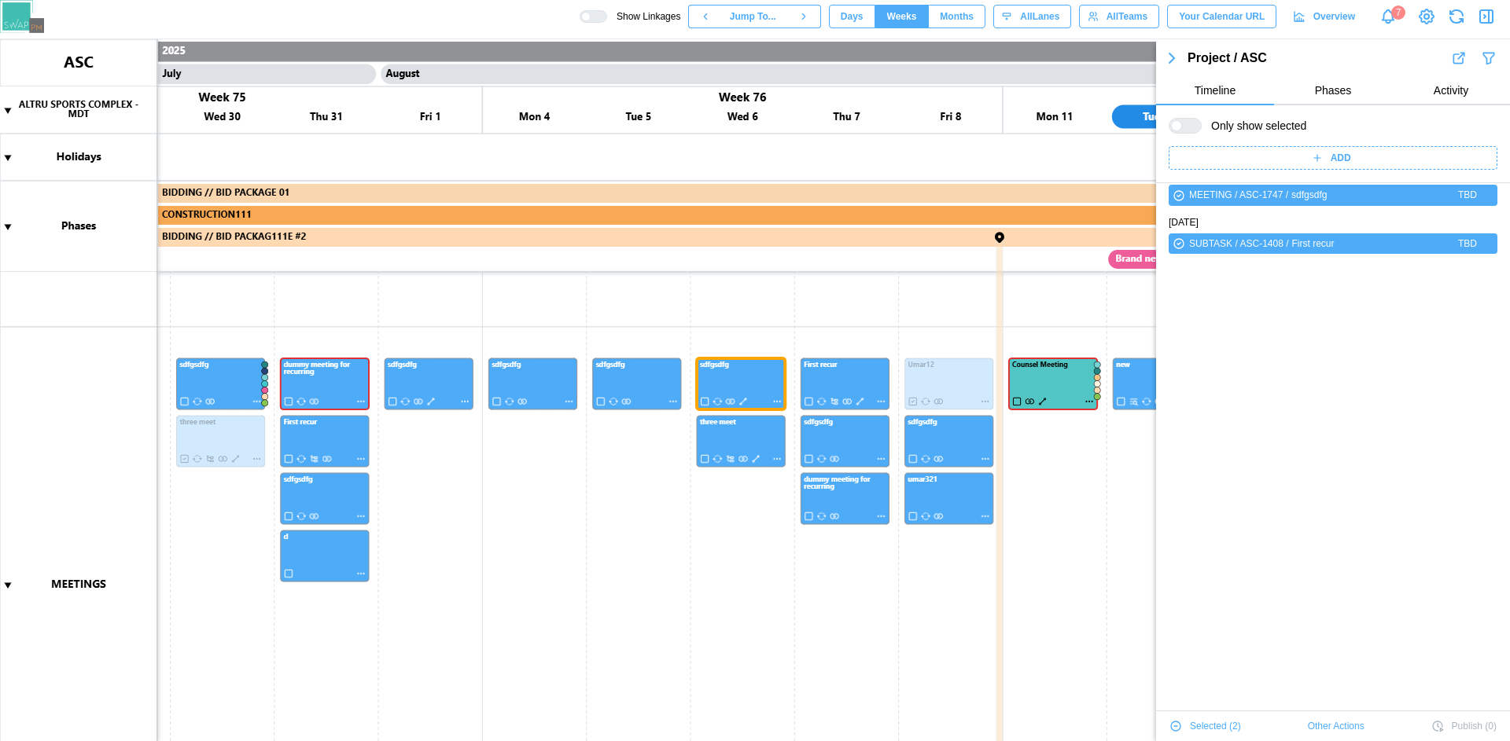
click at [960, 500] on canvas at bounding box center [755, 390] width 1510 height 702
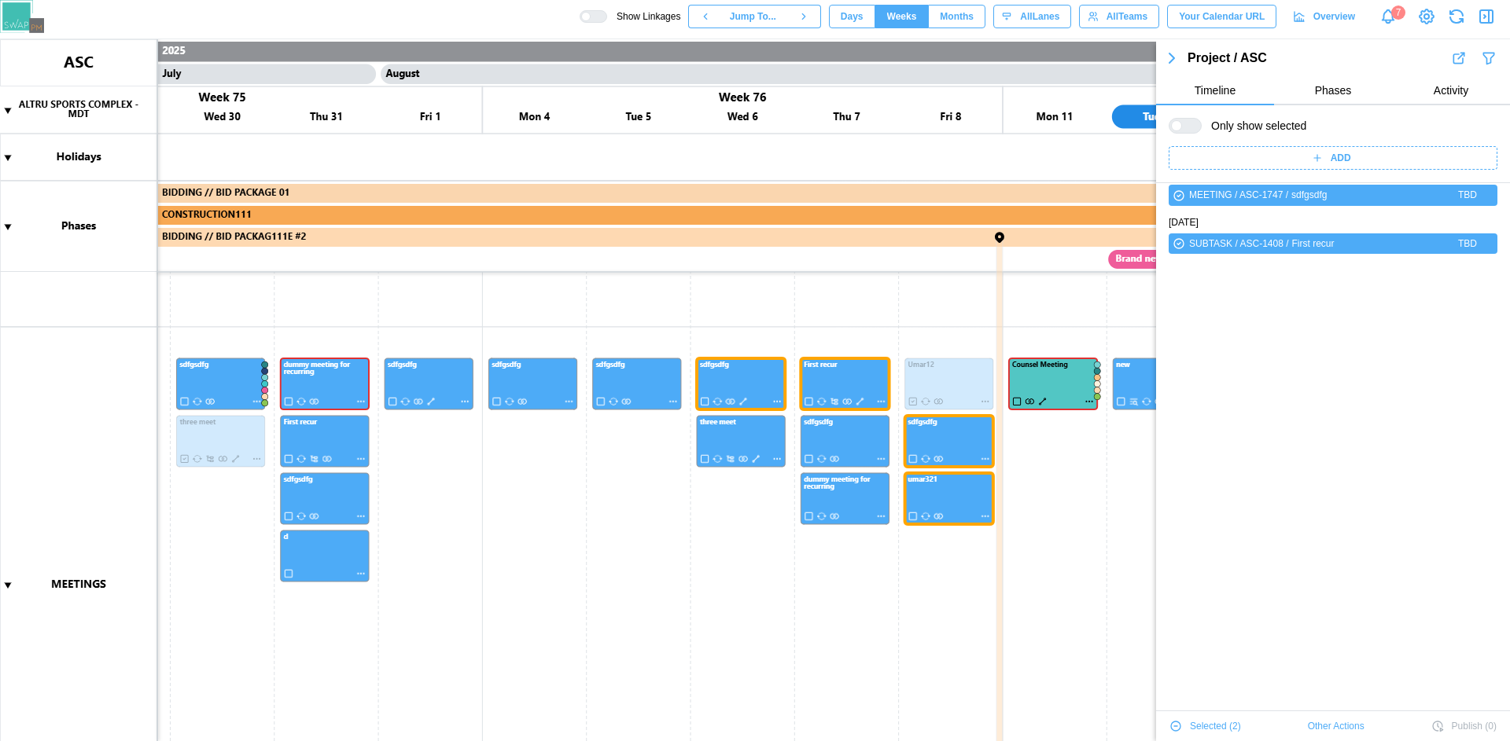
click at [1333, 727] on span "Other Actions" at bounding box center [1336, 727] width 57 height 22
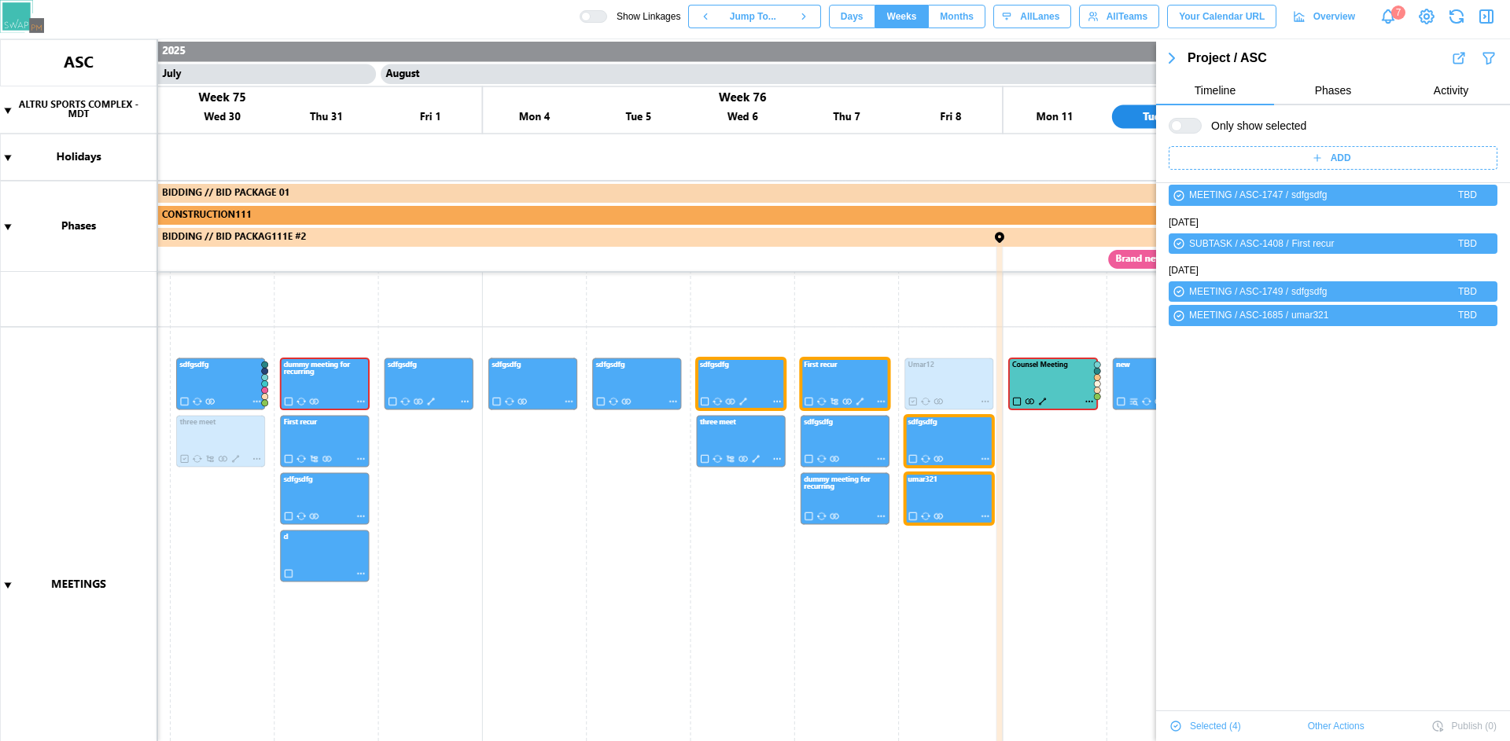
scroll to position [0, 0]
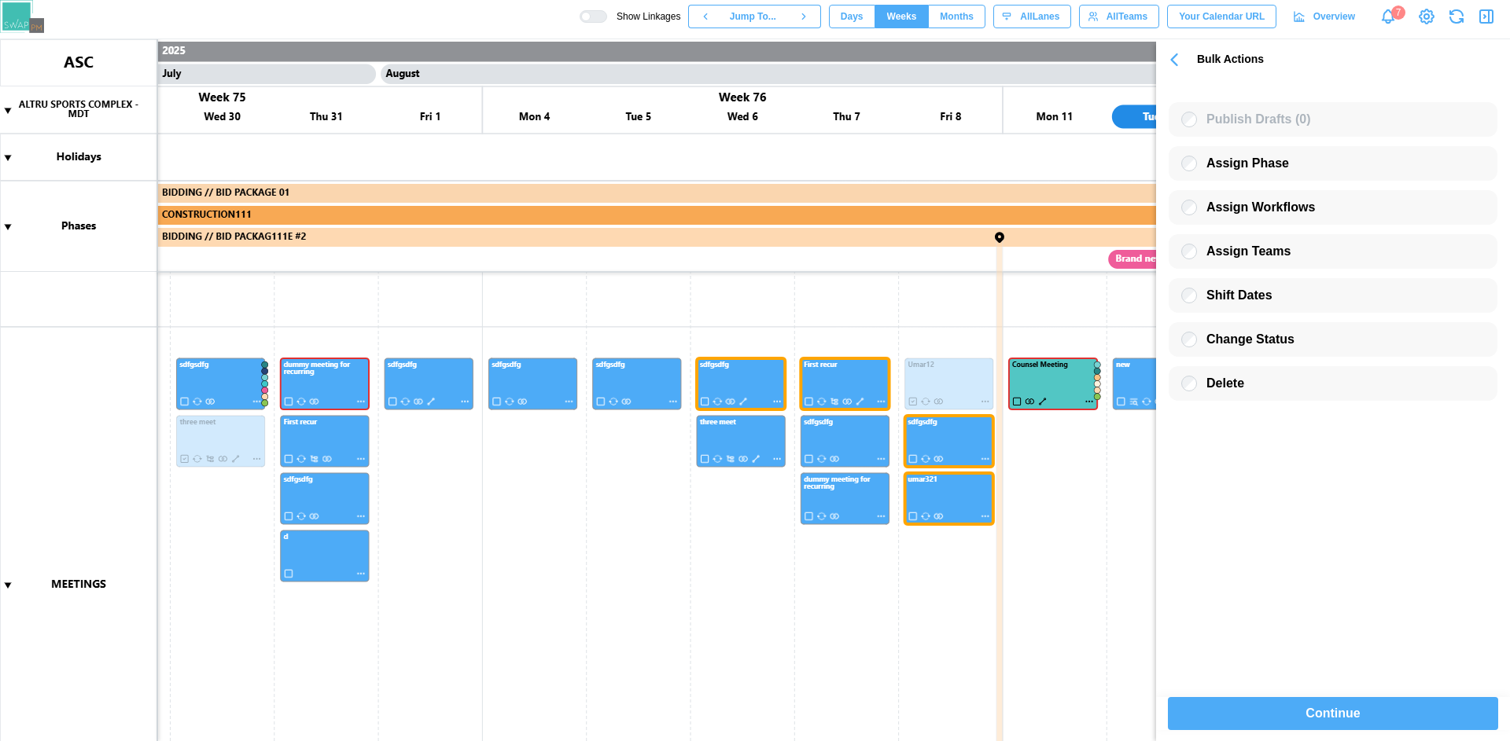
click at [1353, 709] on span "Continue" at bounding box center [1332, 713] width 54 height 31
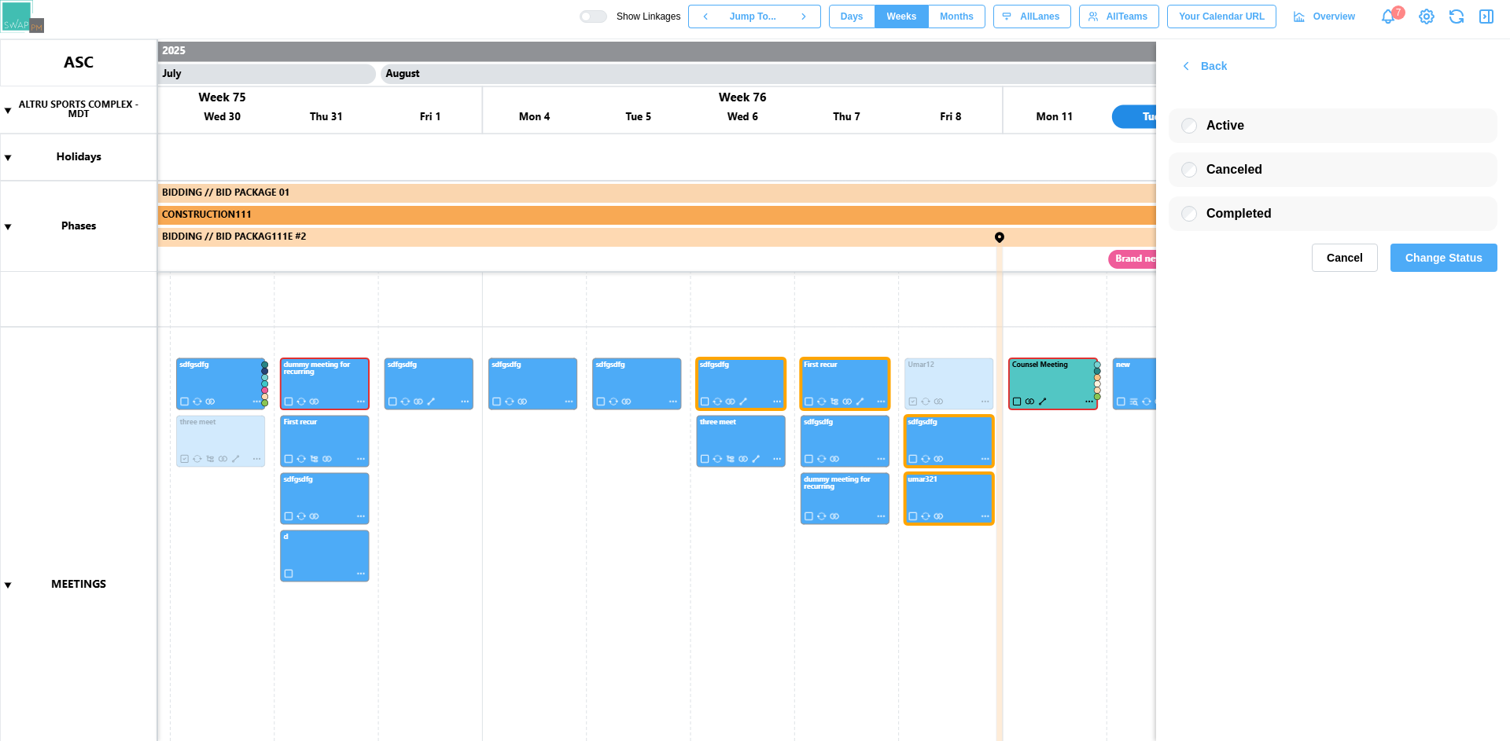
click at [1208, 72] on span "Back" at bounding box center [1214, 66] width 26 height 27
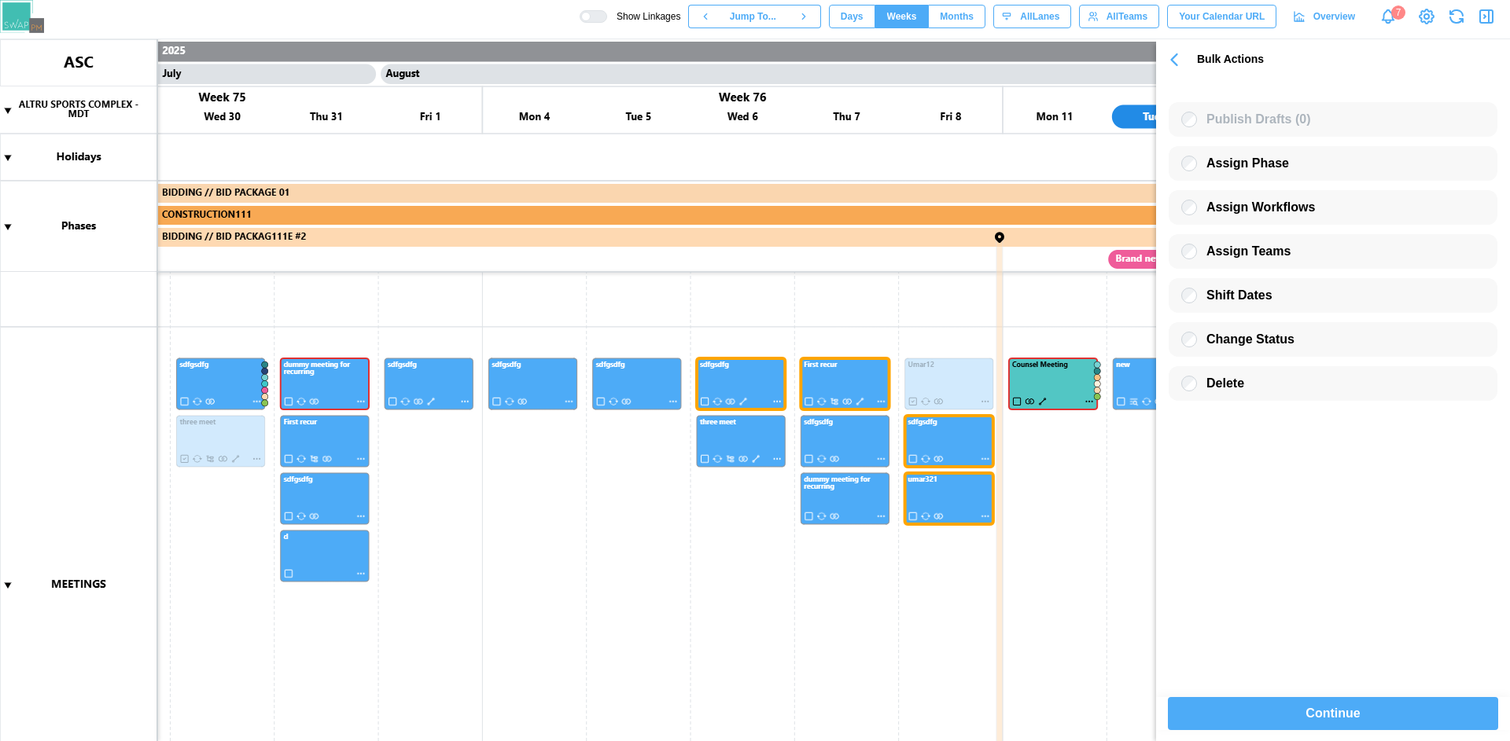
click at [1336, 712] on span "Continue" at bounding box center [1332, 713] width 54 height 31
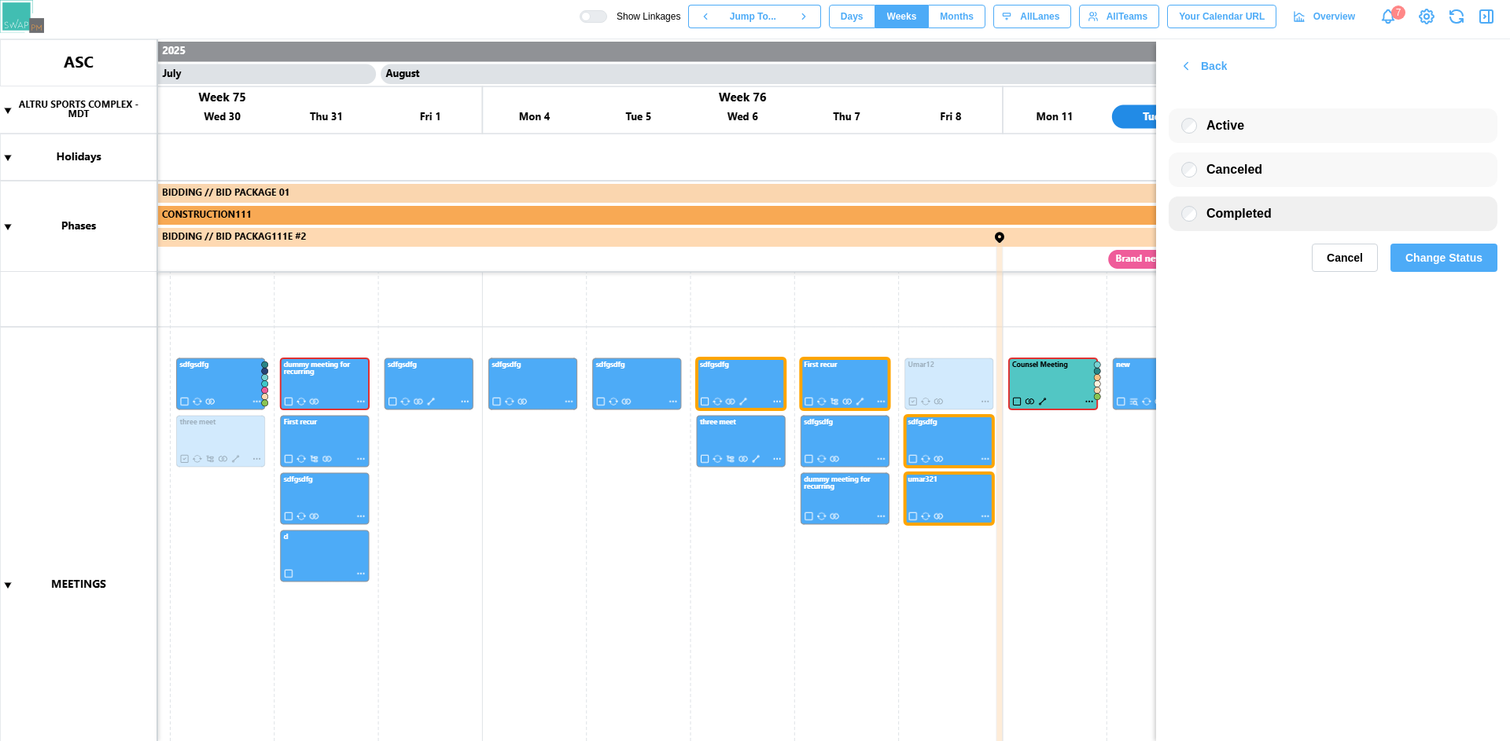
click at [1251, 218] on span "Completed" at bounding box center [1238, 213] width 65 height 13
click at [1442, 258] on span "Change Status" at bounding box center [1443, 258] width 77 height 27
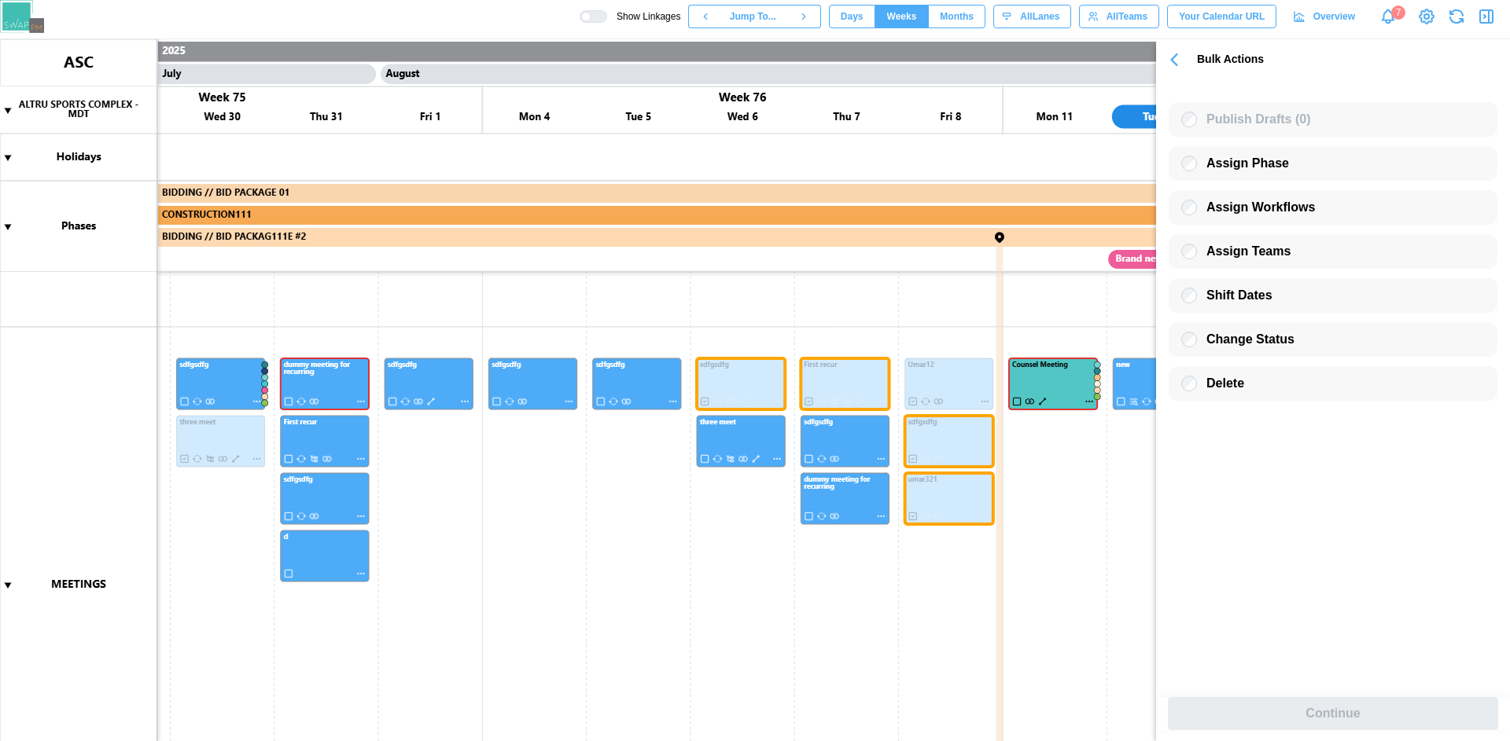
click at [1173, 61] on icon "button" at bounding box center [1175, 59] width 6 height 11
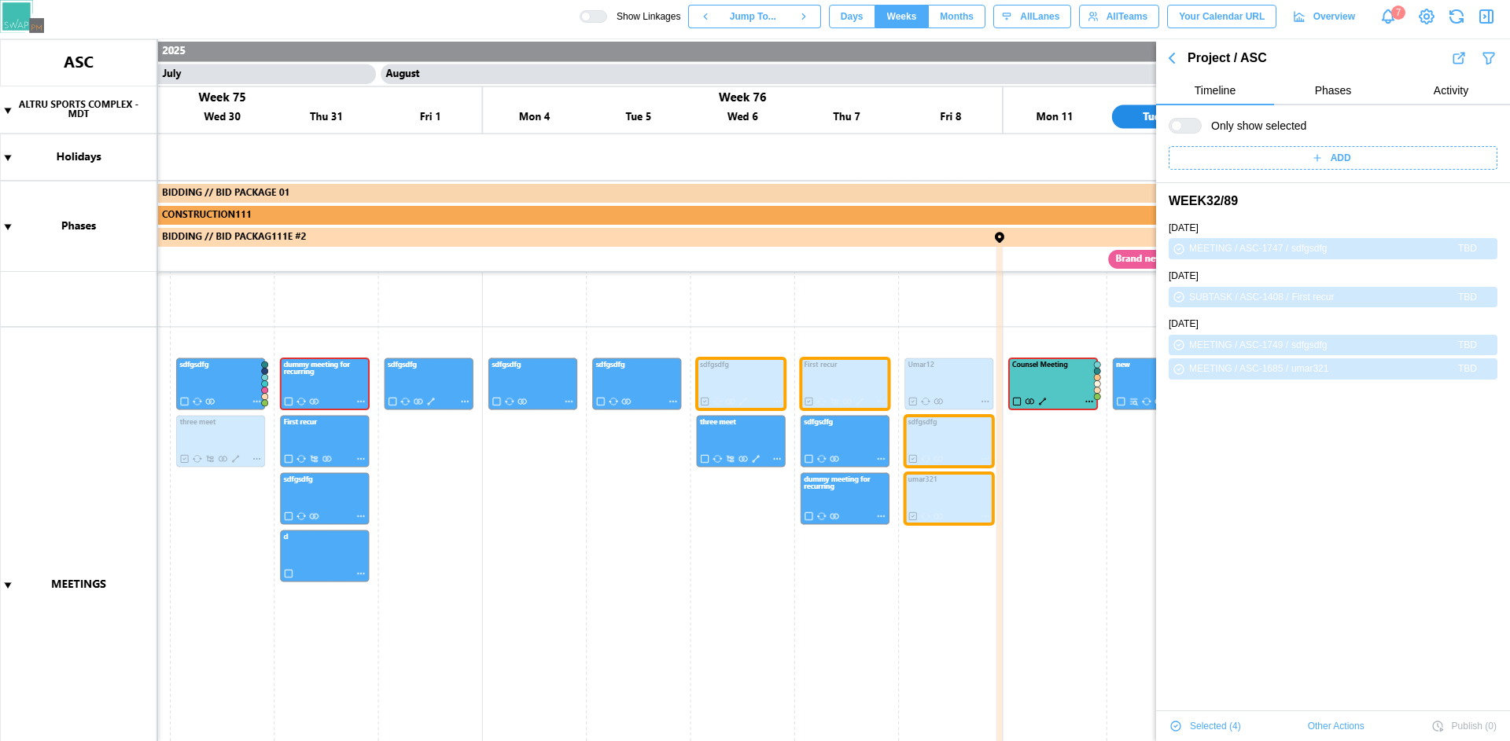
click at [1196, 727] on span "Selected ( 4 )" at bounding box center [1215, 727] width 51 height 22
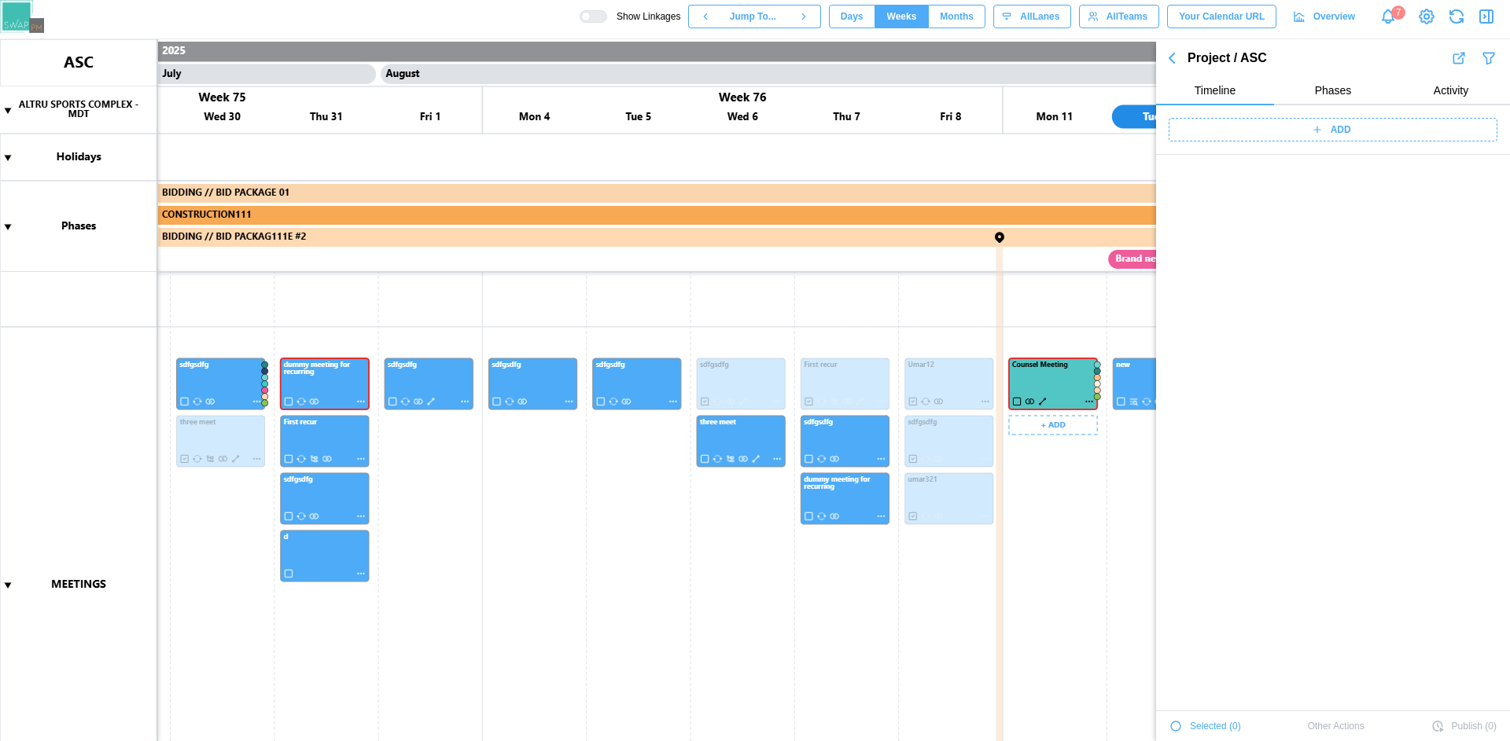
drag, startPoint x: 620, startPoint y: 583, endPoint x: 604, endPoint y: 580, distance: 15.9
click at [604, 580] on canvas at bounding box center [755, 390] width 1510 height 702
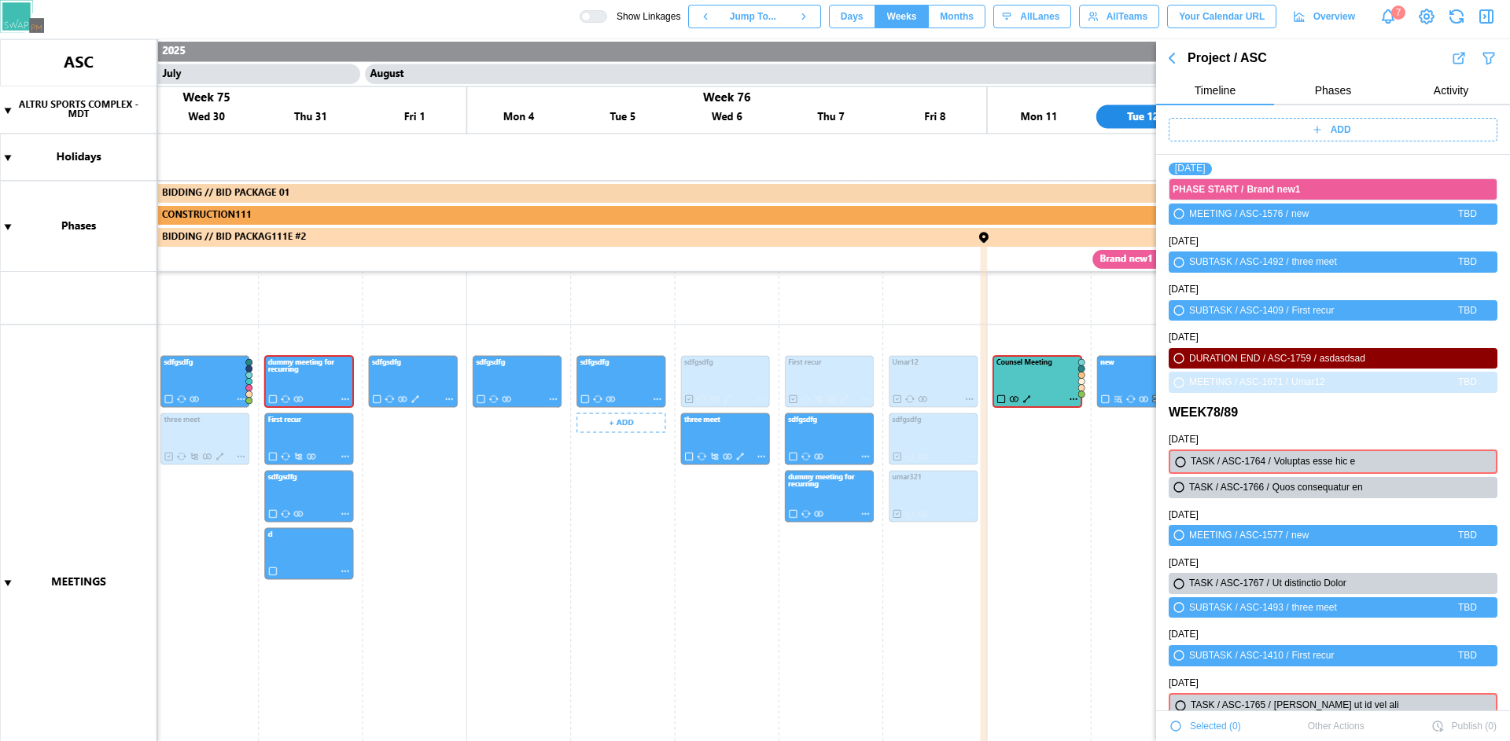
scroll to position [291, 0]
click at [505, 372] on canvas at bounding box center [755, 390] width 1510 height 702
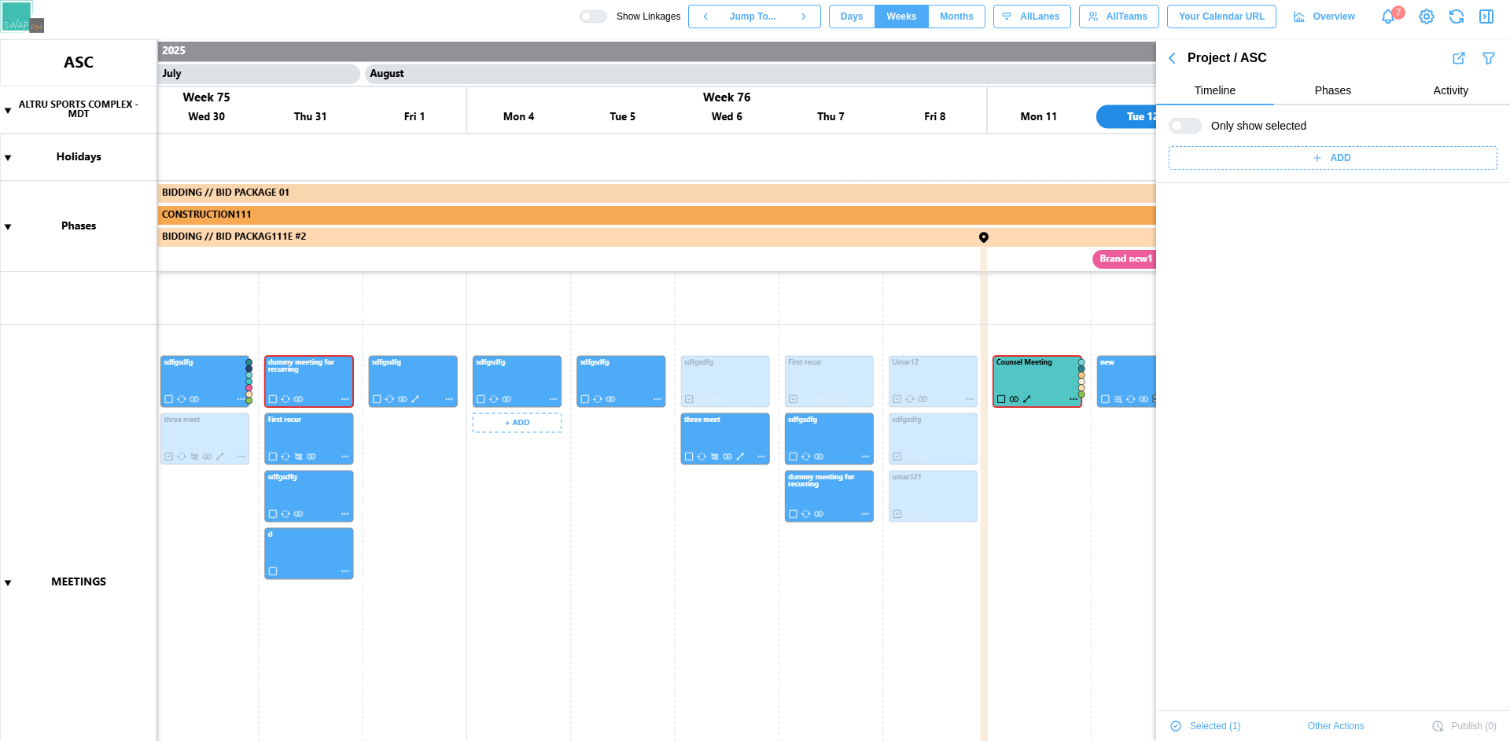
click at [843, 498] on canvas at bounding box center [755, 390] width 1510 height 702
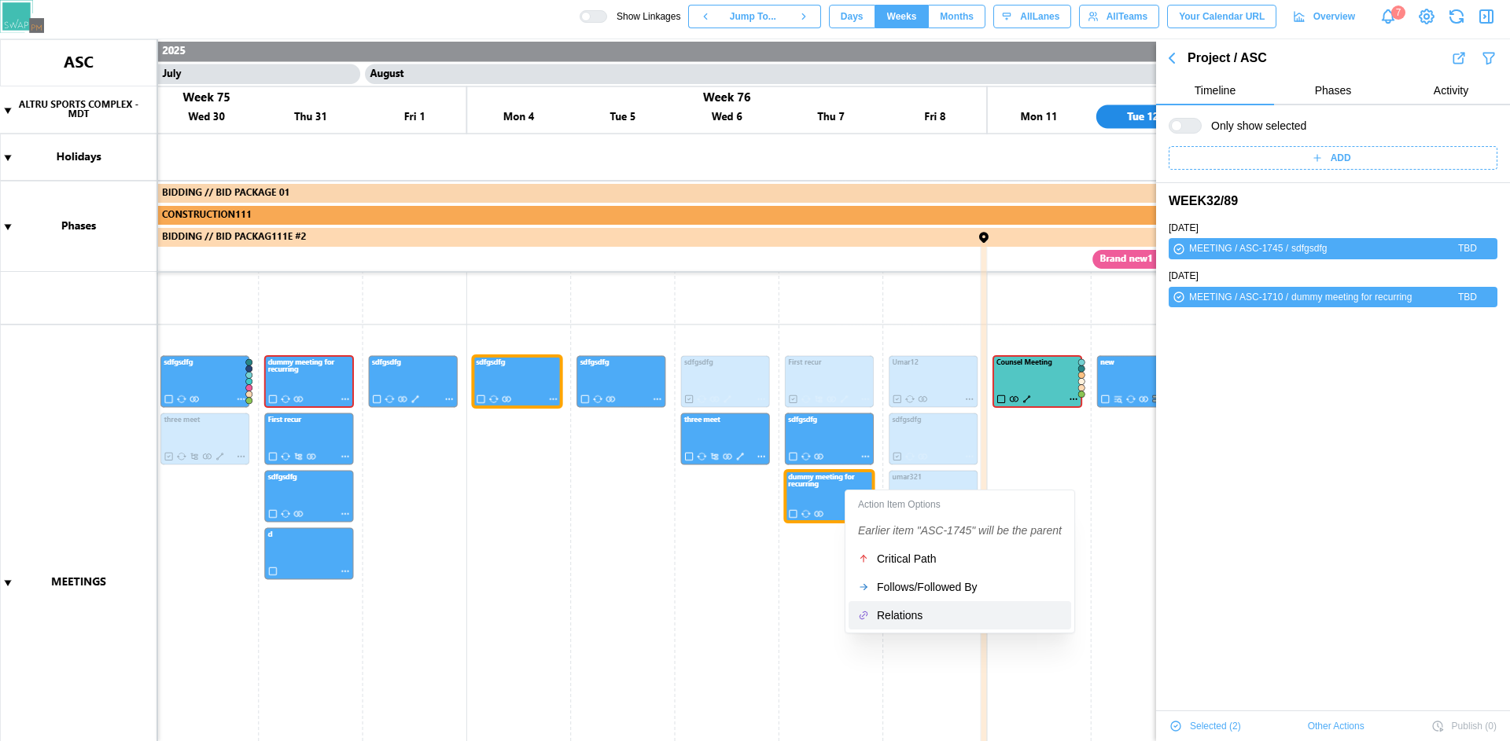
click at [904, 617] on div "Relations" at bounding box center [969, 615] width 185 height 13
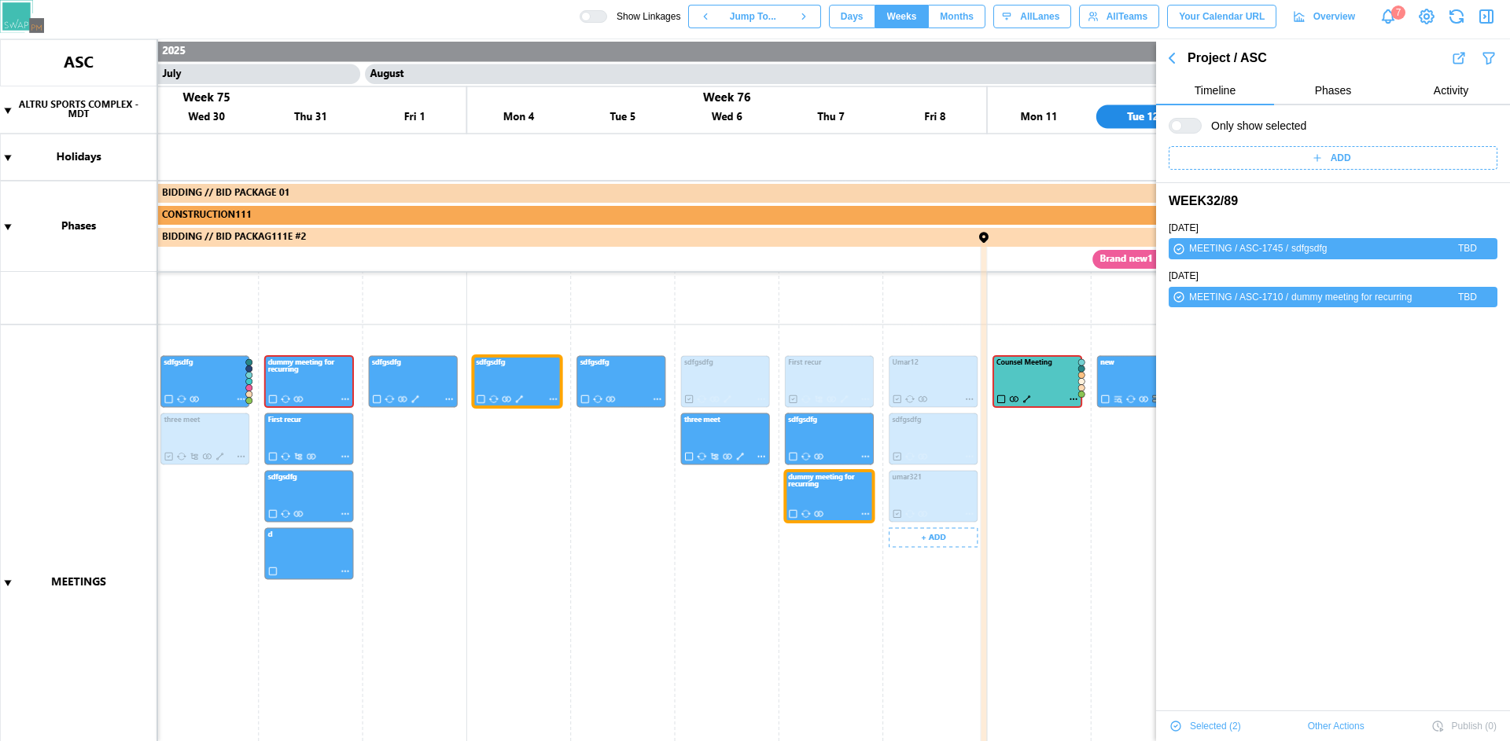
click at [520, 399] on canvas at bounding box center [755, 390] width 1510 height 702
click at [521, 400] on canvas at bounding box center [755, 390] width 1510 height 702
click at [533, 384] on canvas at bounding box center [755, 390] width 1510 height 702
click at [827, 504] on canvas at bounding box center [755, 390] width 1510 height 702
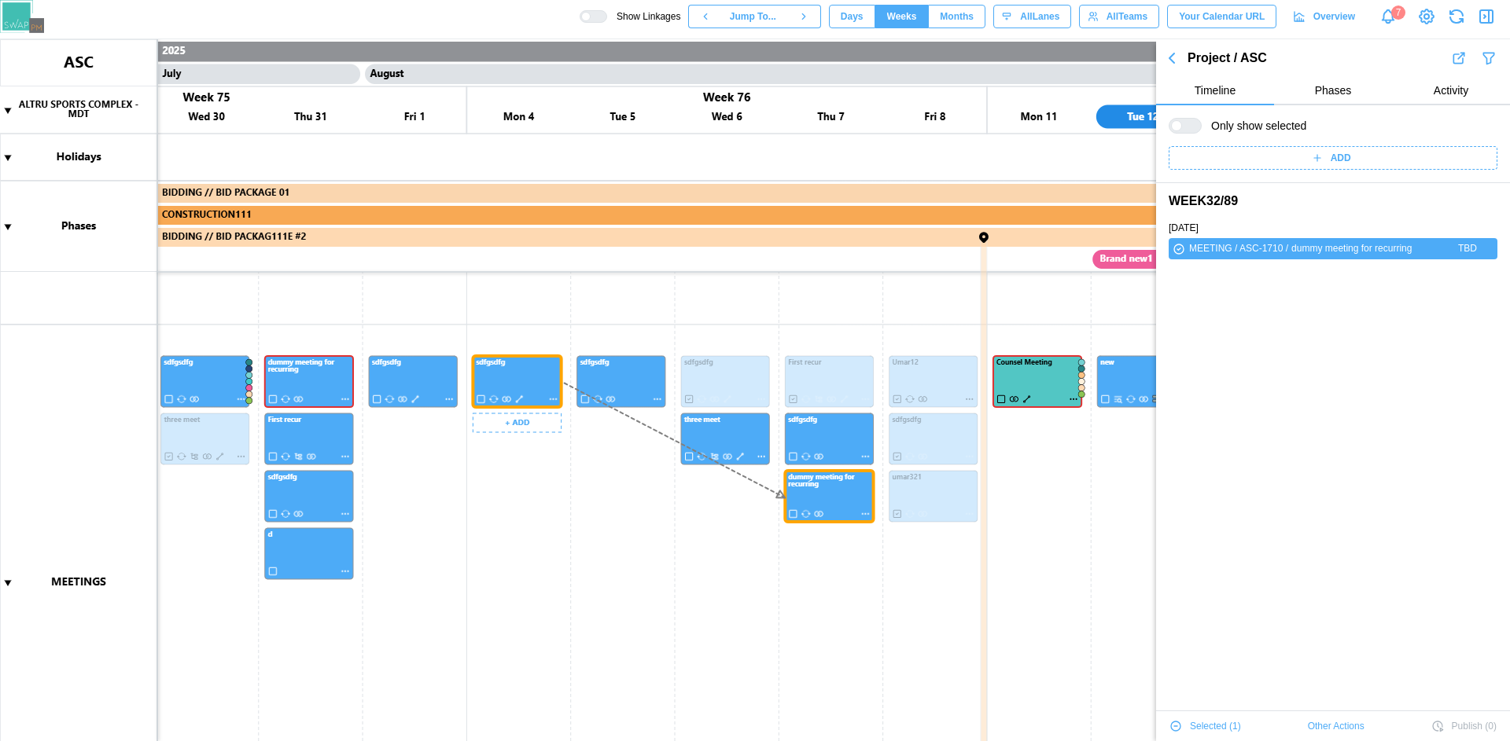
scroll to position [54, 0]
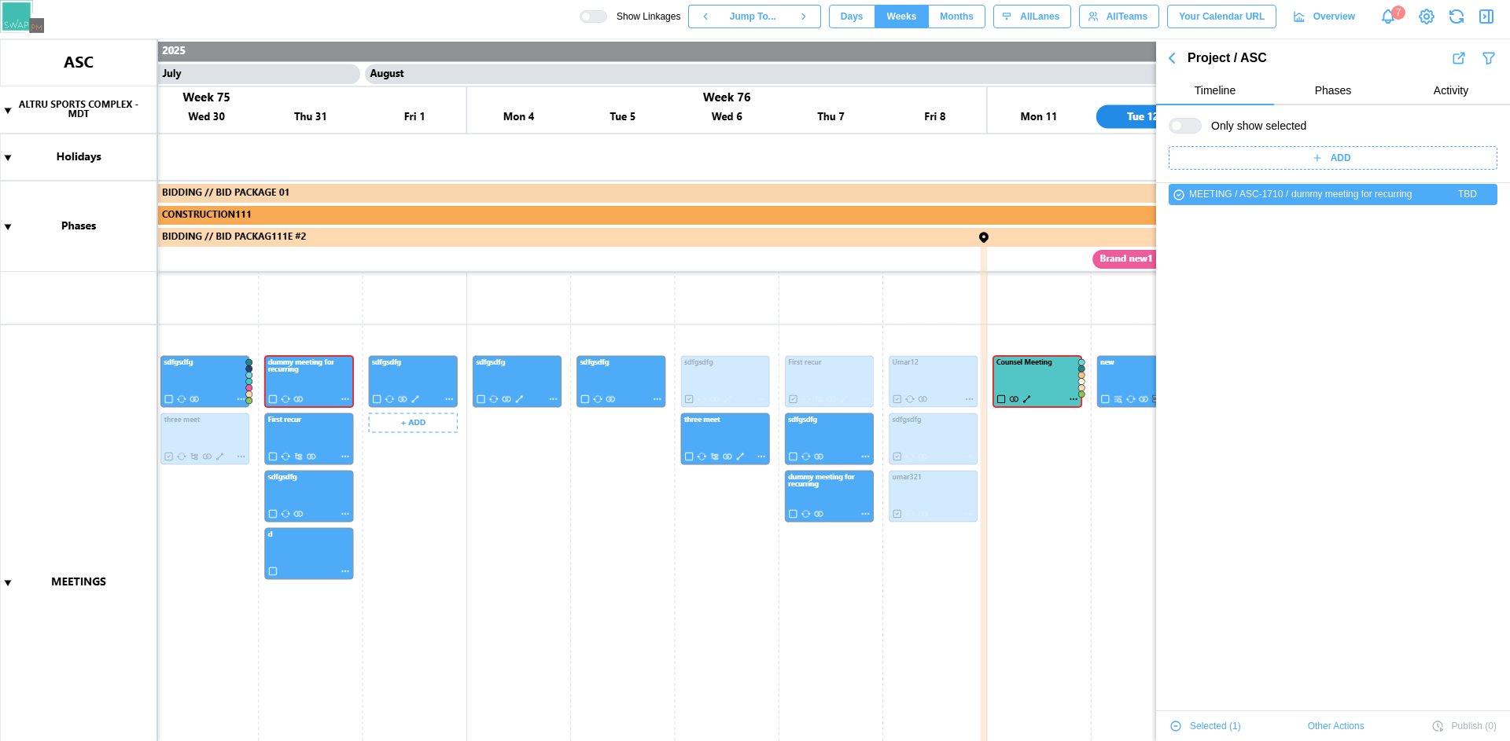
click at [323, 431] on canvas at bounding box center [755, 390] width 1510 height 702
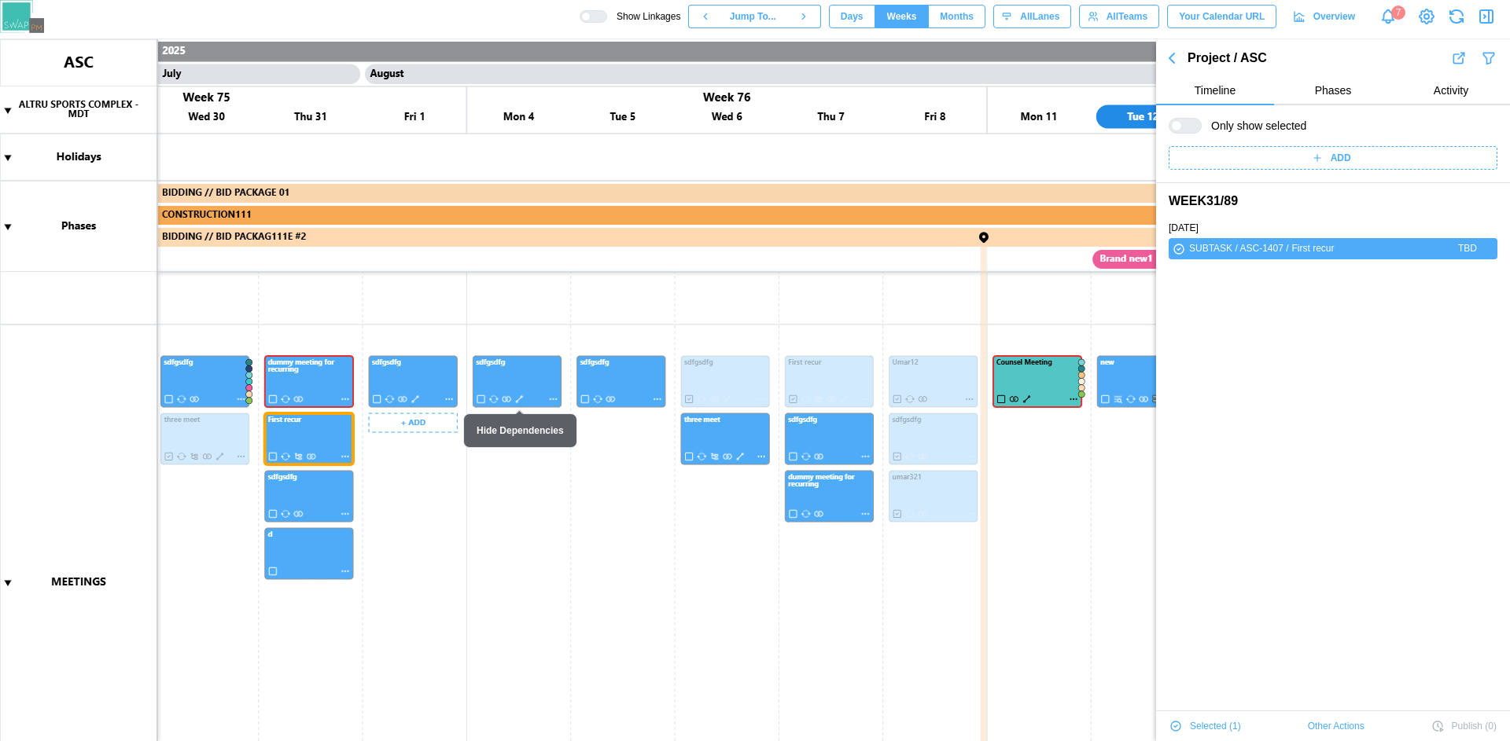
click at [630, 377] on canvas at bounding box center [755, 390] width 1510 height 702
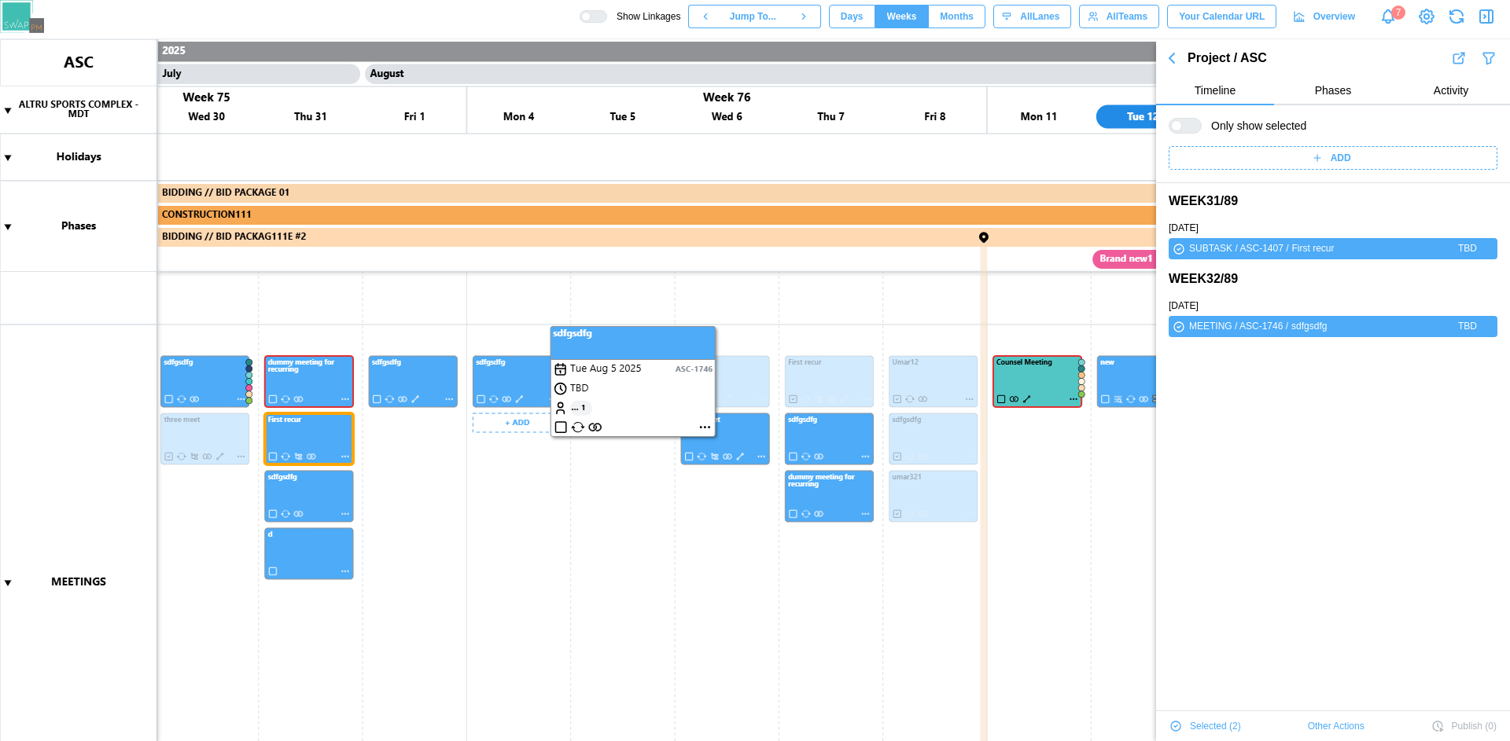
click at [564, 508] on canvas at bounding box center [755, 390] width 1510 height 702
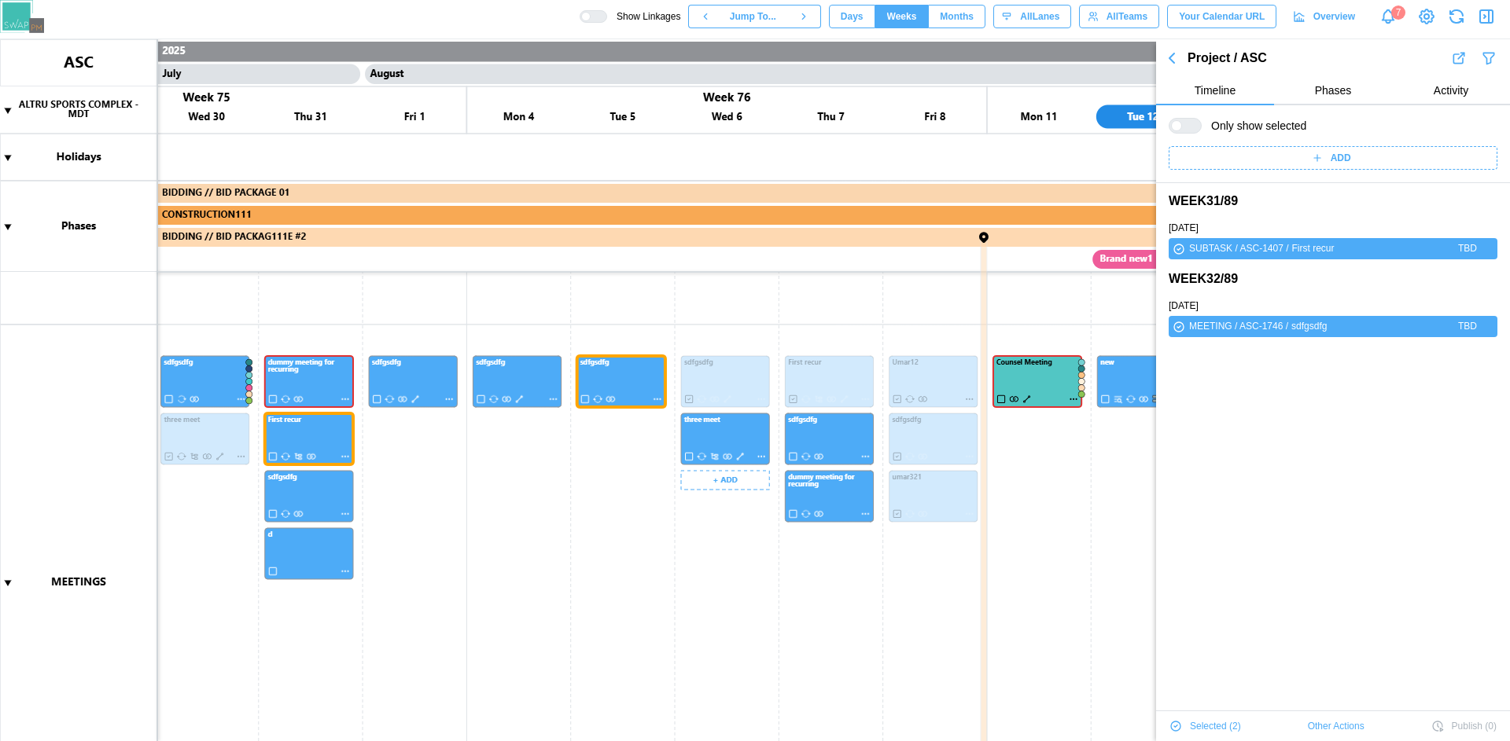
click at [750, 546] on canvas at bounding box center [755, 390] width 1510 height 702
click at [528, 623] on canvas at bounding box center [755, 390] width 1510 height 702
click at [629, 381] on canvas at bounding box center [755, 390] width 1510 height 702
click at [294, 433] on canvas at bounding box center [755, 390] width 1510 height 702
click at [603, 379] on canvas at bounding box center [755, 390] width 1510 height 702
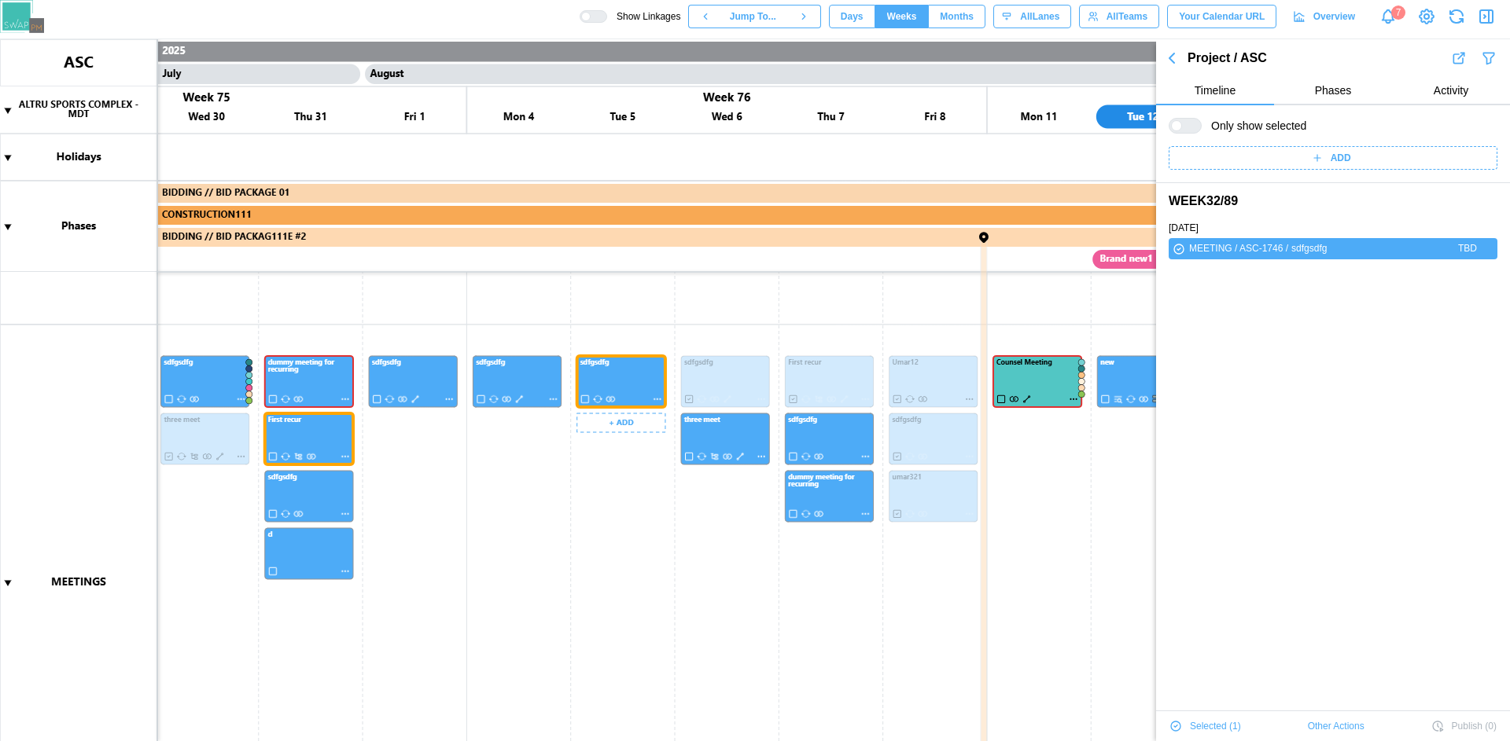
click at [826, 445] on canvas at bounding box center [755, 390] width 1510 height 702
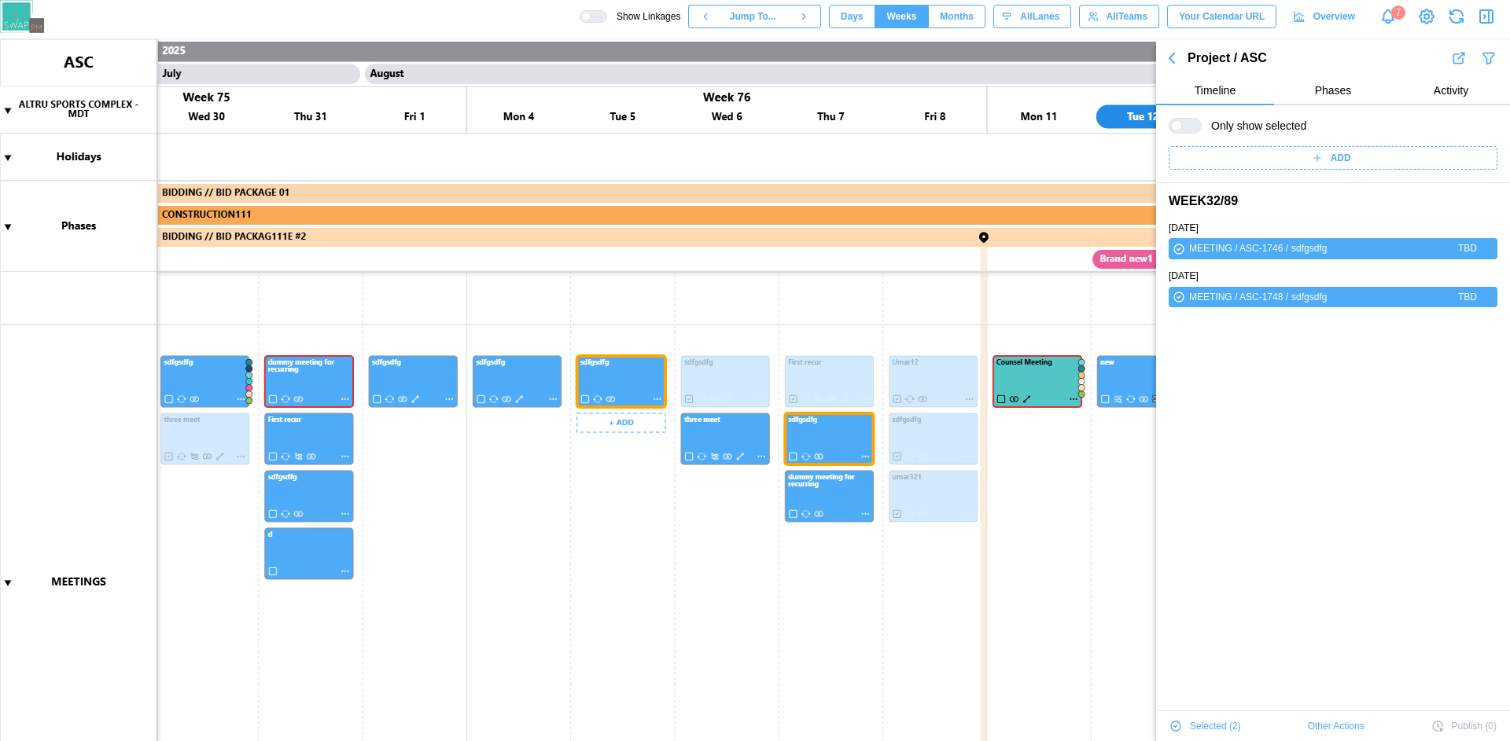
click at [623, 589] on canvas at bounding box center [755, 390] width 1510 height 702
click at [824, 438] on canvas at bounding box center [755, 390] width 1510 height 702
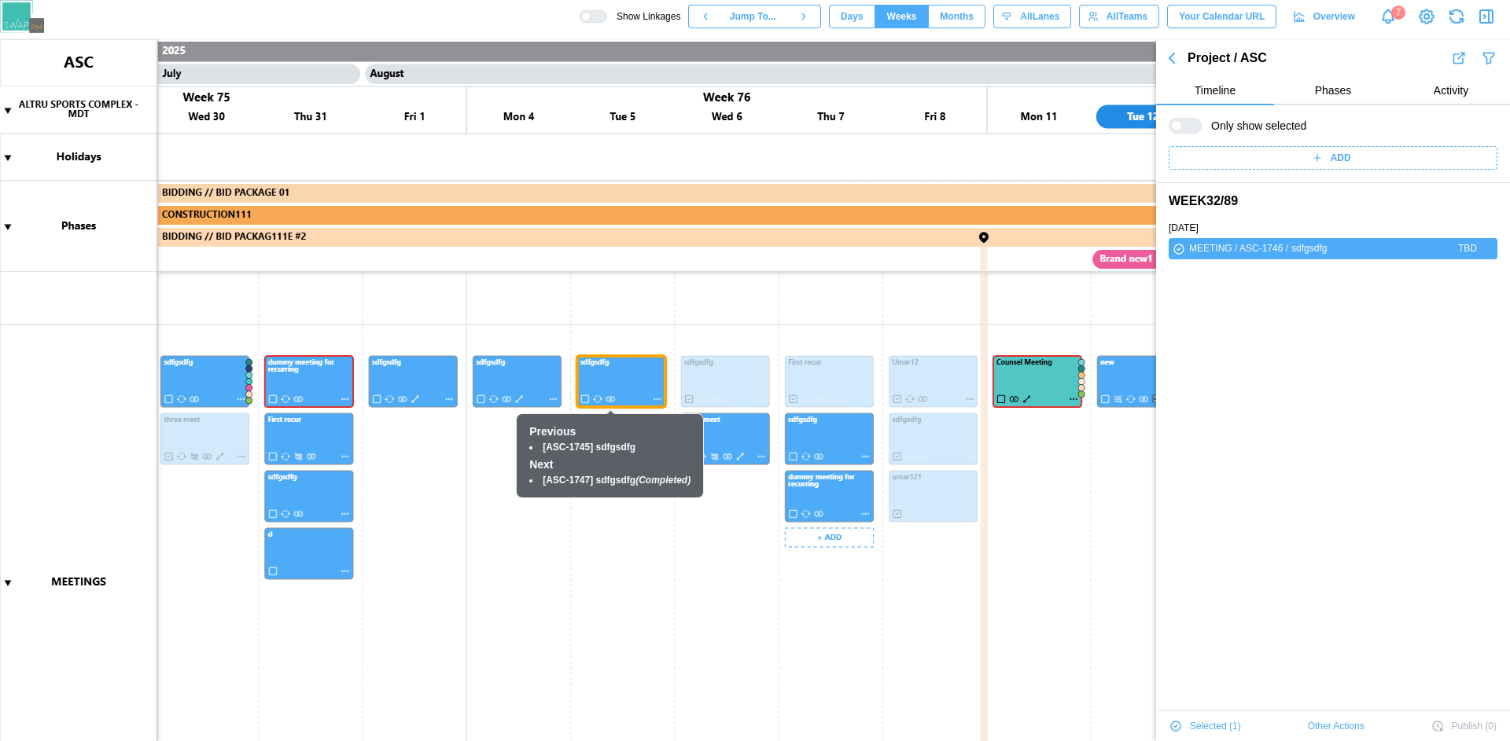
click at [630, 383] on canvas at bounding box center [755, 390] width 1510 height 702
click at [653, 625] on canvas at bounding box center [755, 390] width 1510 height 702
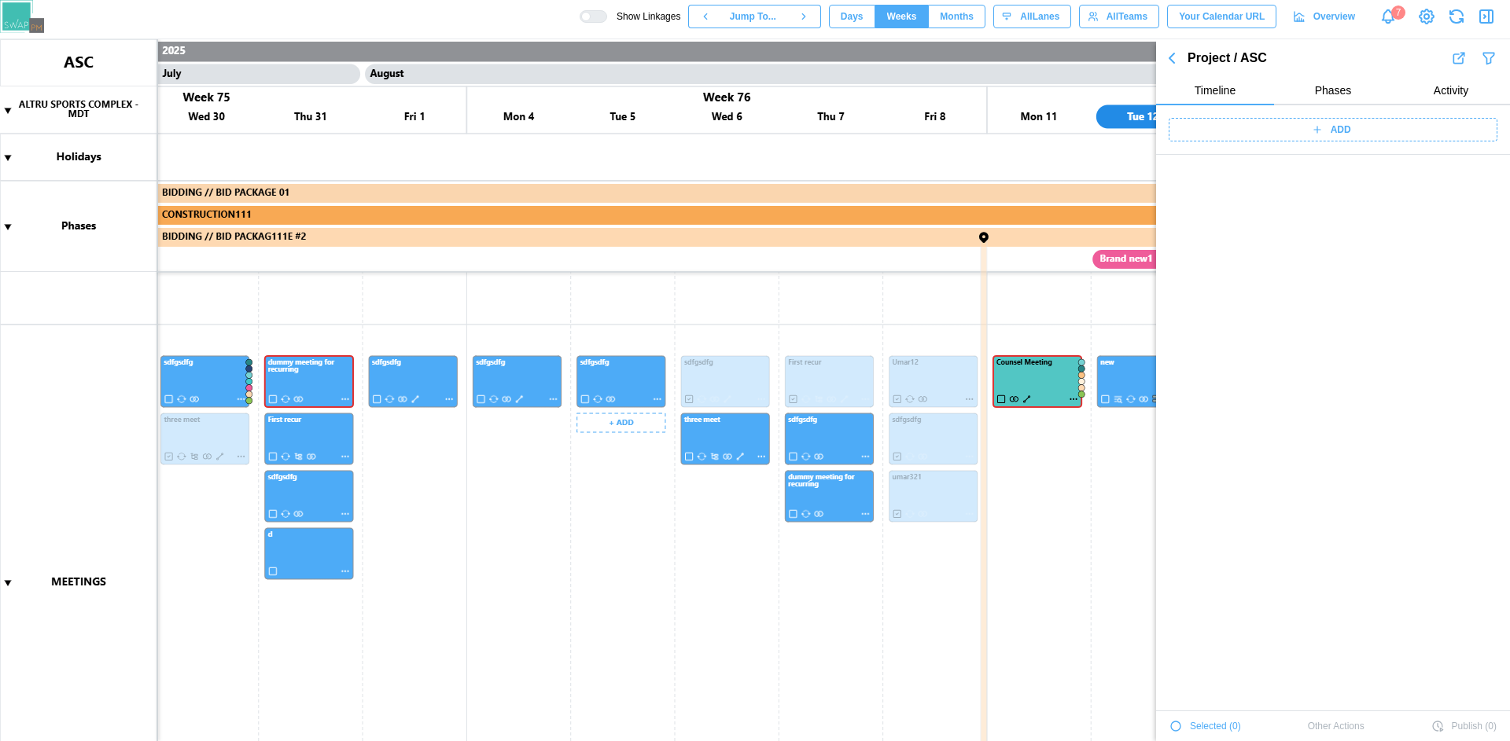
scroll to position [53506, 0]
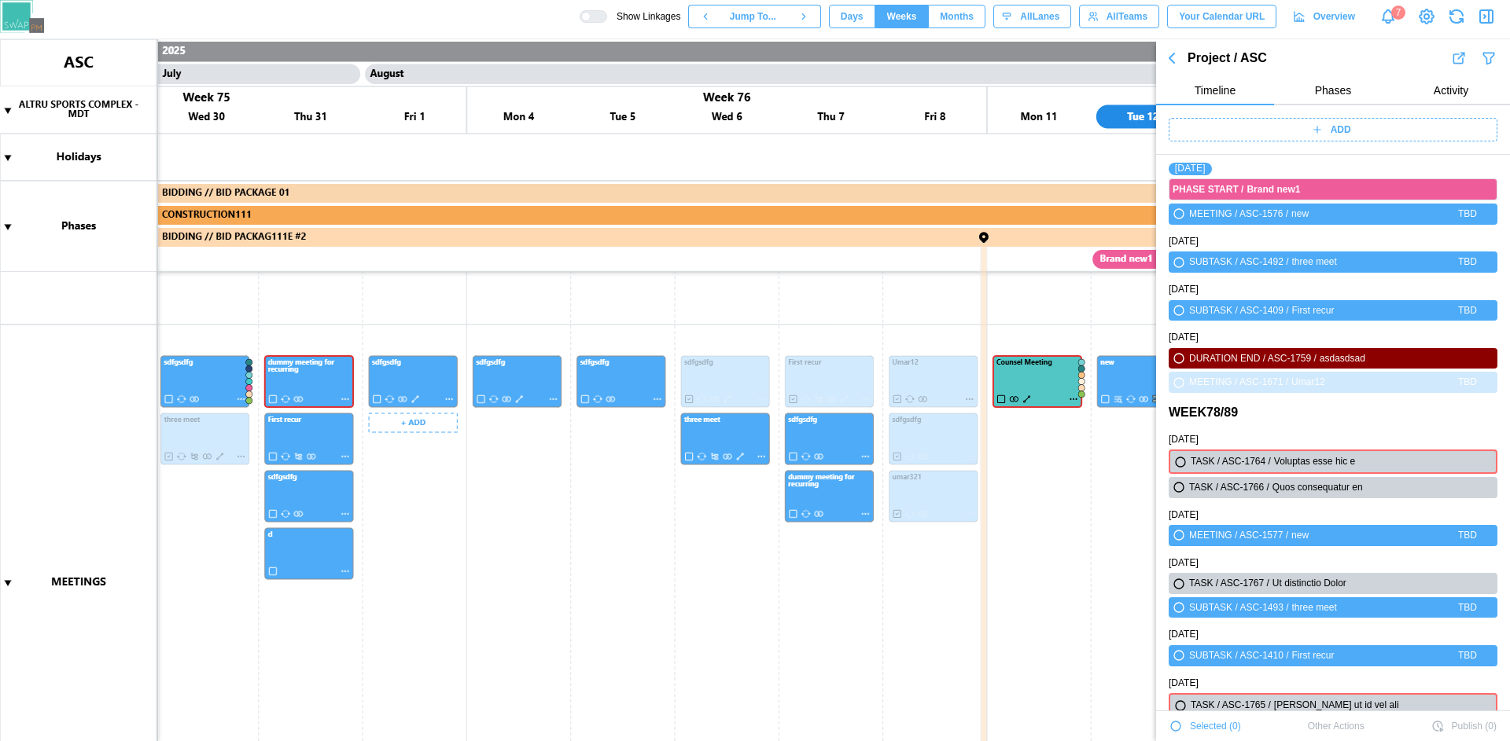
click at [430, 384] on canvas at bounding box center [755, 390] width 1510 height 702
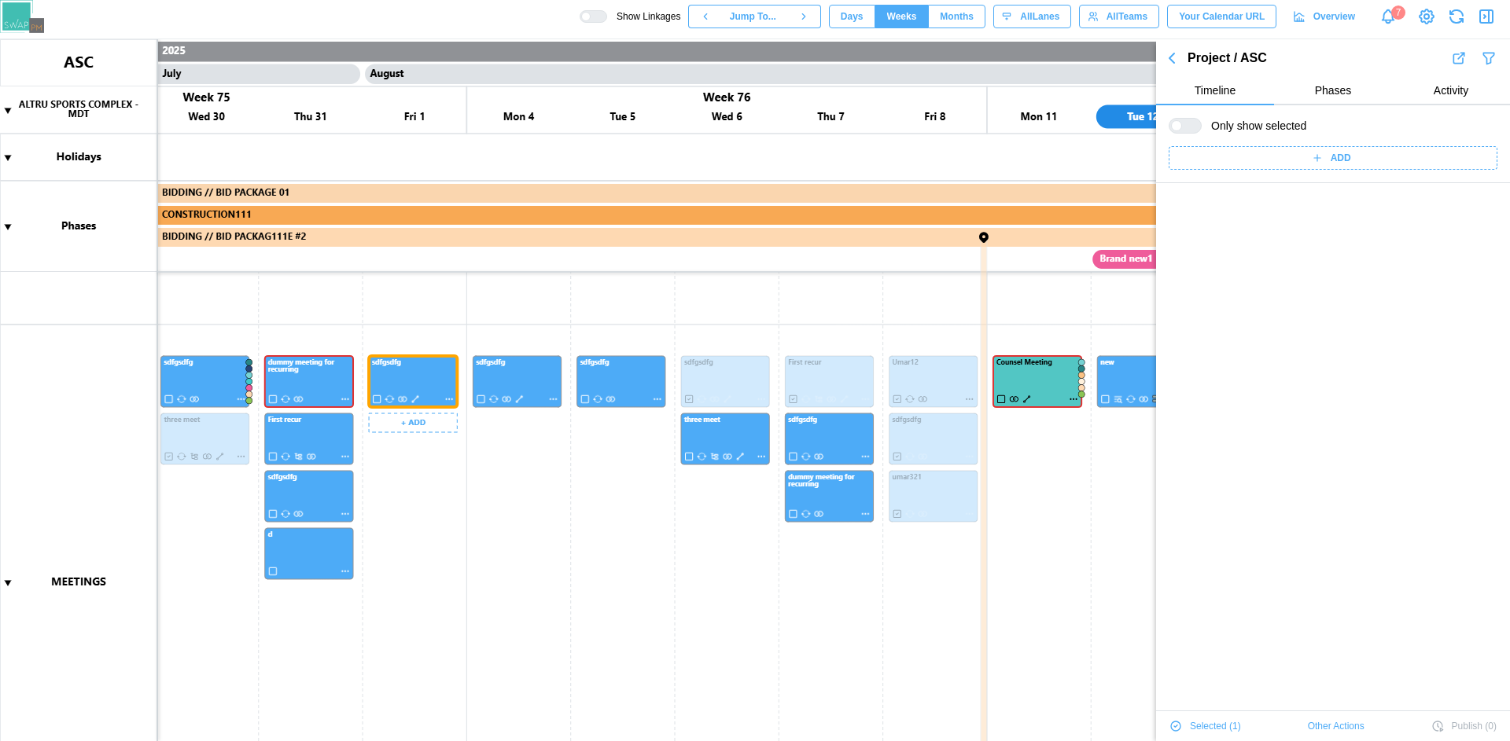
click at [732, 432] on canvas at bounding box center [755, 390] width 1510 height 702
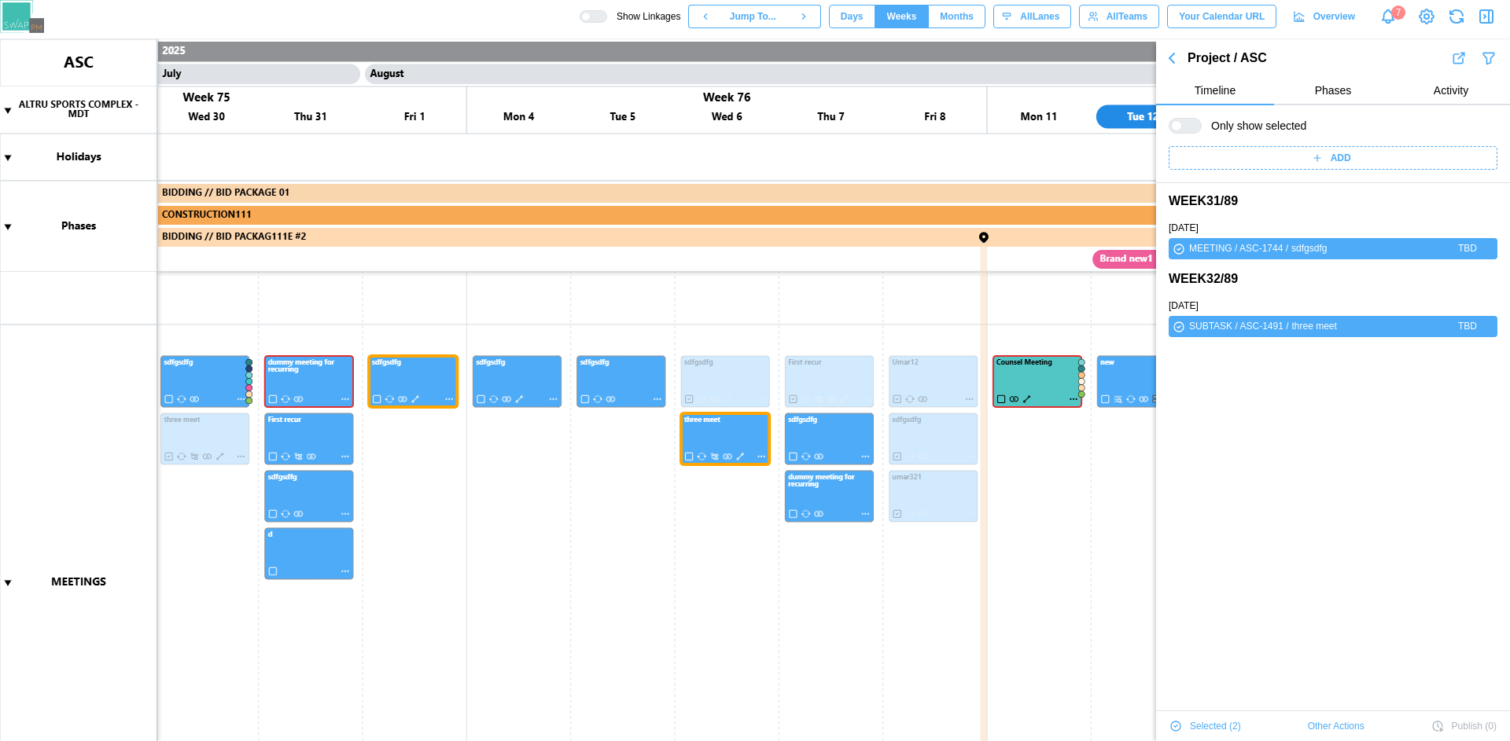
click at [414, 399] on canvas at bounding box center [755, 390] width 1510 height 702
click at [718, 436] on canvas at bounding box center [755, 390] width 1510 height 702
click at [419, 374] on canvas at bounding box center [755, 390] width 1510 height 702
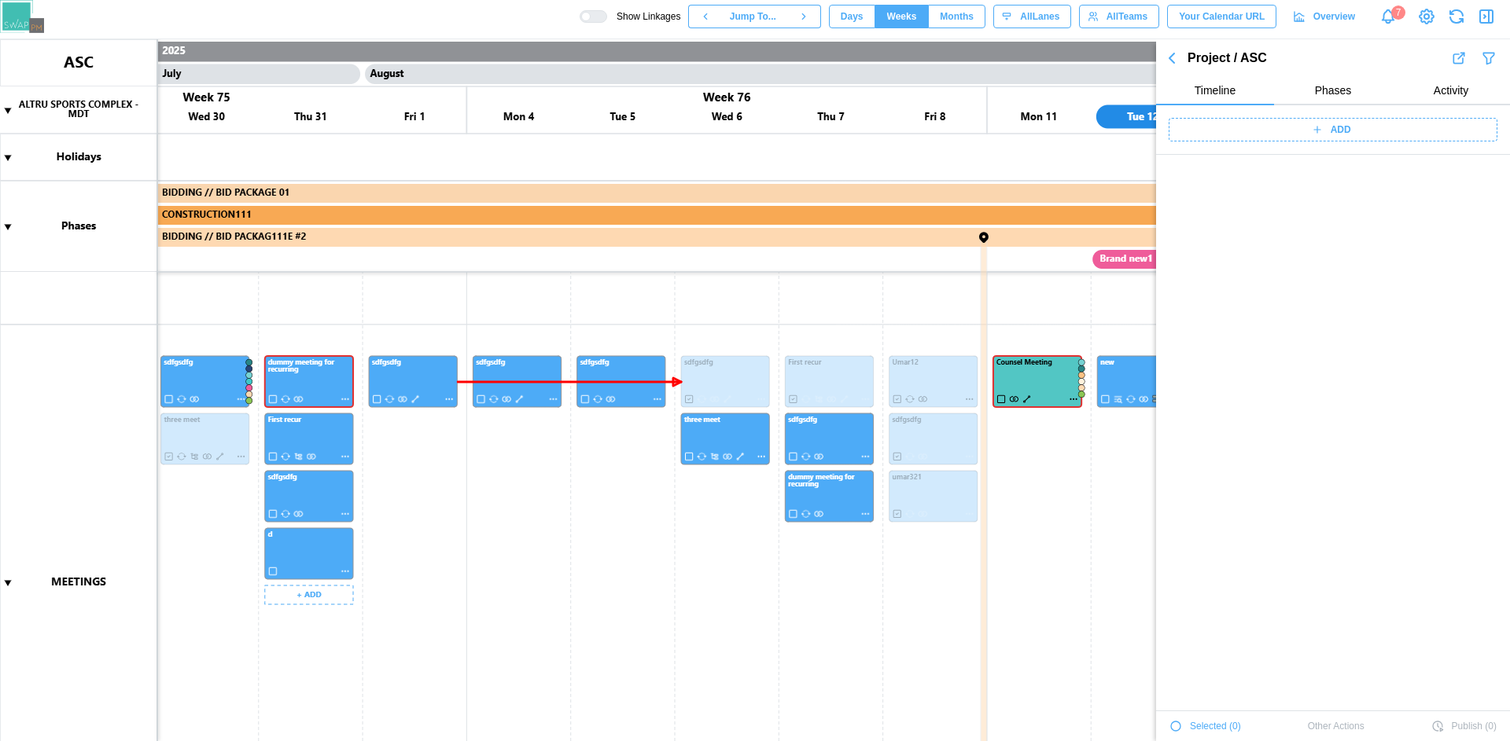
scroll to position [53506, 0]
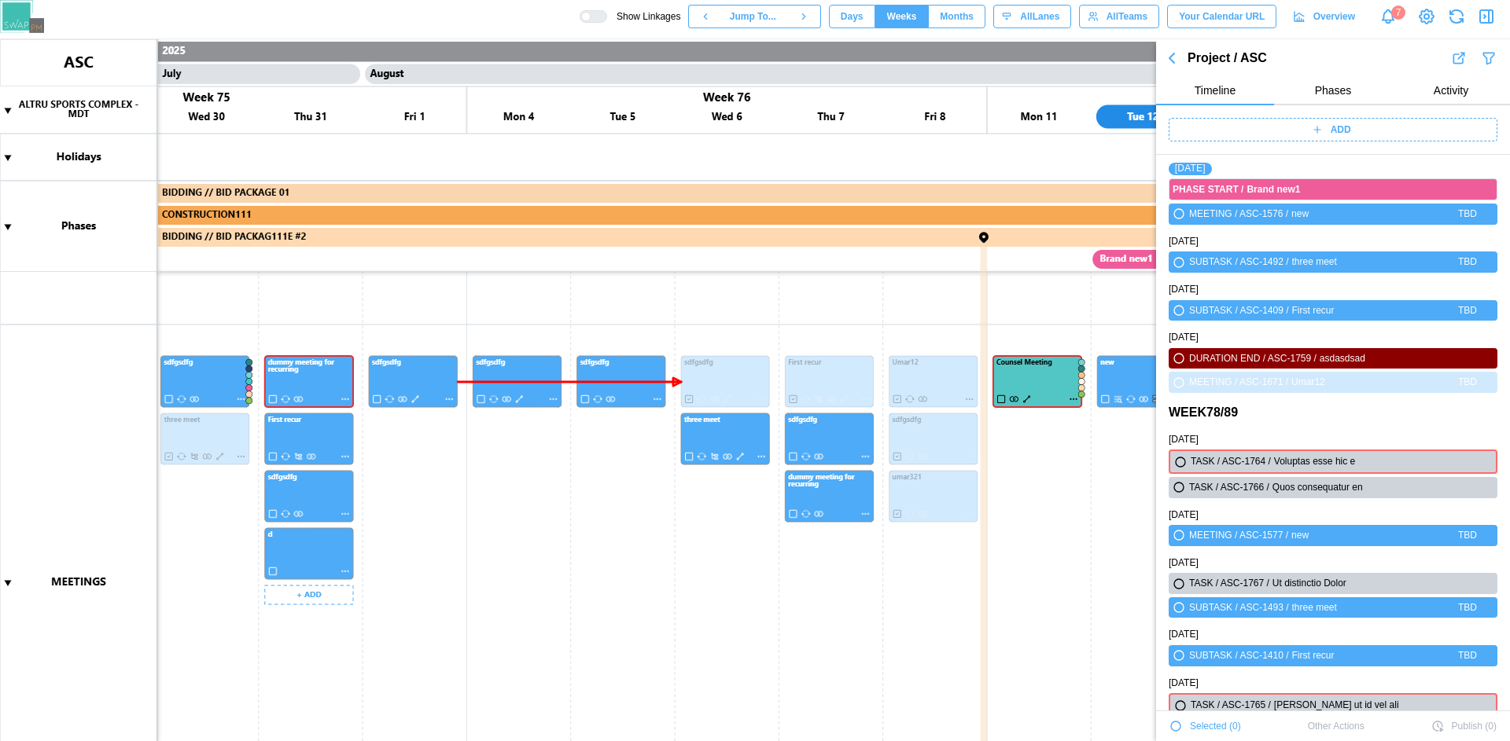
click at [413, 399] on canvas at bounding box center [755, 390] width 1510 height 702
click at [518, 397] on canvas at bounding box center [755, 390] width 1510 height 702
click at [554, 400] on canvas at bounding box center [755, 390] width 1510 height 702
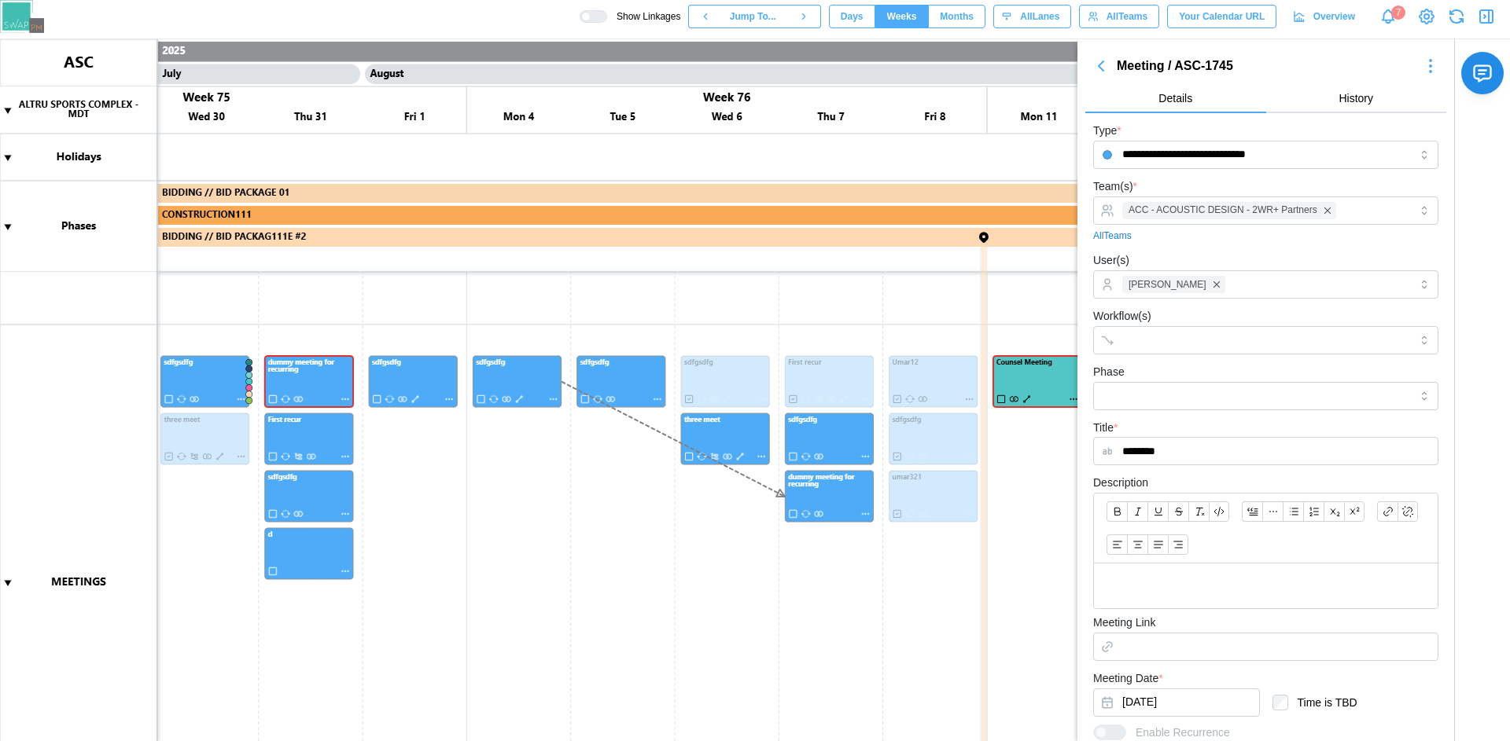
scroll to position [251, 0]
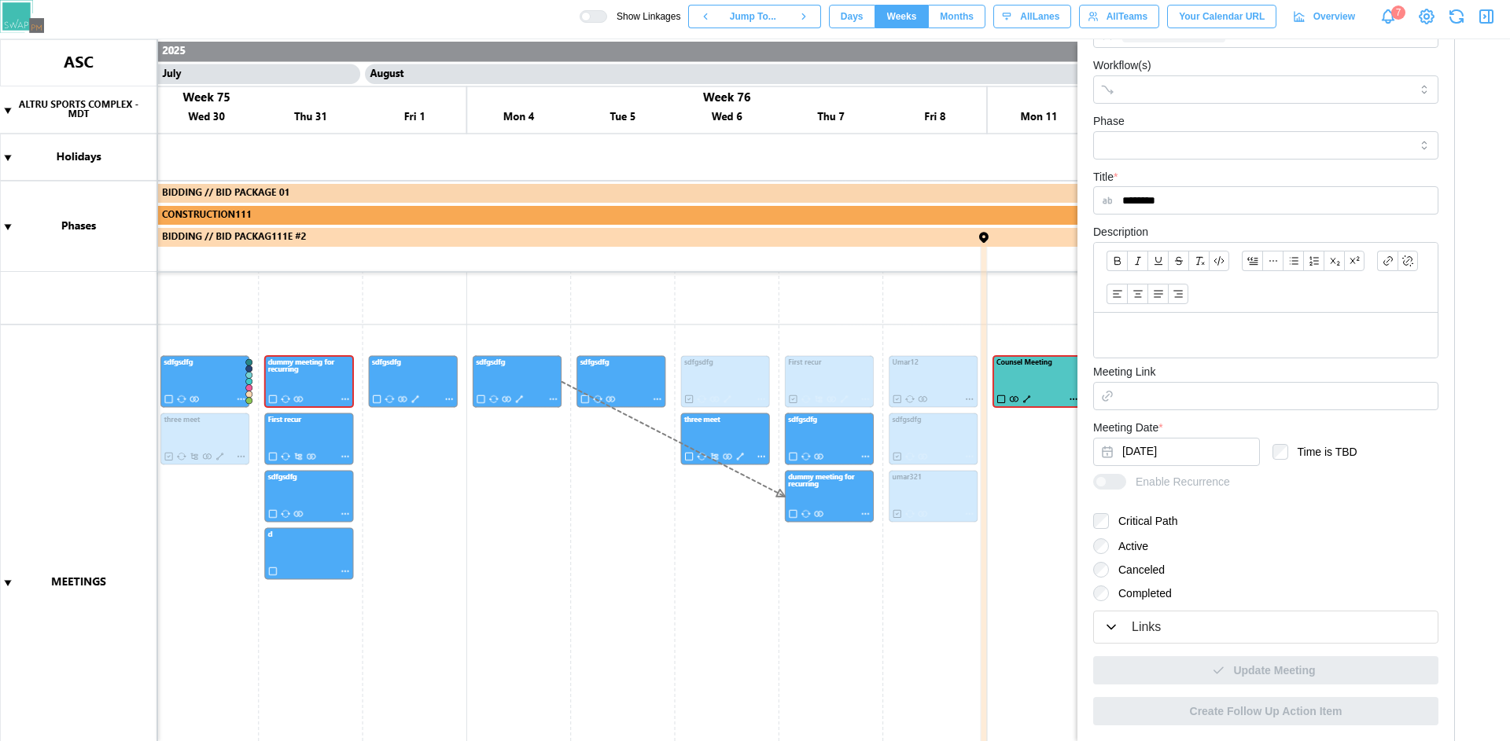
click at [1205, 627] on div "Links" at bounding box center [1265, 628] width 325 height 20
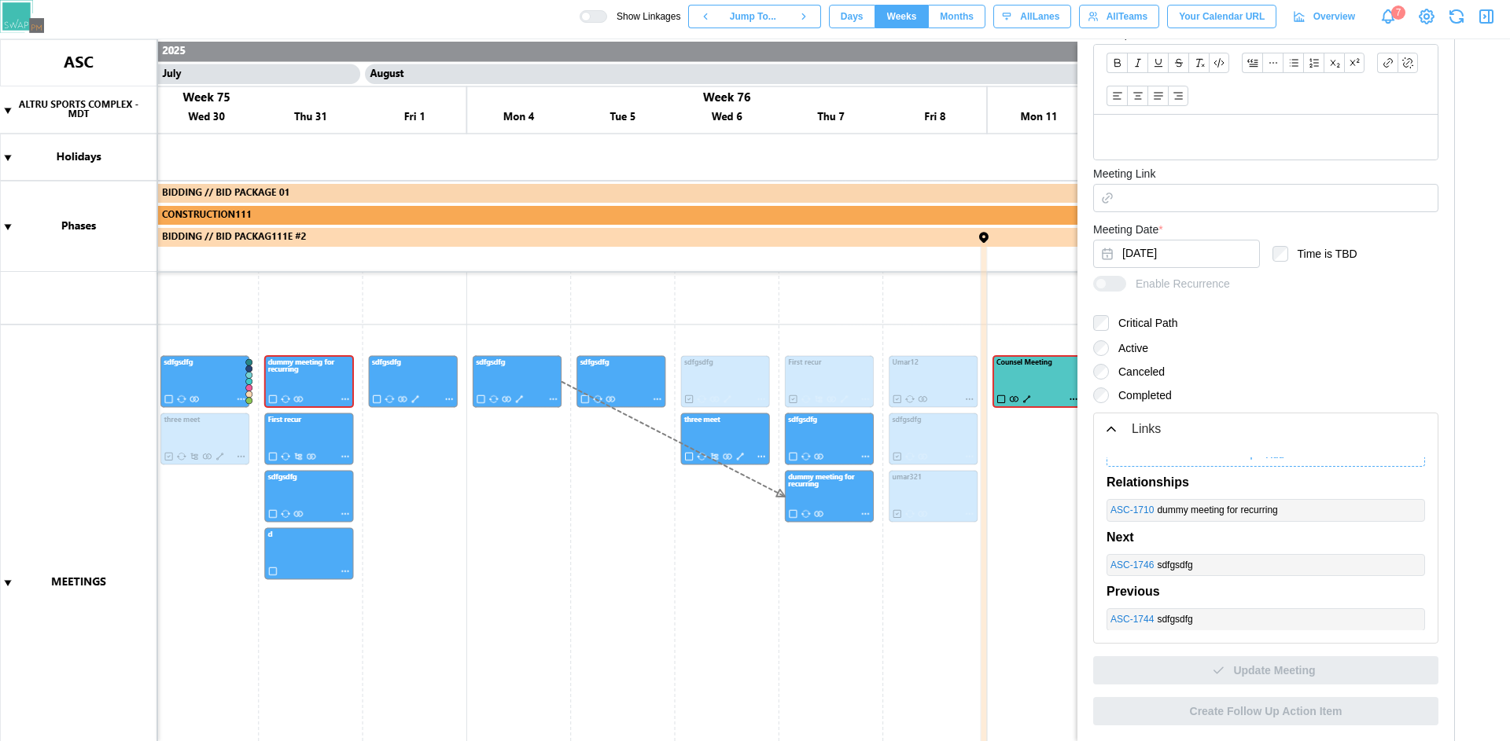
scroll to position [0, 0]
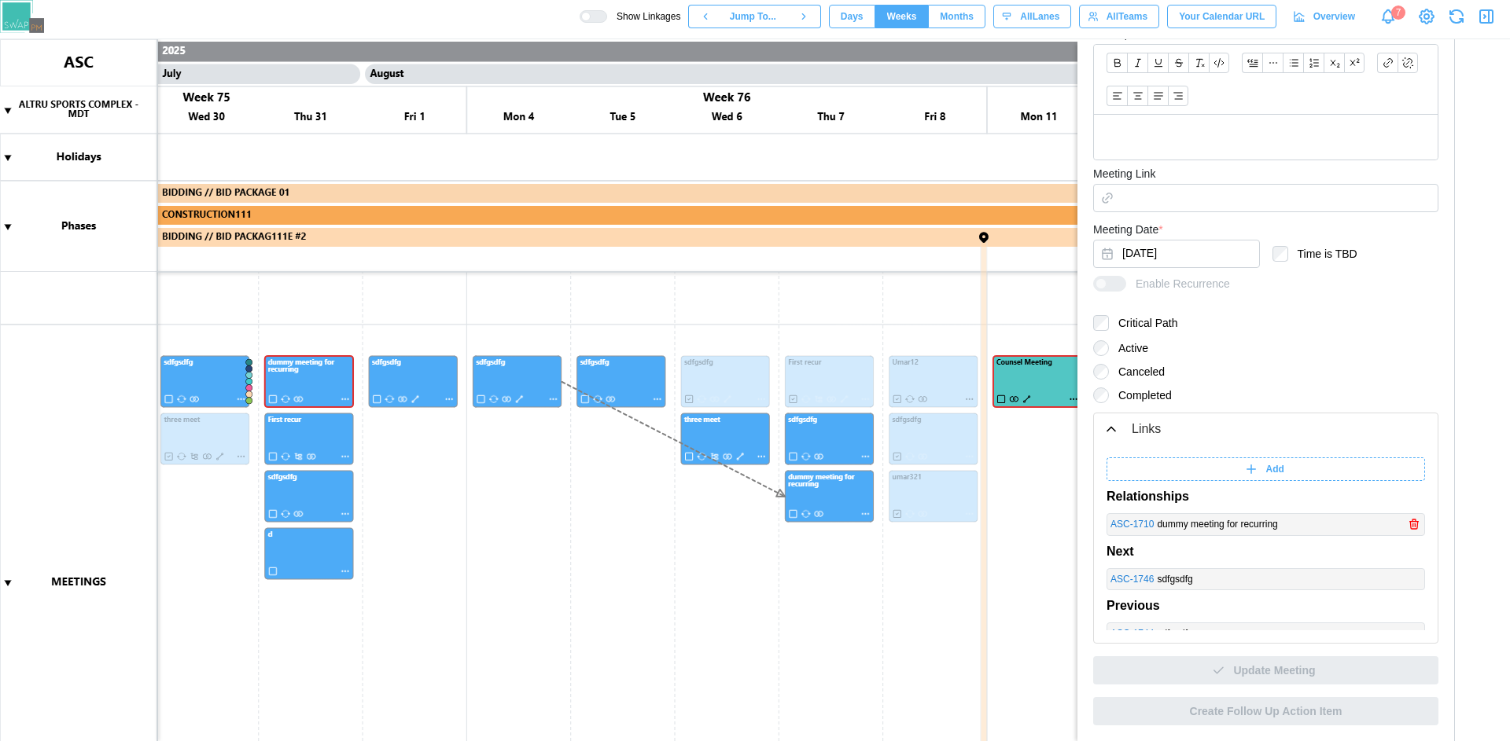
click at [1252, 466] on div "Add" at bounding box center [1263, 469] width 299 height 22
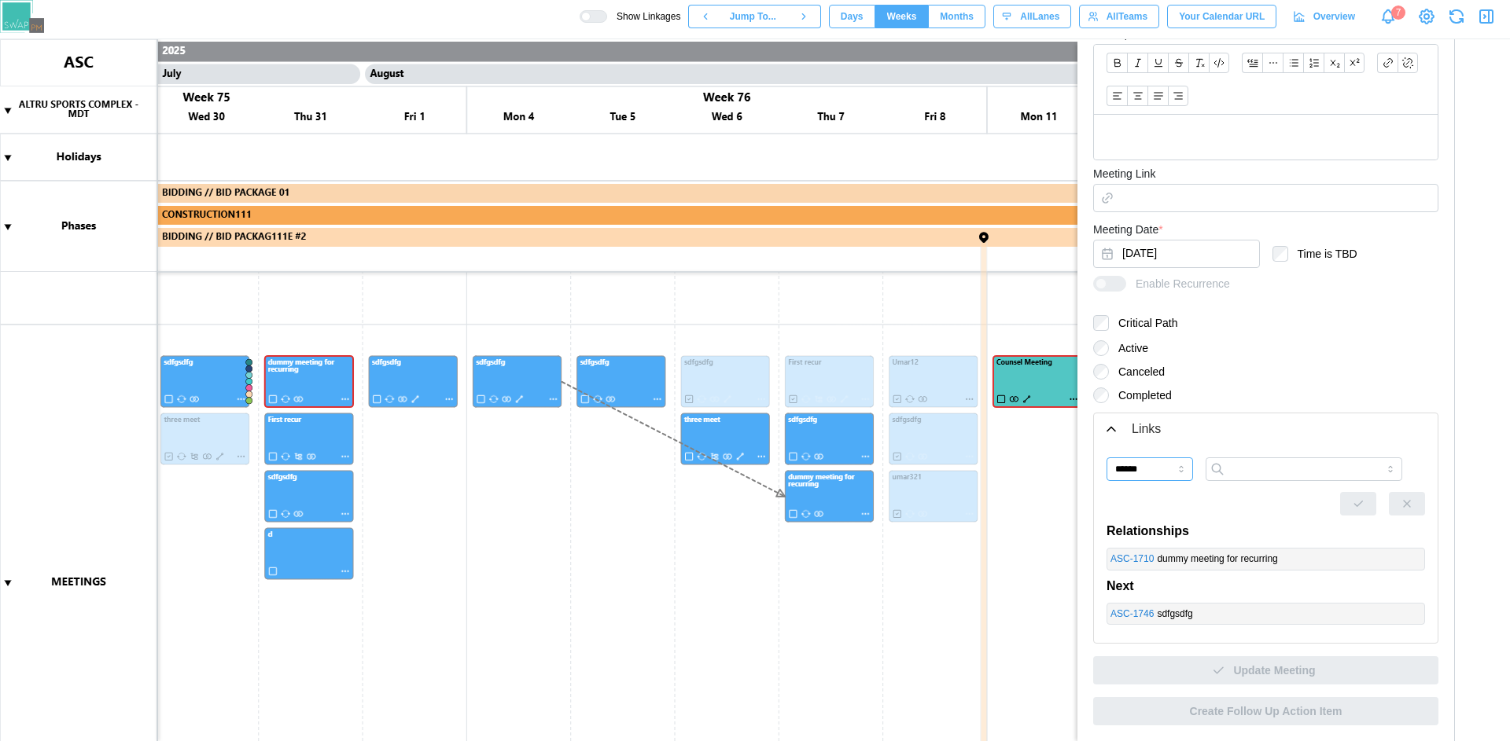
click at [1183, 468] on input "******" at bounding box center [1149, 470] width 86 height 24
type input "*******"
click at [1270, 469] on input "search" at bounding box center [1303, 470] width 197 height 24
type input "**********"
click at [1166, 473] on input "*******" at bounding box center [1149, 470] width 86 height 24
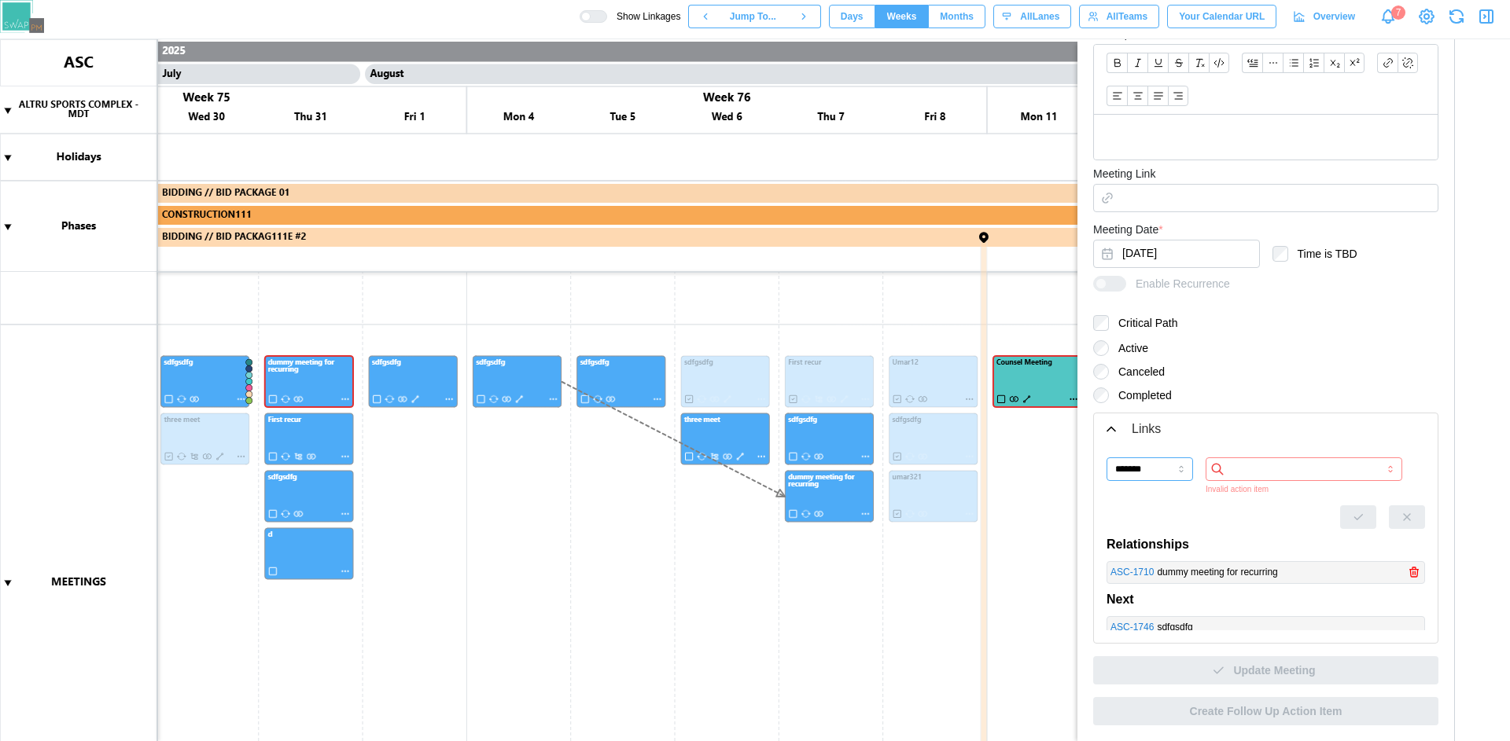
type input "**********"
click at [1252, 469] on input "search" at bounding box center [1303, 470] width 197 height 24
type input "********"
click at [1156, 468] on input "**********" at bounding box center [1149, 470] width 86 height 24
type input "*******"
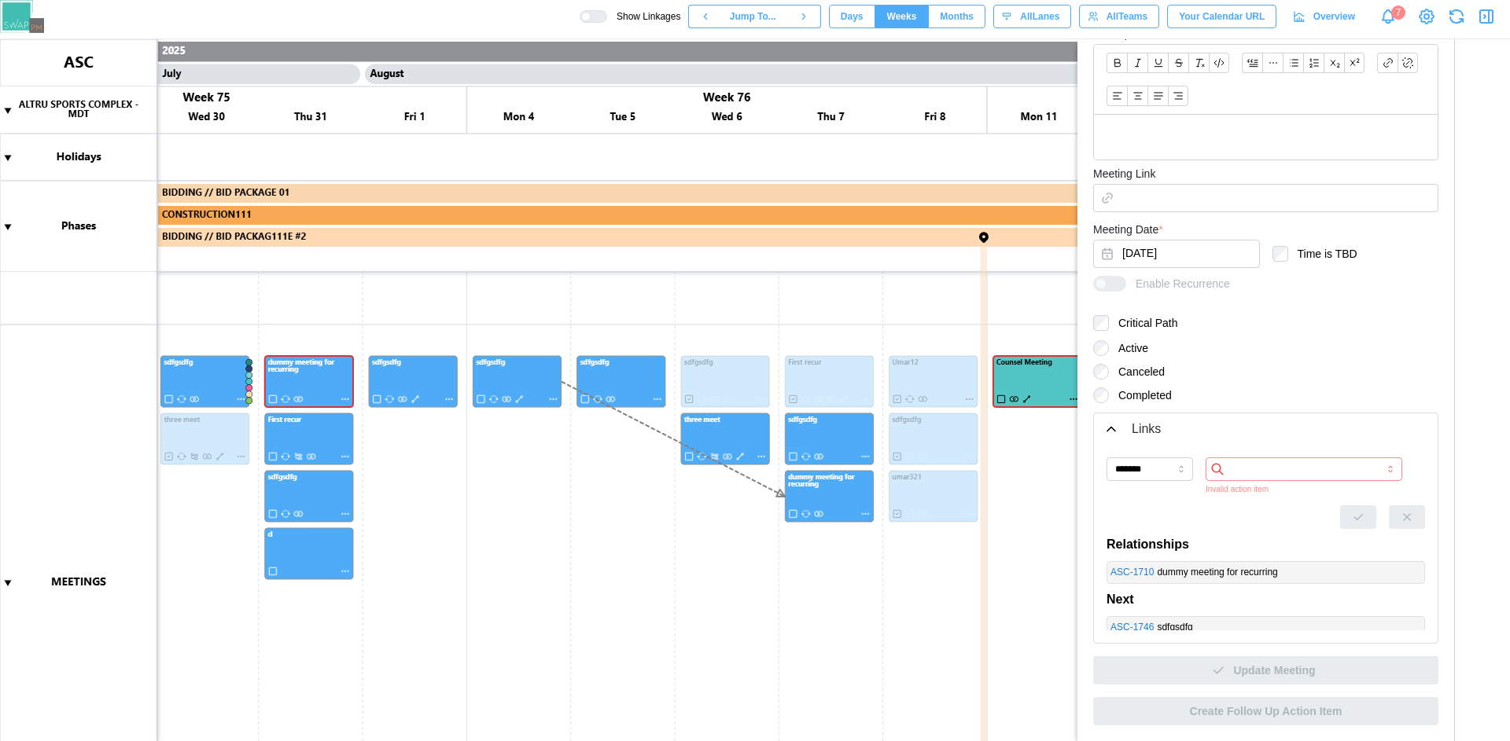
click at [529, 29] on div "Show Linkages Jump To... Days Weeks Months weeks All Lanes All Teams Your Calen…" at bounding box center [755, 16] width 1510 height 33
click at [866, 516] on canvas at bounding box center [755, 390] width 1510 height 702
click at [865, 514] on canvas at bounding box center [755, 390] width 1510 height 702
click at [864, 513] on canvas at bounding box center [755, 390] width 1510 height 702
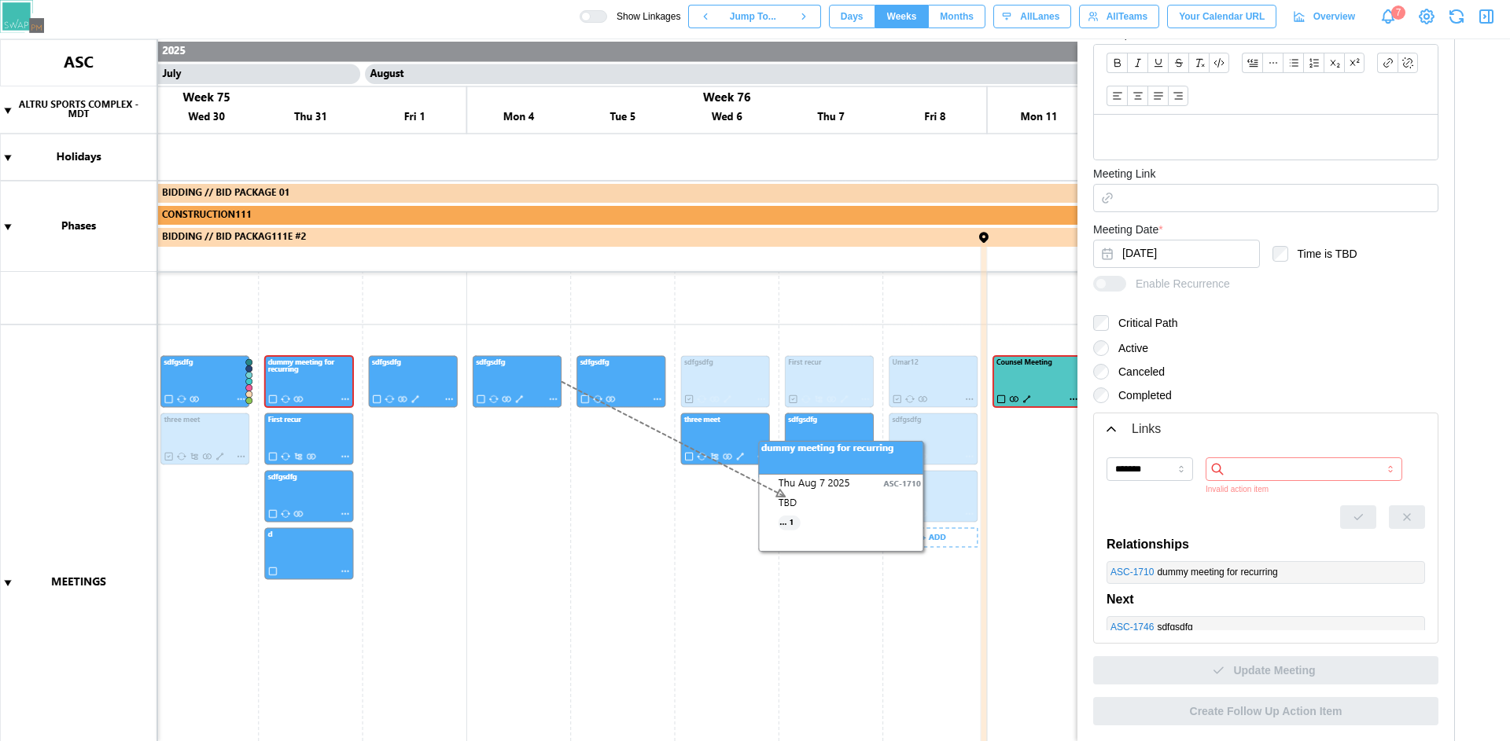
click at [864, 513] on canvas at bounding box center [755, 390] width 1510 height 702
click at [1483, 17] on icon "button" at bounding box center [1486, 16] width 19 height 19
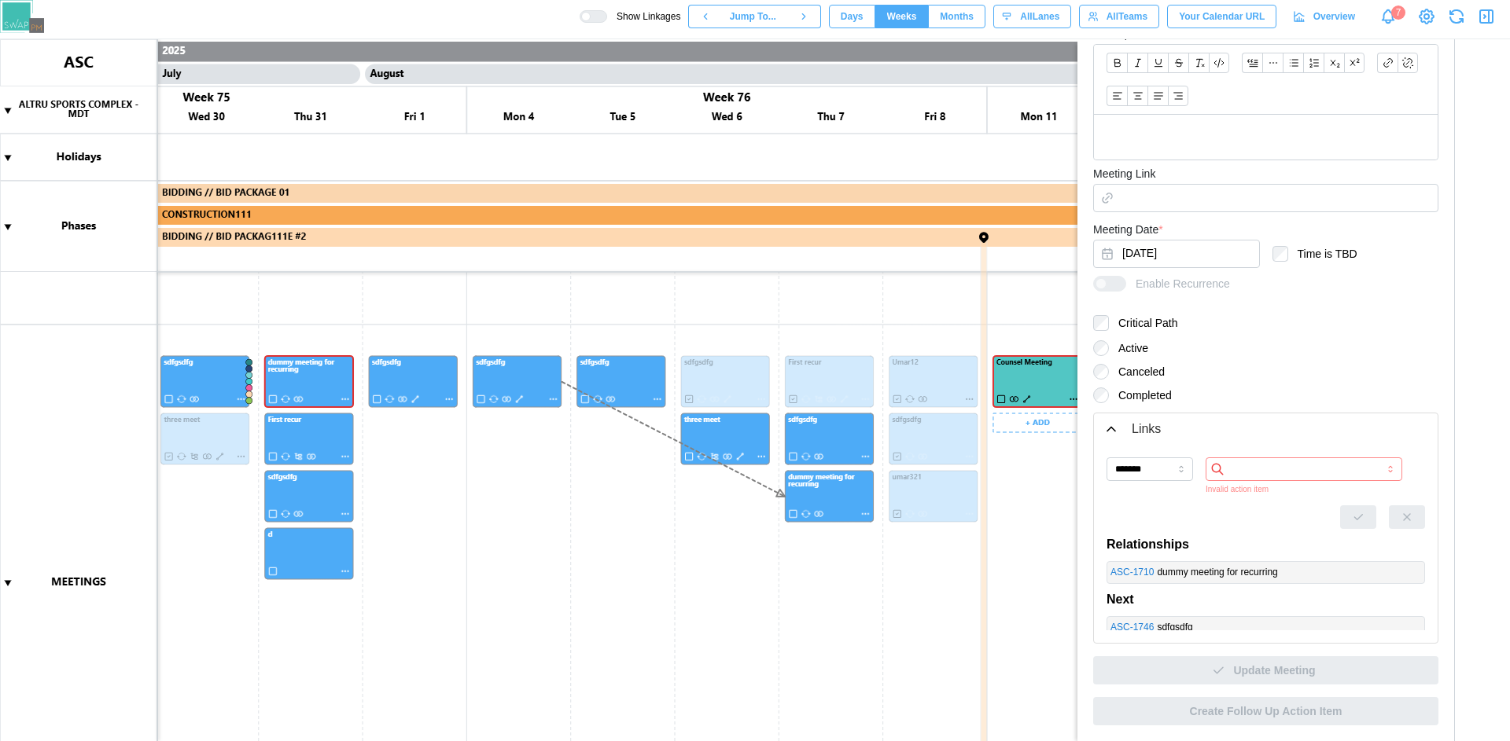
click at [865, 512] on canvas at bounding box center [755, 390] width 1510 height 702
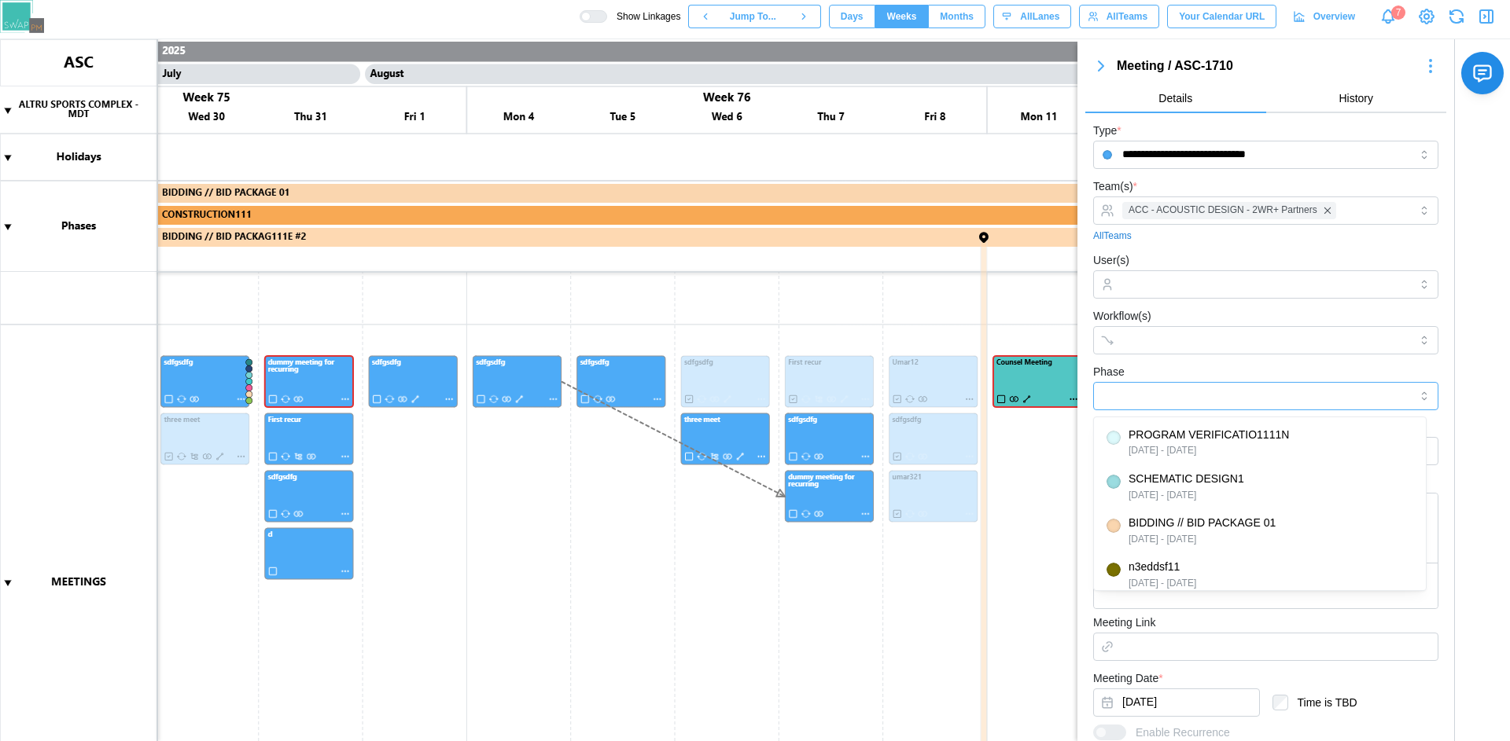
click at [1141, 399] on input "Phase" at bounding box center [1265, 396] width 345 height 28
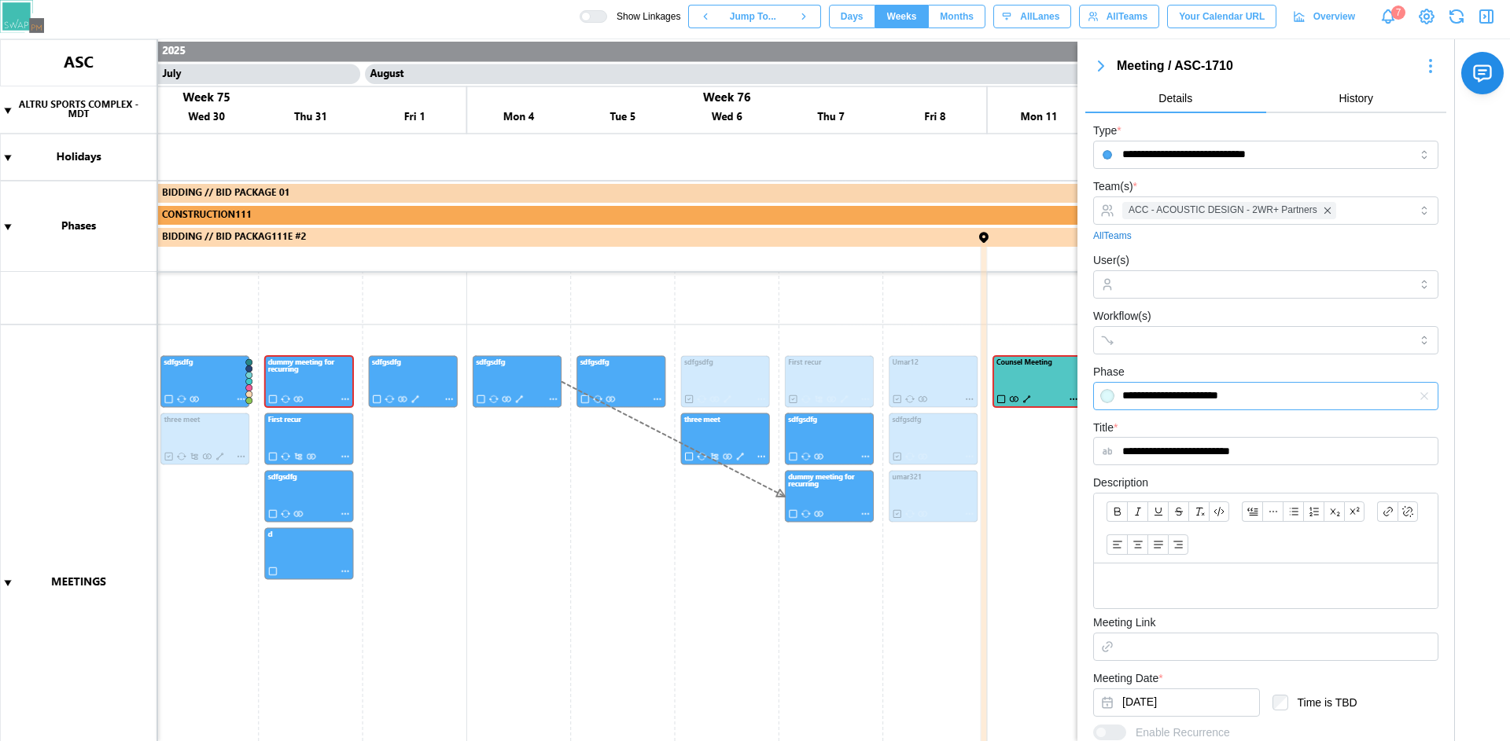
click at [1190, 394] on input "**********" at bounding box center [1265, 396] width 345 height 28
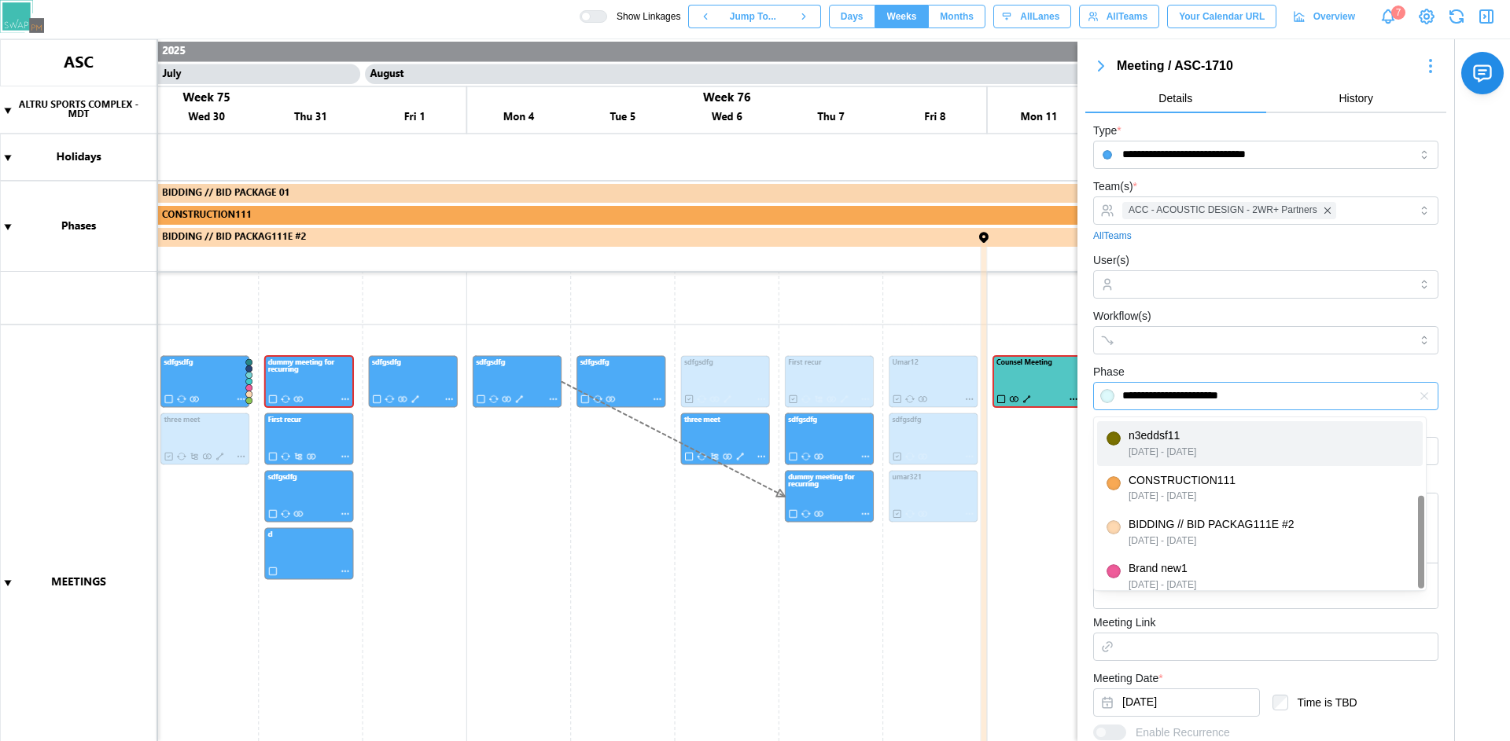
scroll to position [143, 0]
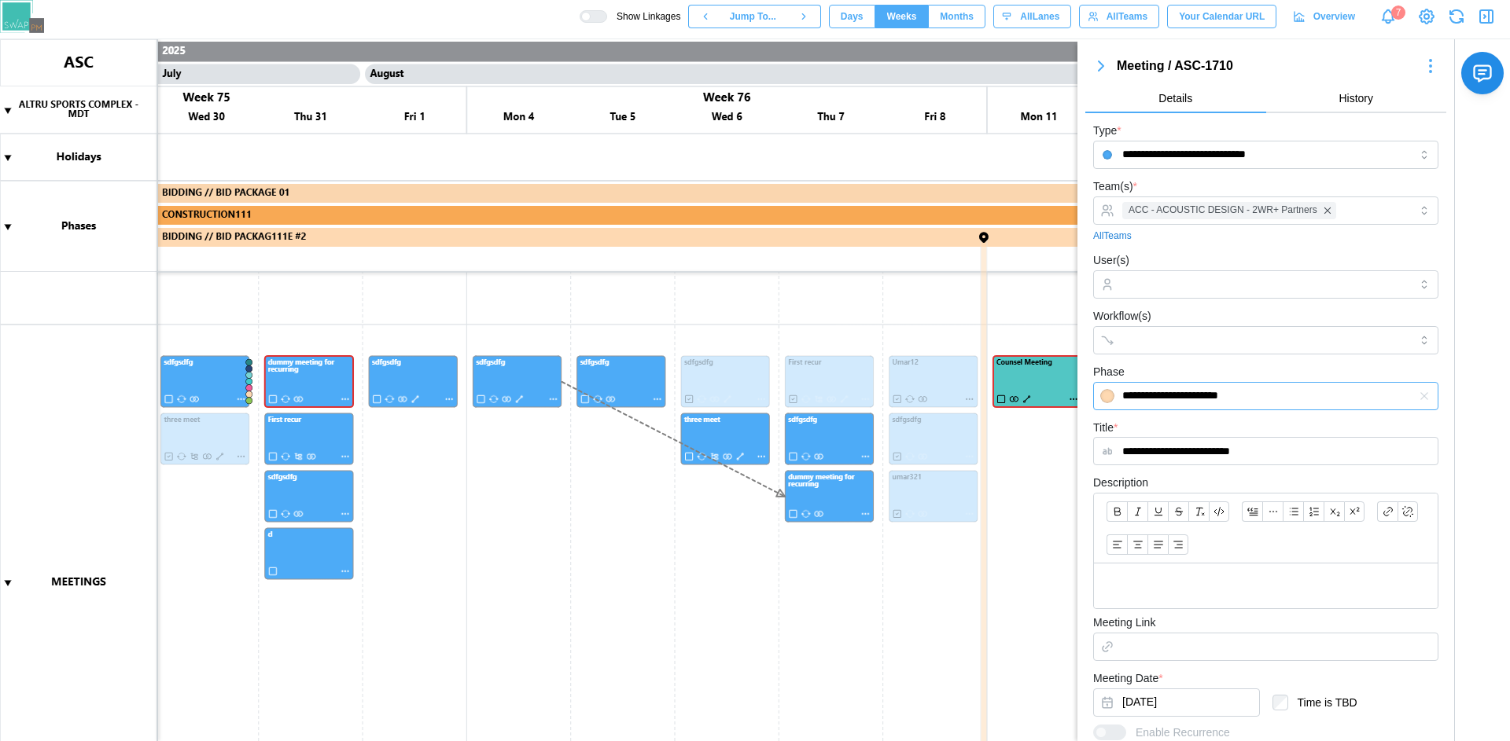
type input "**********"
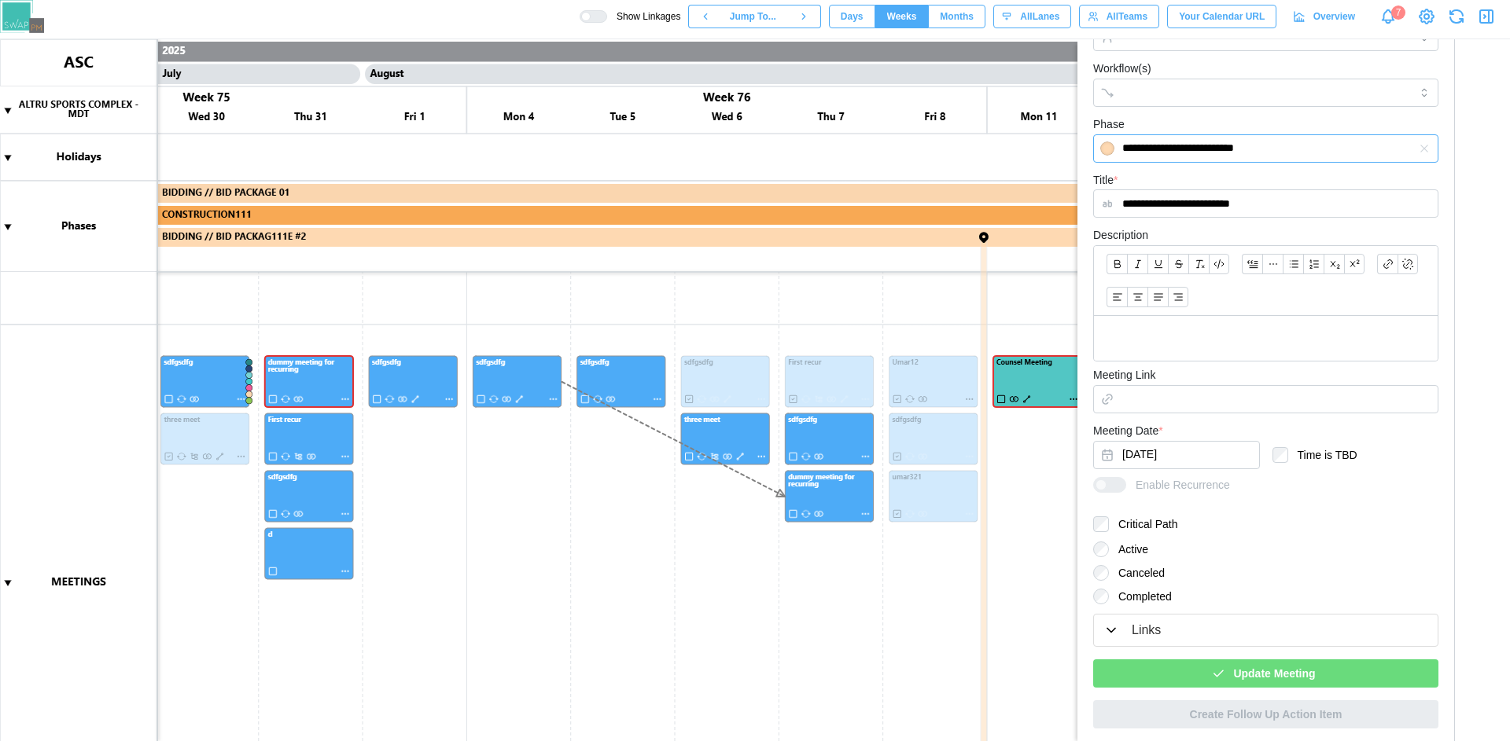
scroll to position [251, 0]
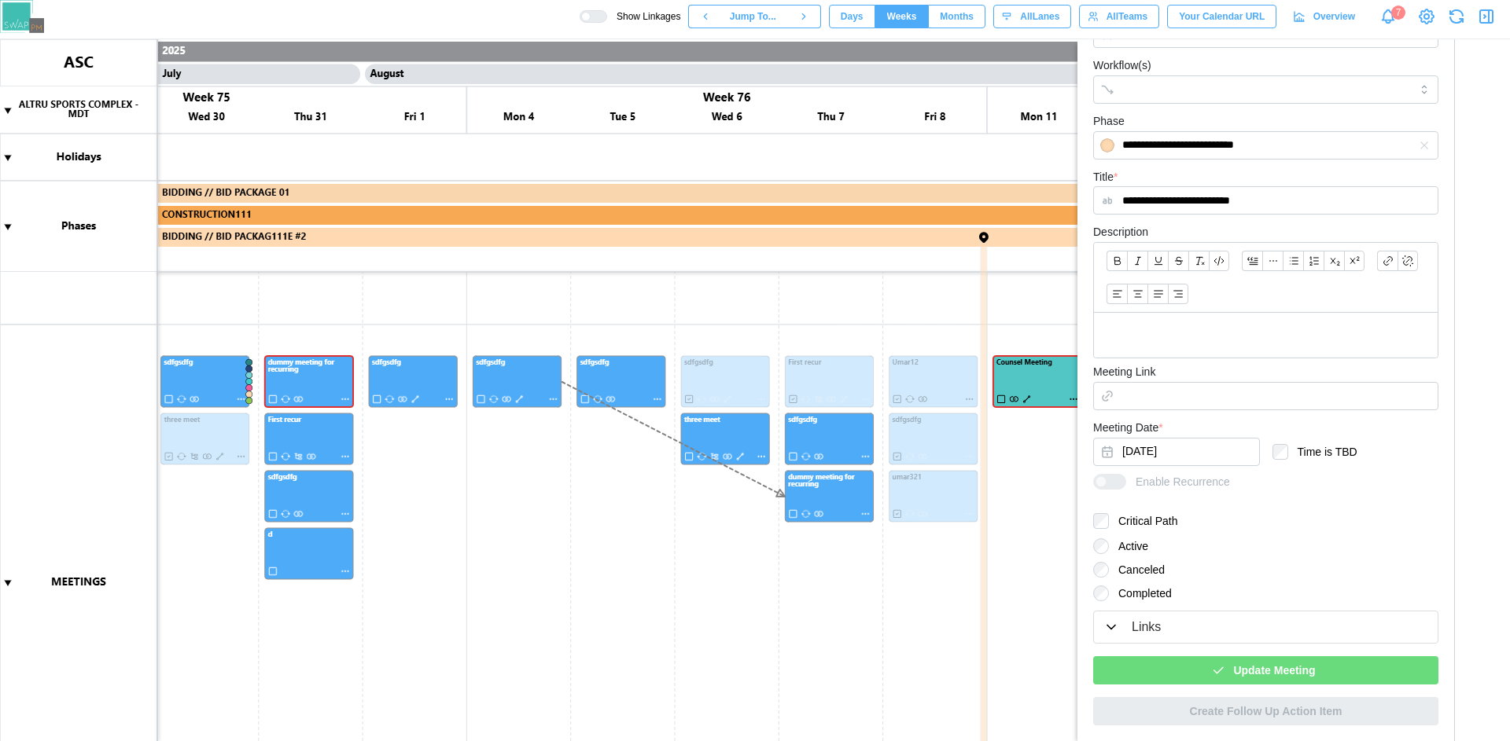
click at [1146, 621] on div "Links" at bounding box center [1145, 628] width 29 height 20
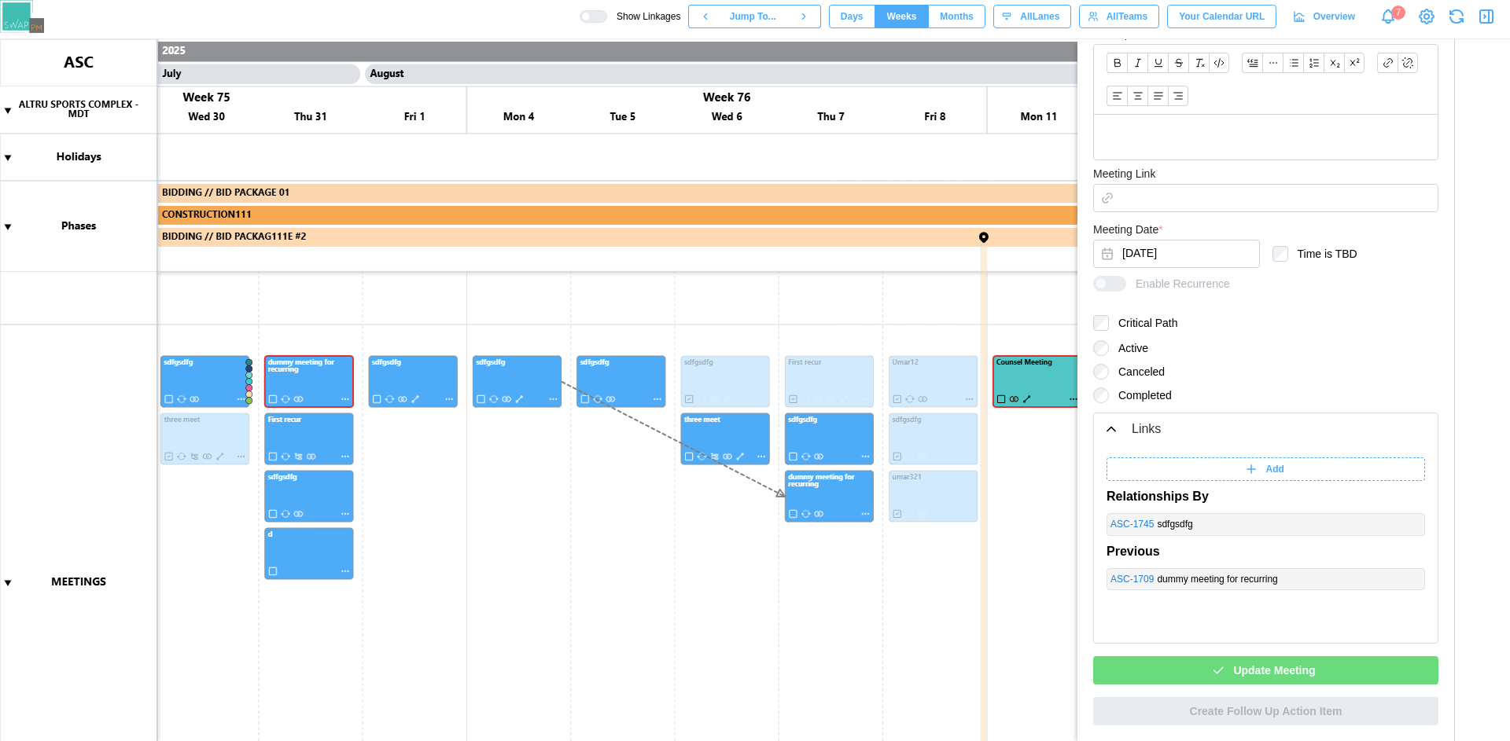
scroll to position [56, 0]
